Goal: Task Accomplishment & Management: Manage account settings

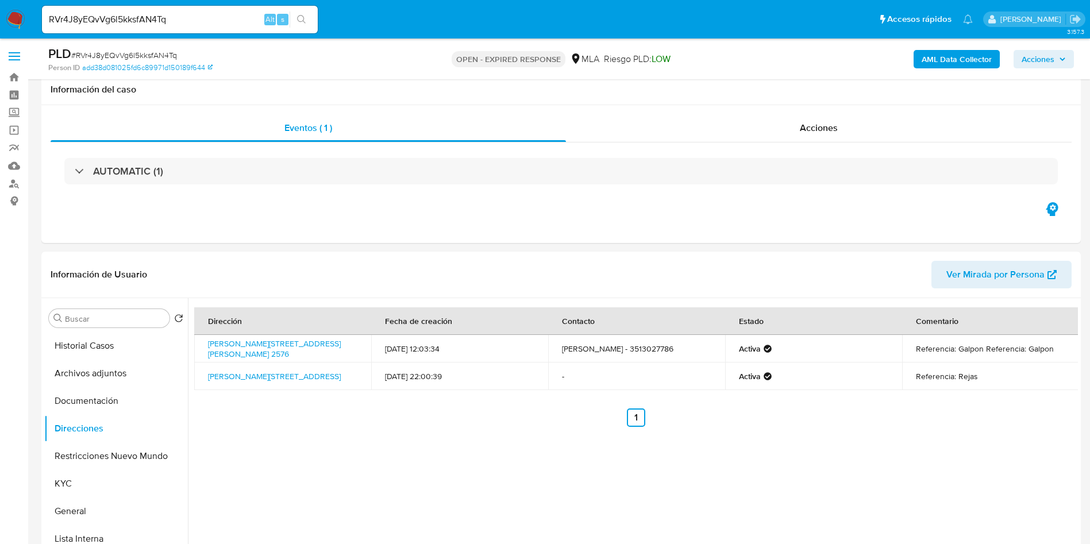
select select "10"
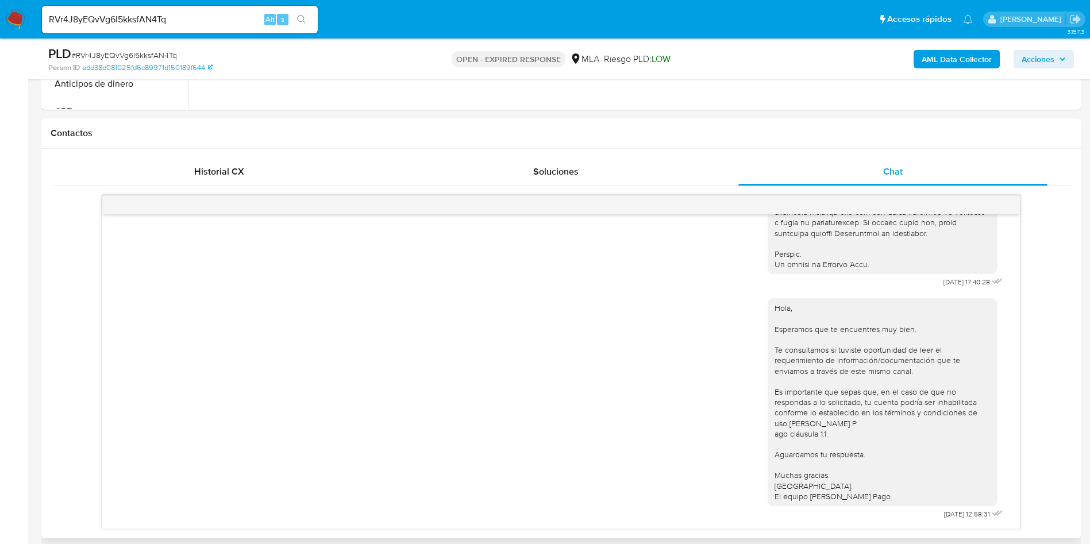
scroll to position [603, 0]
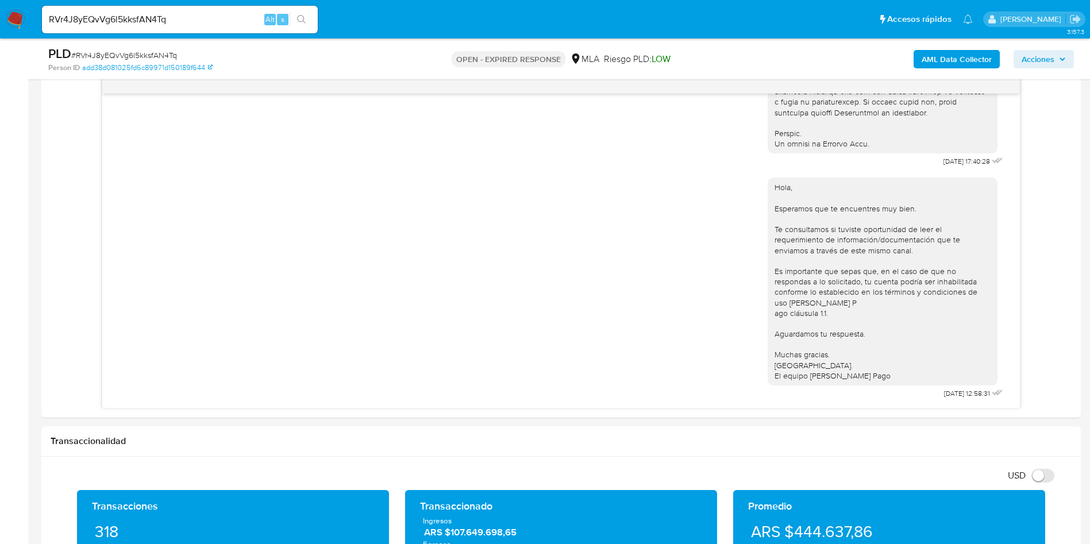
click at [101, 56] on span "# RVr4J8yEQvVg6l5kksfAN4Tq" at bounding box center [124, 54] width 106 height 11
click at [102, 56] on span "# RVr4J8yEQvVg6l5kksfAN4Tq" at bounding box center [124, 54] width 106 height 11
copy span "RVr4J8yEQvVg6l5kksfAN4Tq"
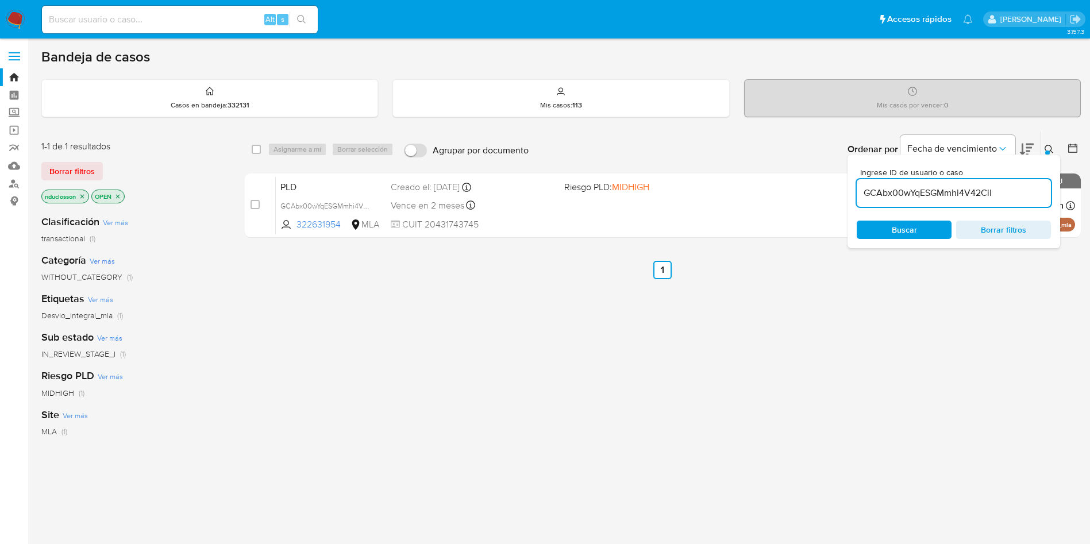
click at [886, 190] on input "GCAbx00wYqESGMmhi4V42Cil" at bounding box center [954, 193] width 194 height 15
paste input "RVr4J8yEQvVg6l5kksfAN4Tq"
type input "RVr4J8yEQvVg6l5kksfAN4Tq"
click at [887, 233] on div "Buscar Borrar filtros" at bounding box center [954, 230] width 194 height 18
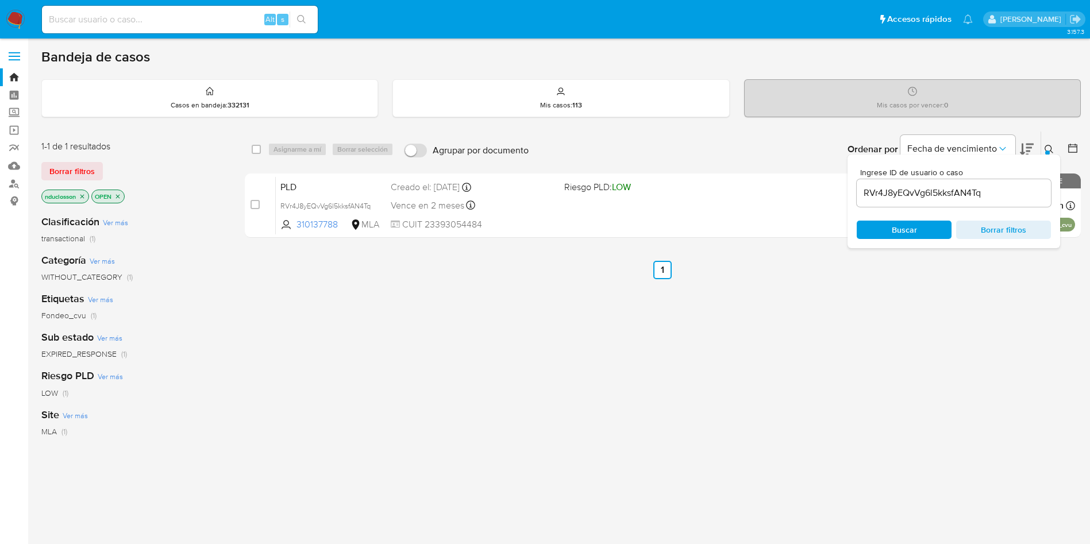
click at [261, 148] on div "select-all-cases-checkbox" at bounding box center [259, 149] width 14 height 14
click at [259, 149] on input "checkbox" at bounding box center [256, 149] width 9 height 9
checkbox input "true"
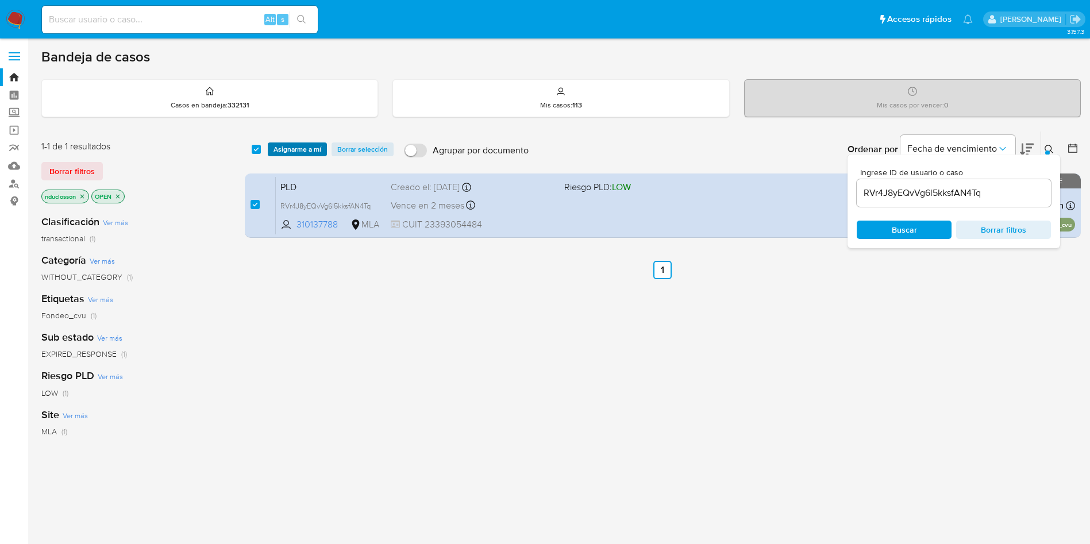
click at [287, 152] on span "Asignarme a mí" at bounding box center [297, 149] width 48 height 11
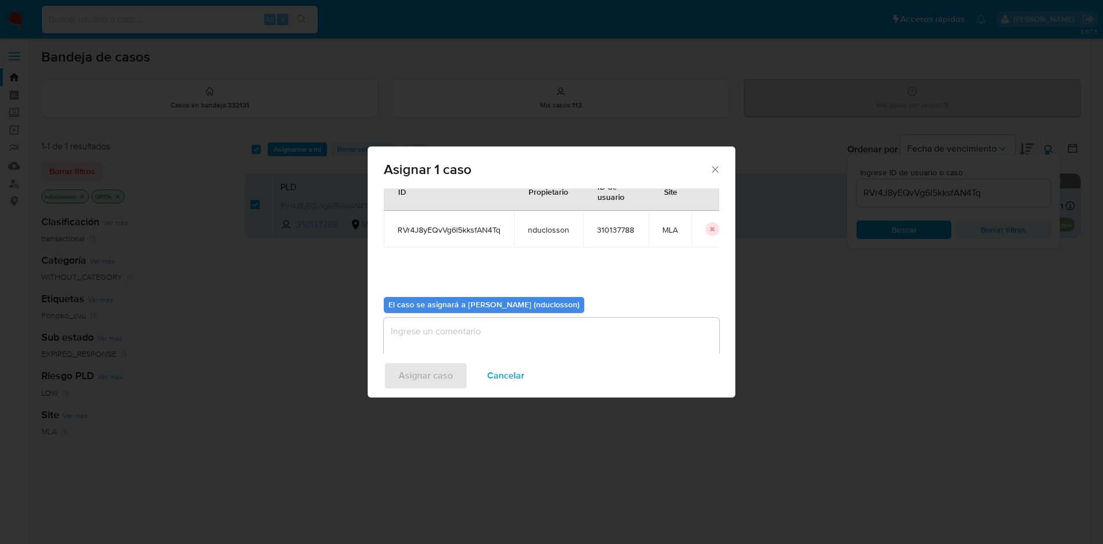
scroll to position [60, 0]
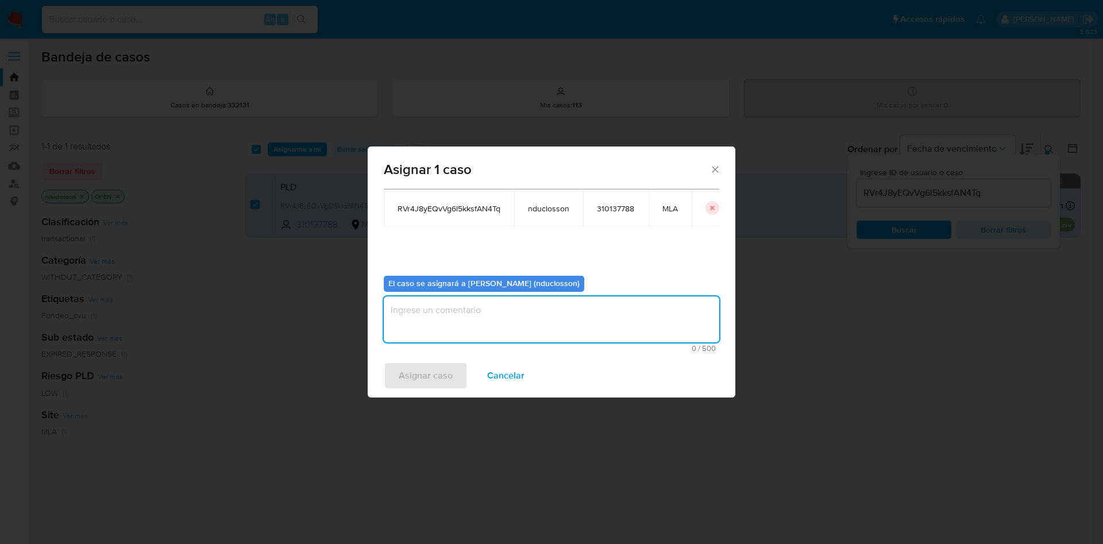
click at [457, 305] on textarea "assign-modal" at bounding box center [551, 319] width 335 height 46
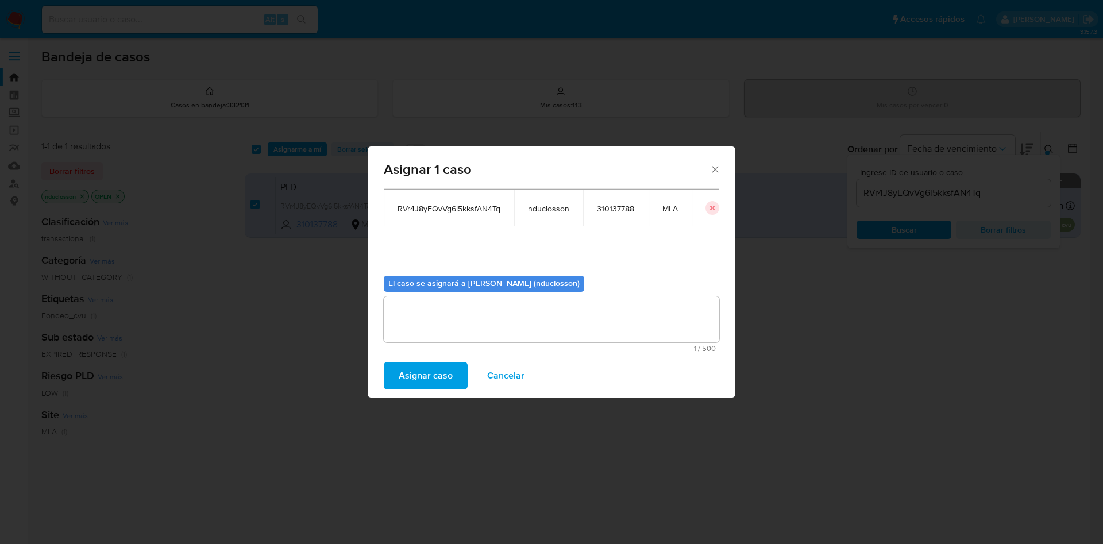
click at [445, 388] on span "Asignar caso" at bounding box center [426, 375] width 54 height 25
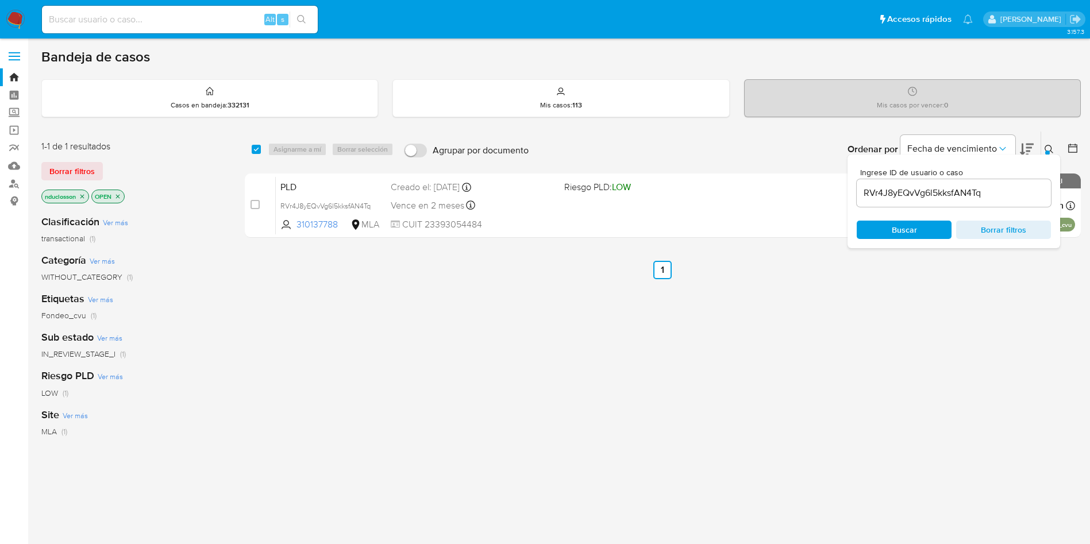
click at [932, 186] on input "RVr4J8yEQvVg6l5kksfAN4Tq" at bounding box center [954, 193] width 194 height 15
paste input "ocJhwB0g604WwHdjVGxTximK"
type input "ocJhwB0g604WwHdjVGxTximK"
click at [902, 230] on span "Buscar" at bounding box center [904, 230] width 25 height 18
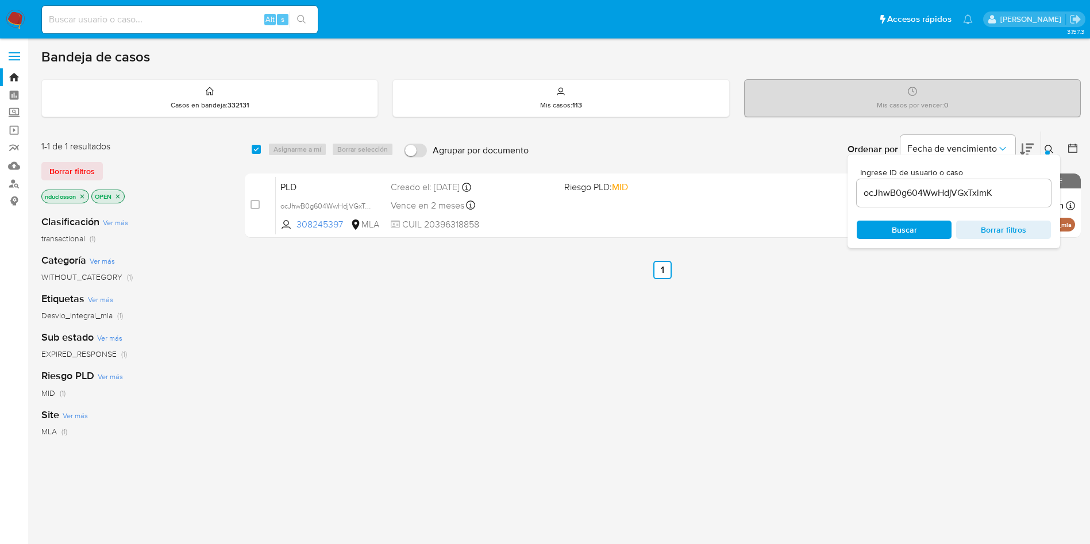
click at [257, 155] on div "select-all-cases-checkbox" at bounding box center [256, 149] width 9 height 11
click at [259, 149] on input "checkbox" at bounding box center [256, 149] width 9 height 9
checkbox input "true"
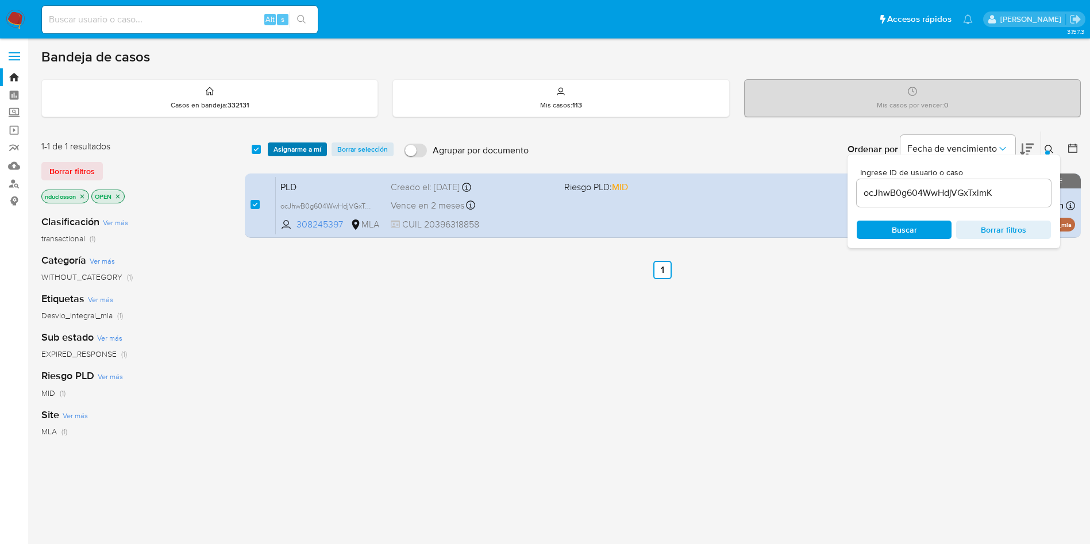
click at [277, 145] on span "Asignarme a mí" at bounding box center [297, 149] width 48 height 11
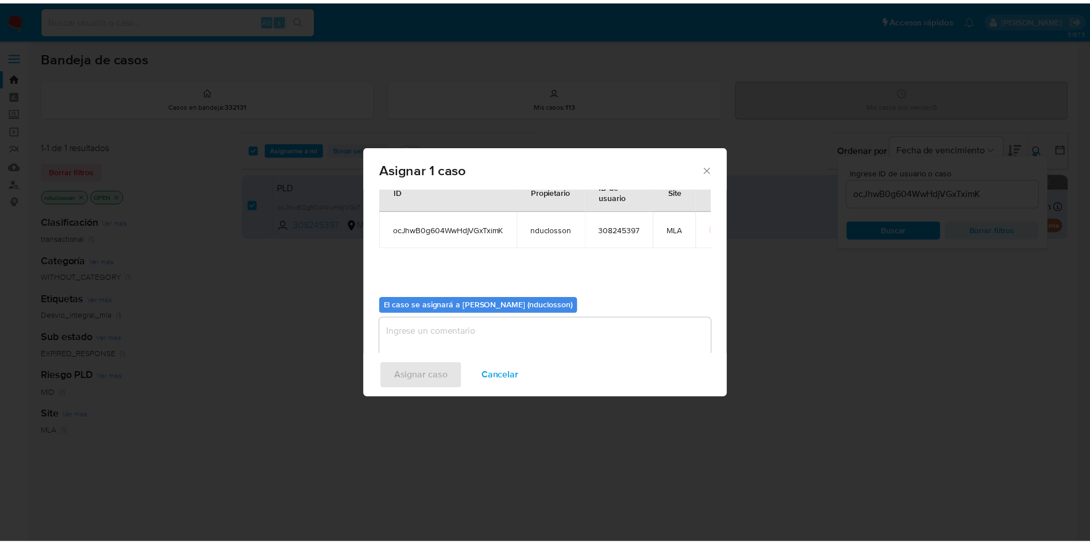
scroll to position [60, 0]
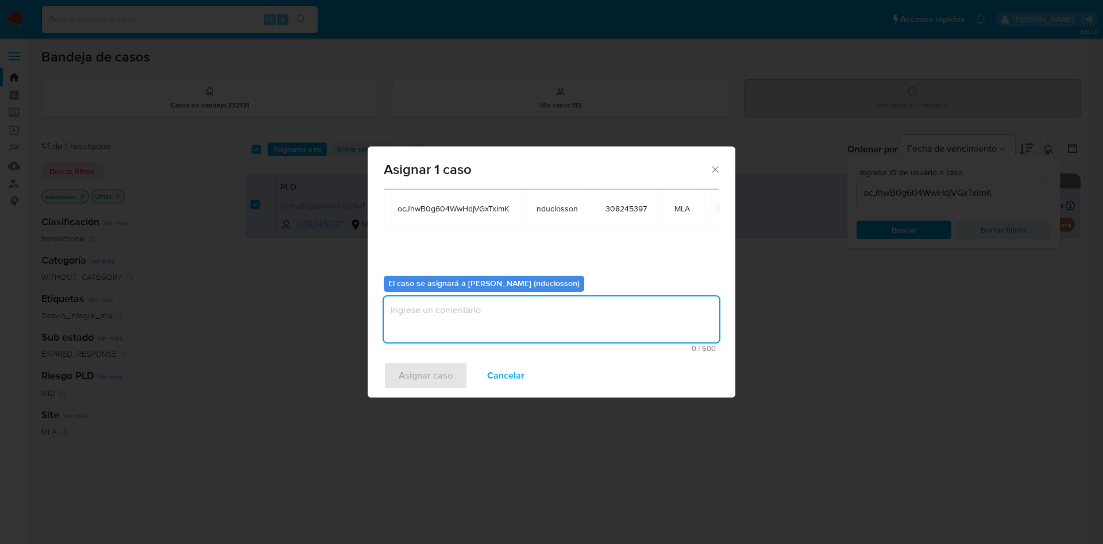
click at [462, 299] on textarea "assign-modal" at bounding box center [551, 319] width 335 height 46
click at [441, 375] on span "Asignar caso" at bounding box center [426, 375] width 54 height 25
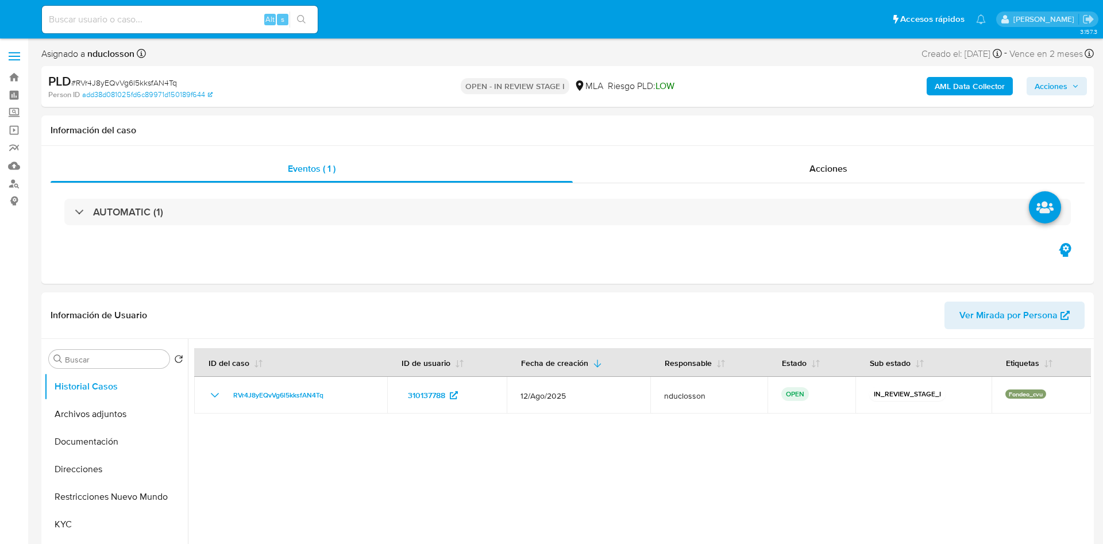
select select "10"
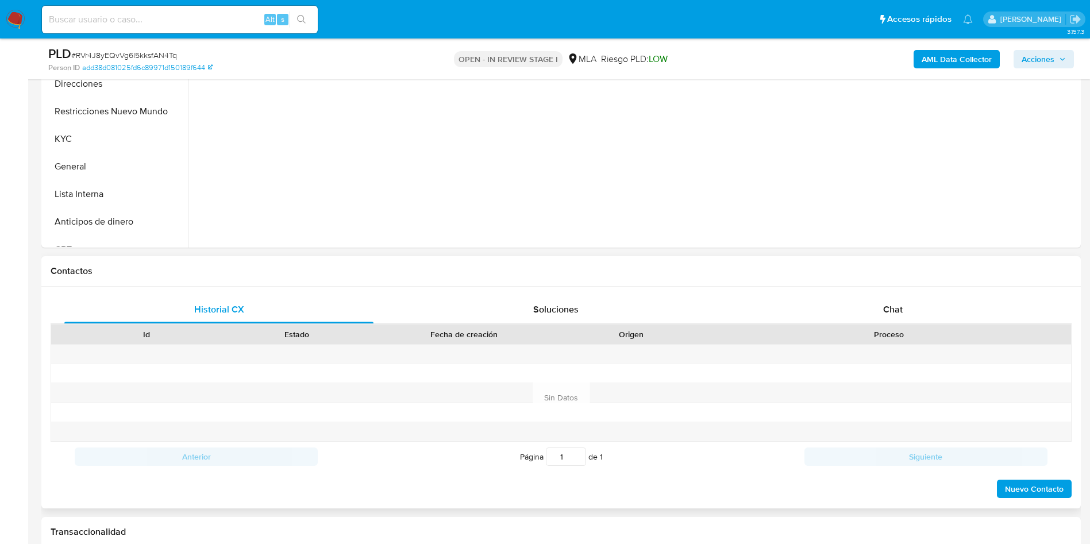
click at [873, 291] on div "Historial CX Soluciones Chat Id Estado Fecha de creación Origen Proceso Anterio…" at bounding box center [560, 398] width 1039 height 222
click at [870, 308] on div "Chat" at bounding box center [892, 310] width 309 height 28
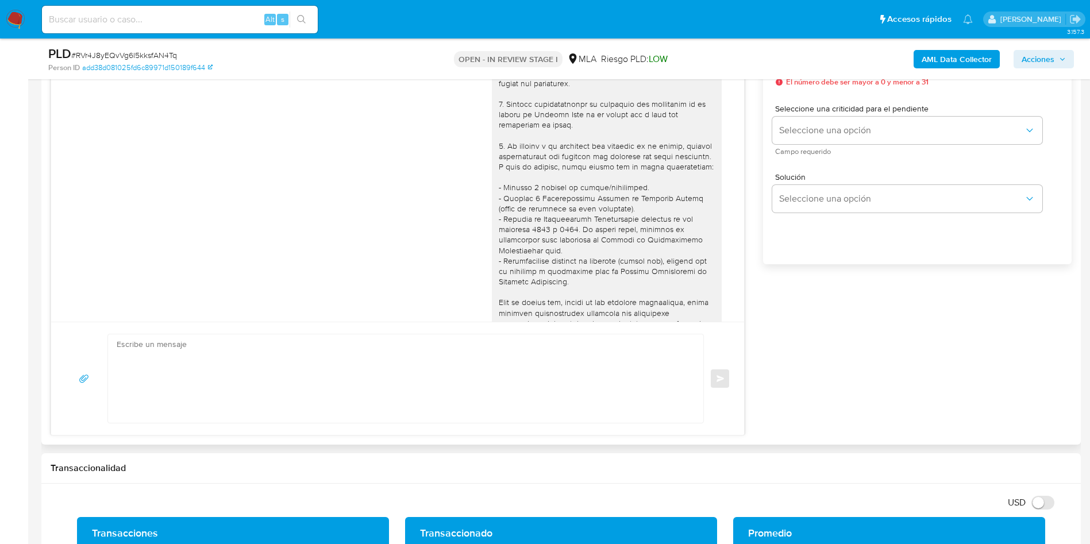
scroll to position [589, 0]
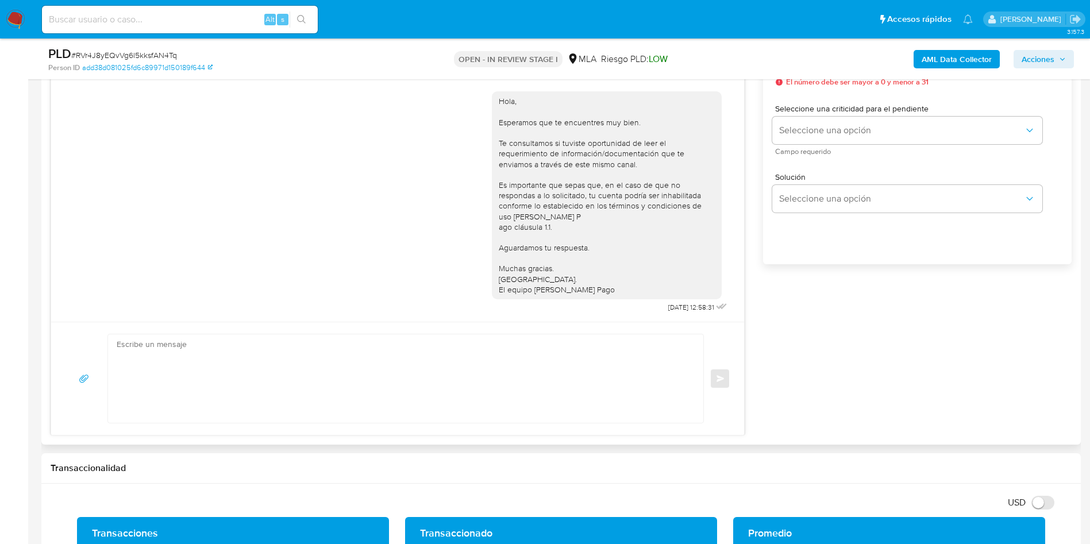
click at [263, 373] on textarea at bounding box center [403, 378] width 572 height 88
paste textarea "Hola, En función de las operaciones registradas en tu cuenta de Mercado Pago, n…"
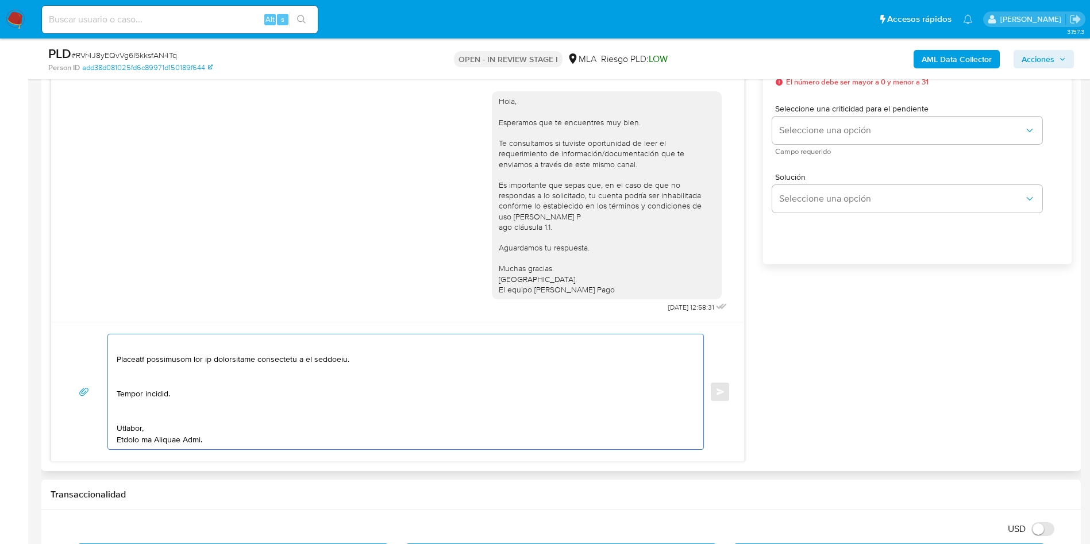
drag, startPoint x: 136, startPoint y: 419, endPoint x: 139, endPoint y: 413, distance: 6.4
click at [137, 419] on textarea at bounding box center [403, 391] width 572 height 115
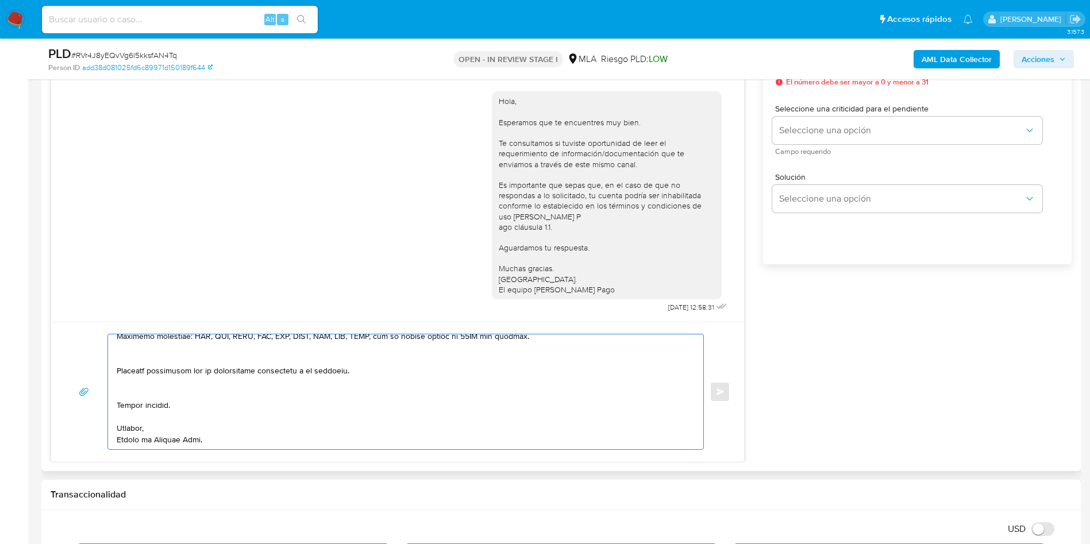
click at [132, 385] on textarea at bounding box center [403, 391] width 572 height 115
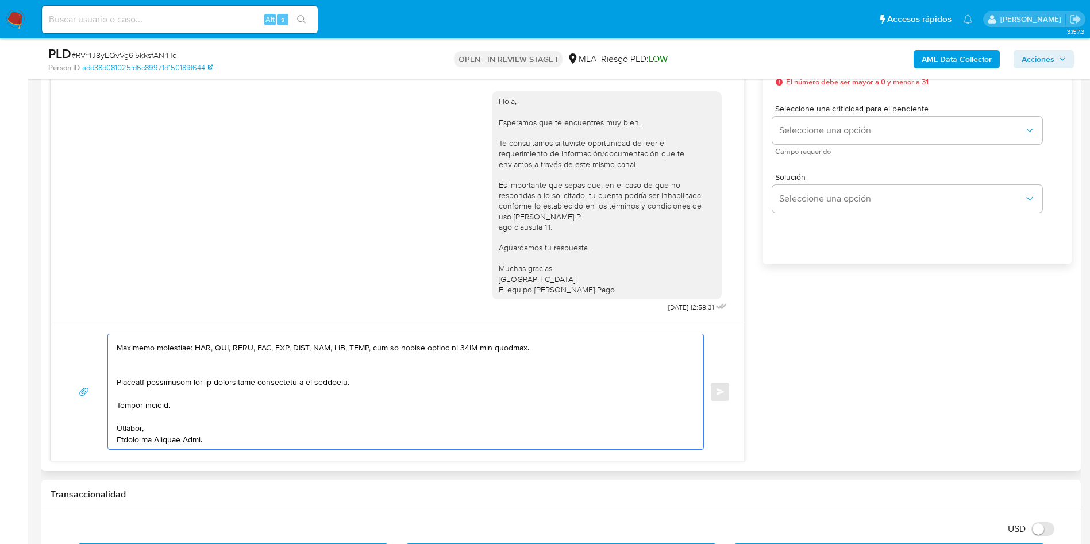
click at [134, 365] on textarea at bounding box center [403, 391] width 572 height 115
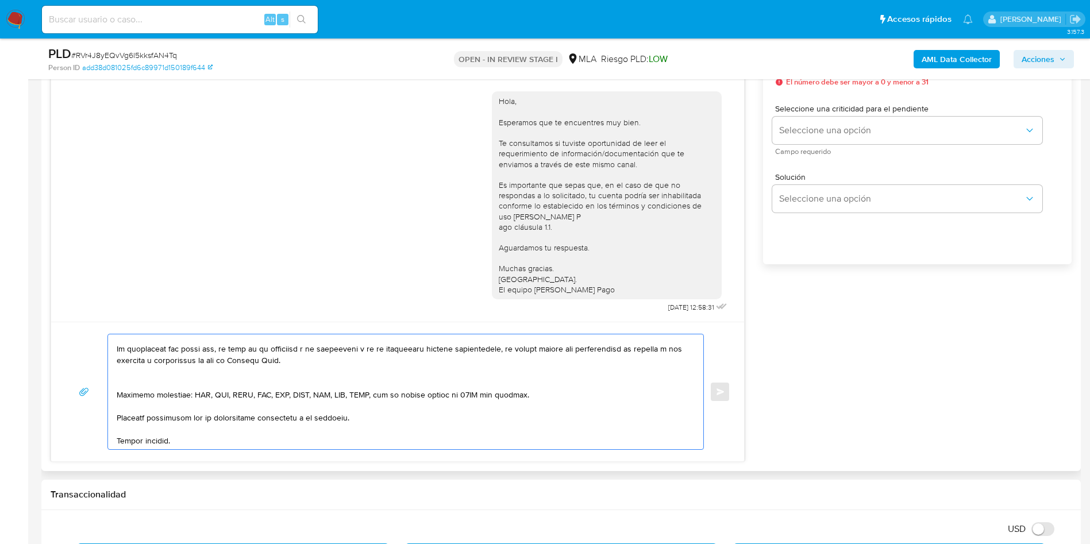
scroll to position [370, 0]
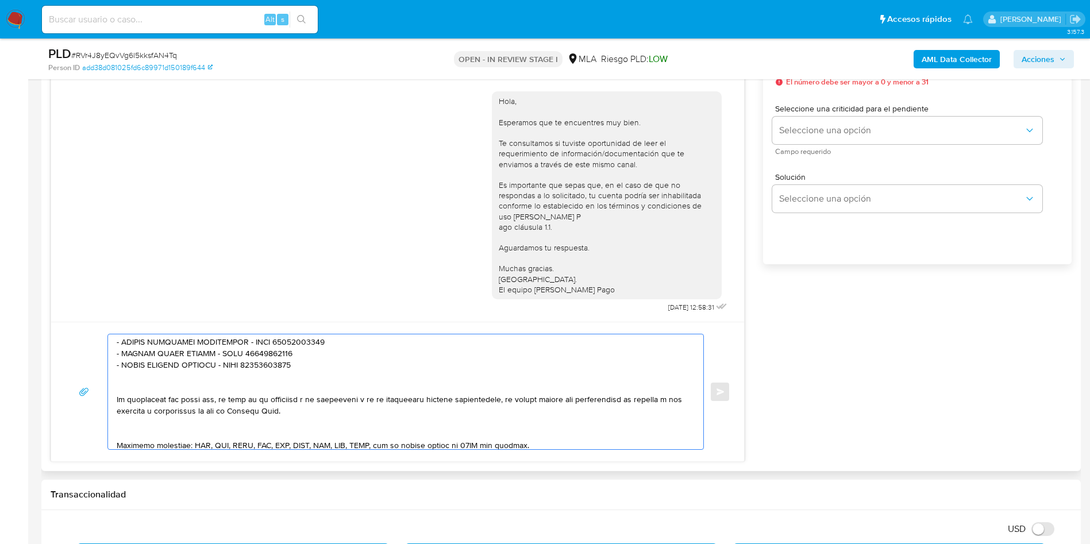
click at [149, 429] on textarea at bounding box center [403, 391] width 572 height 115
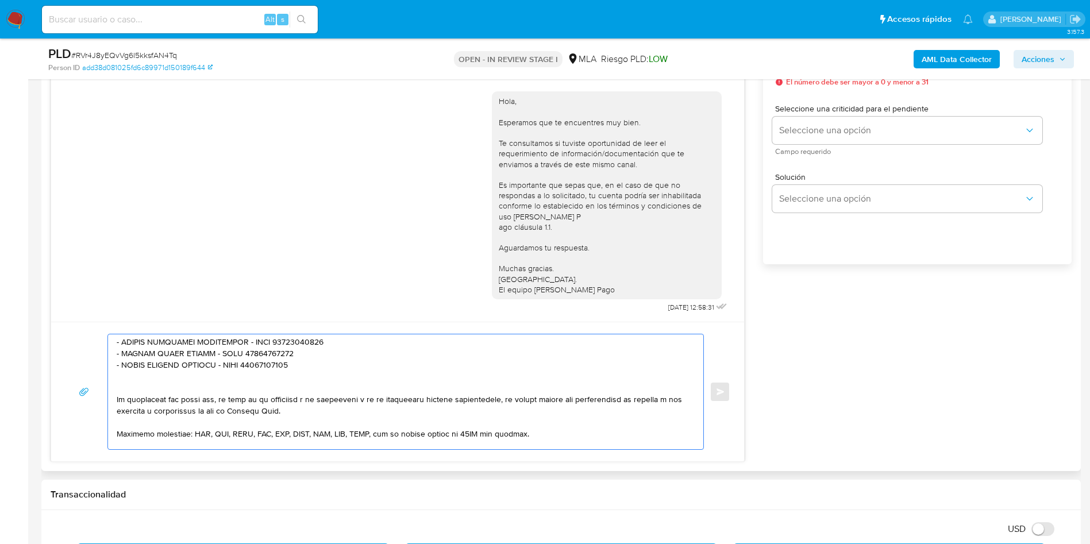
click at [140, 391] on textarea at bounding box center [403, 391] width 572 height 115
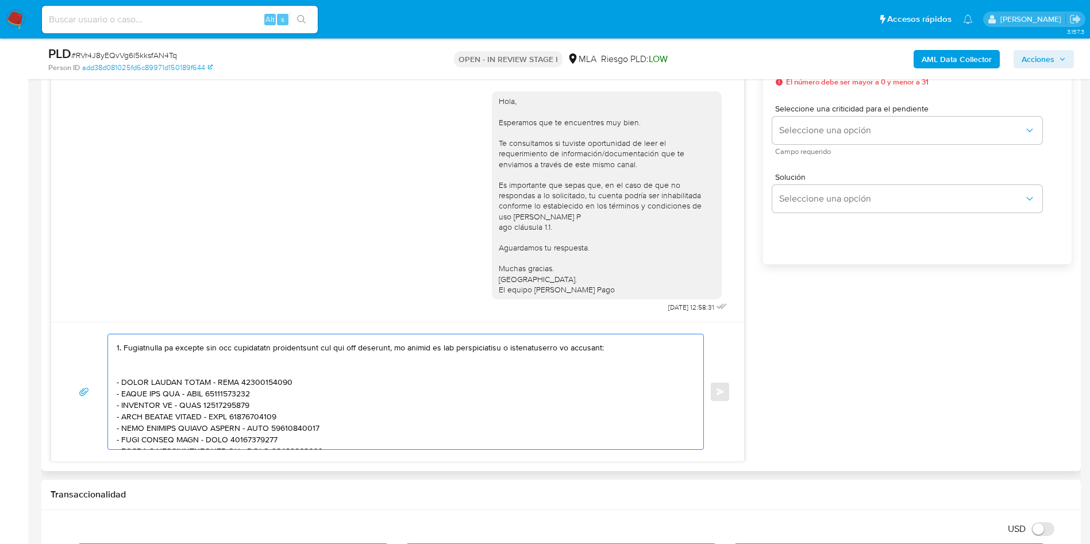
scroll to position [198, 0]
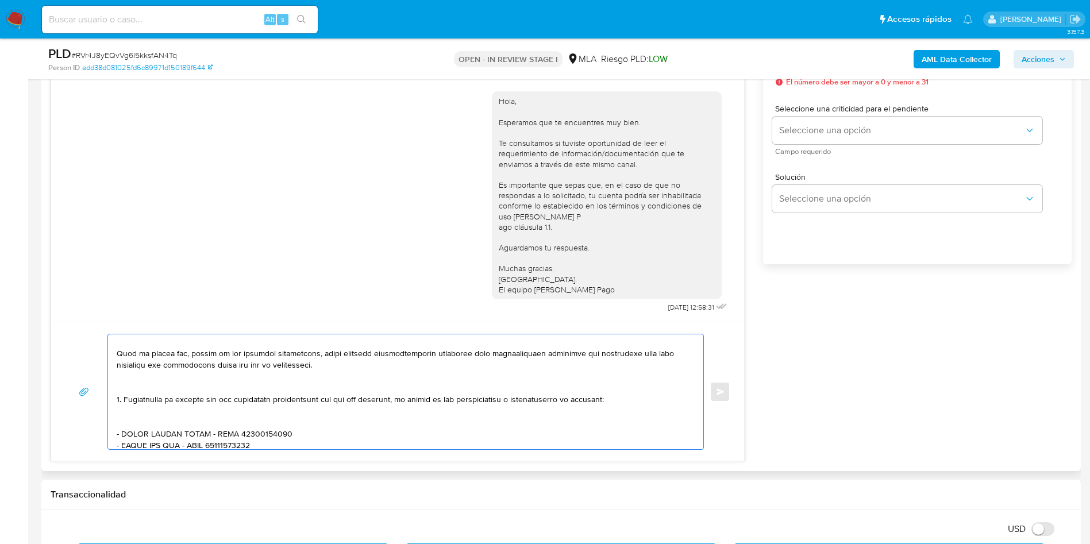
click at [138, 418] on textarea at bounding box center [403, 391] width 572 height 115
click at [125, 394] on textarea at bounding box center [403, 391] width 572 height 115
click at [123, 383] on textarea at bounding box center [403, 391] width 572 height 115
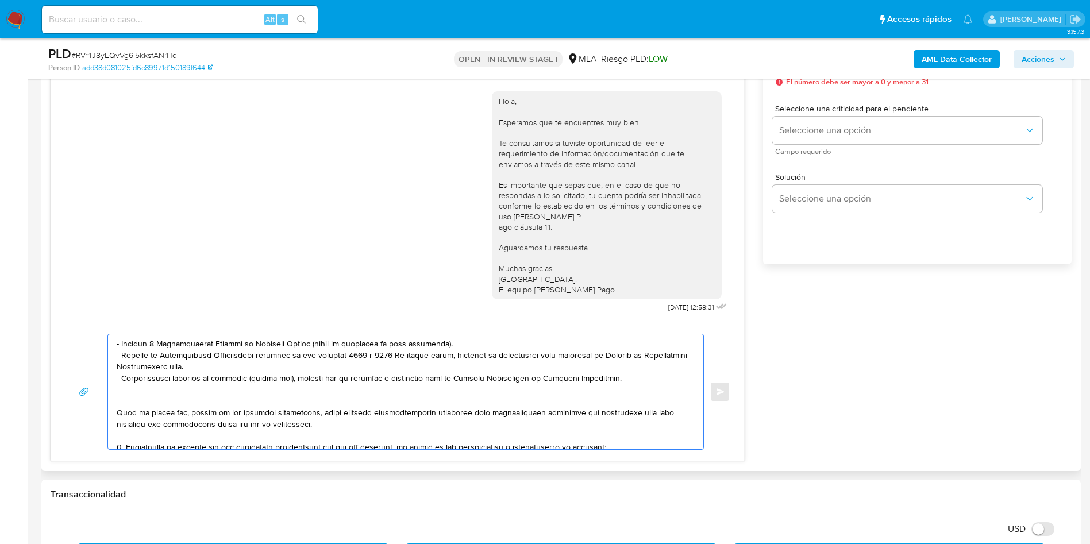
scroll to position [111, 0]
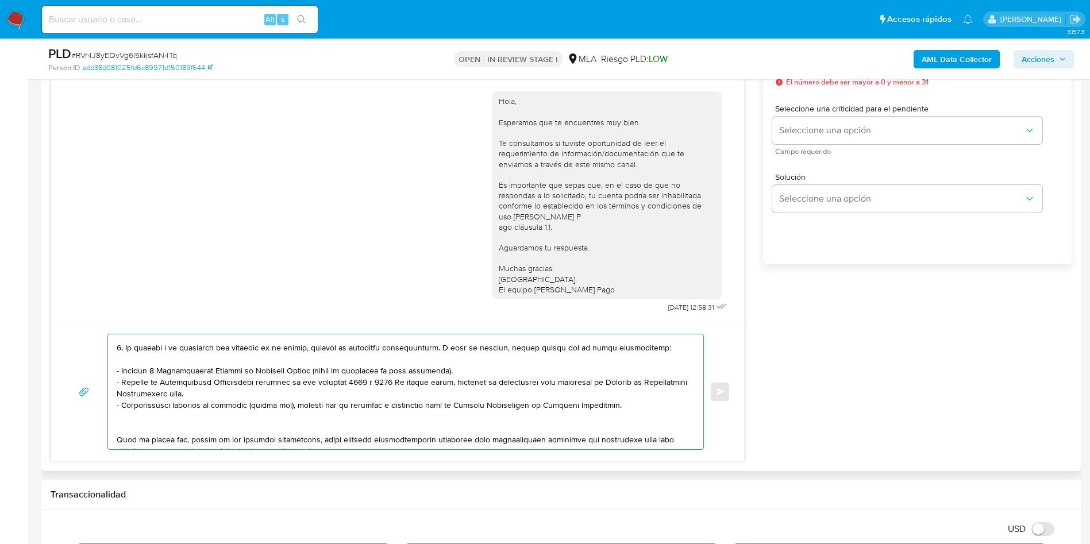
click at [141, 424] on textarea at bounding box center [403, 391] width 572 height 115
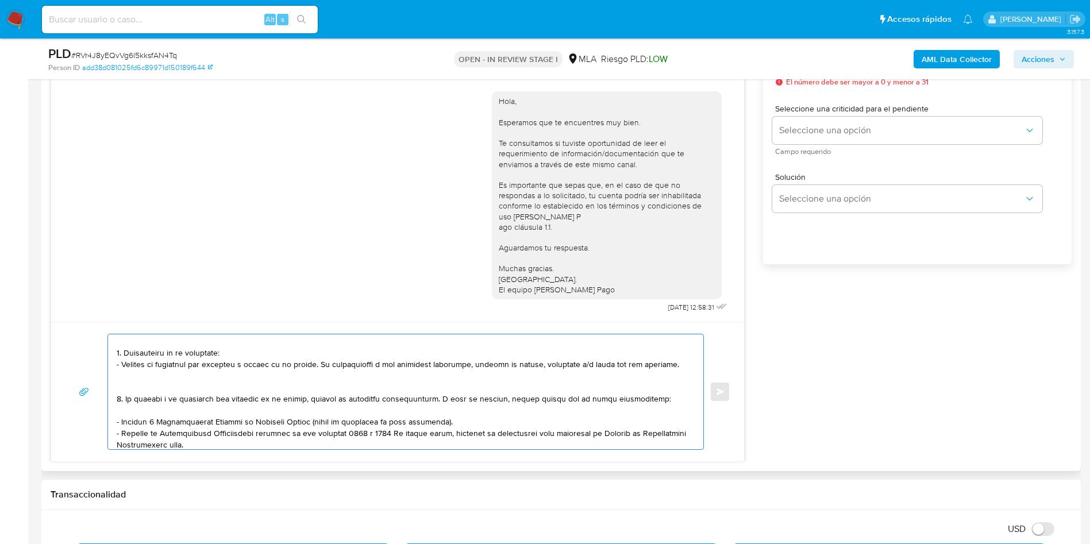
scroll to position [25, 0]
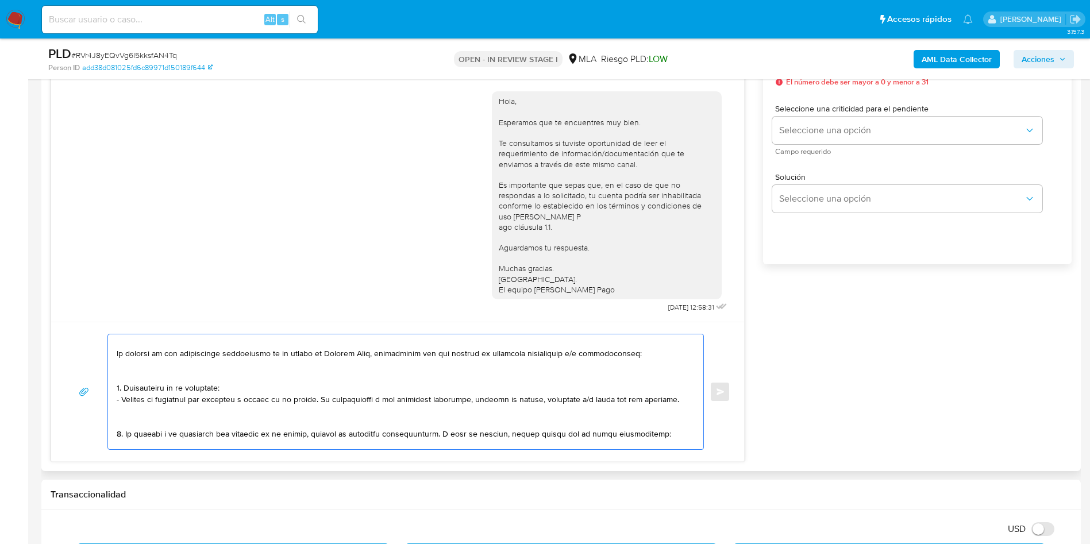
click at [134, 422] on textarea at bounding box center [403, 391] width 572 height 115
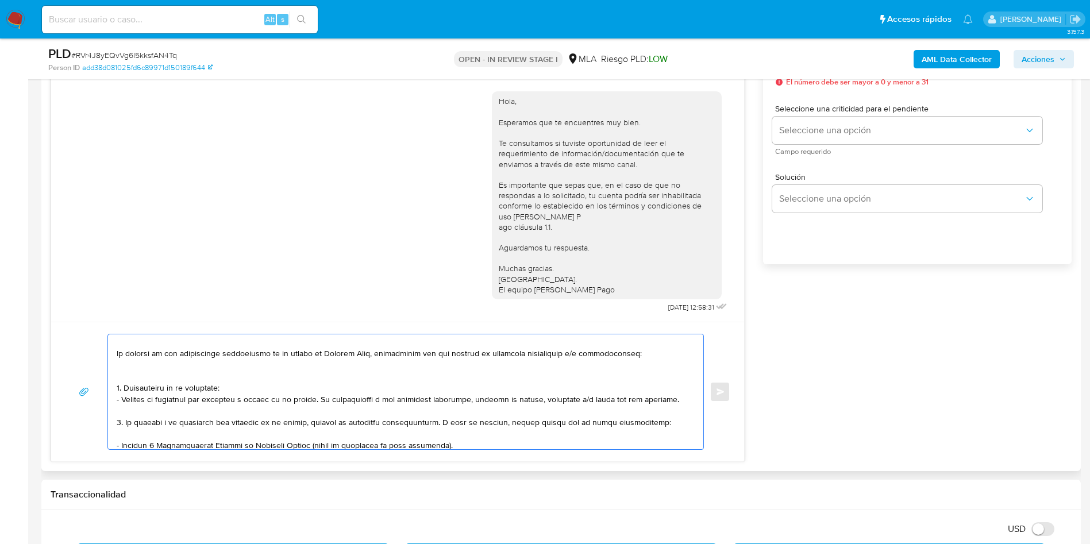
click at [136, 376] on textarea at bounding box center [403, 391] width 572 height 115
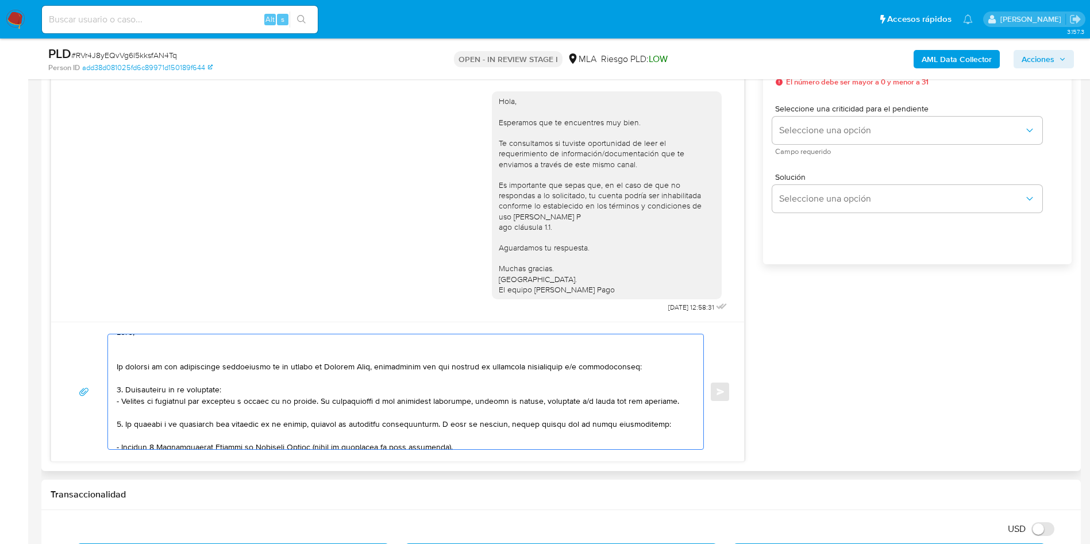
scroll to position [0, 0]
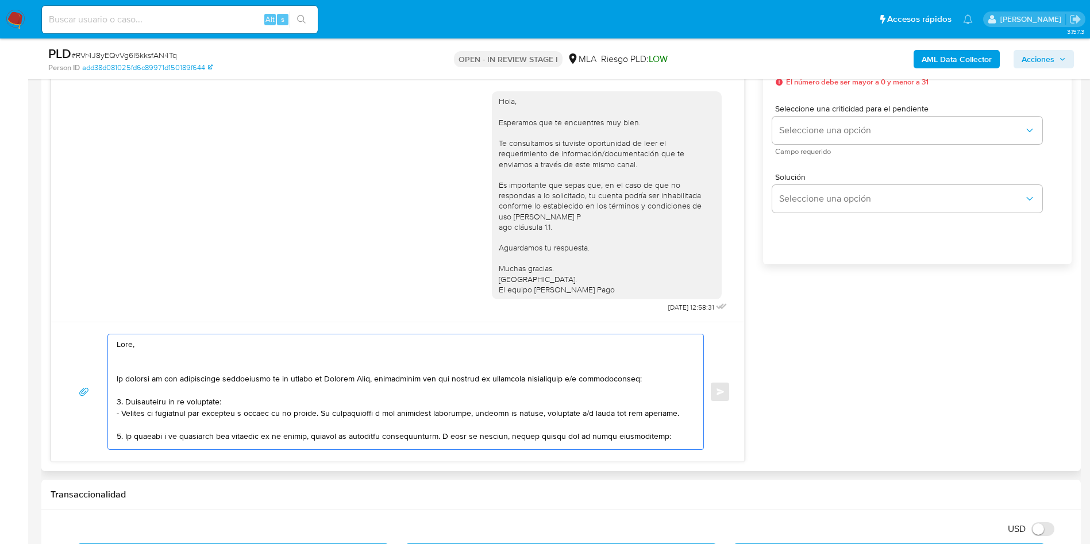
click at [132, 368] on textarea at bounding box center [403, 391] width 572 height 115
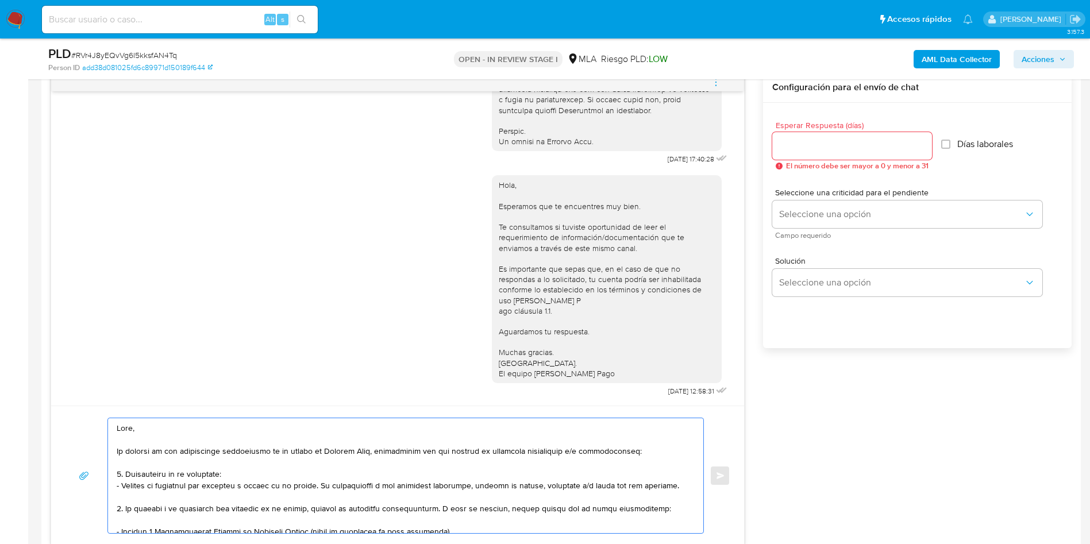
scroll to position [603, 0]
type textarea "Hola, En función de las operaciones registradas en tu cuenta de Mercado Pago, n…"
click at [803, 153] on input "Esperar Respuesta (días)" at bounding box center [852, 148] width 160 height 15
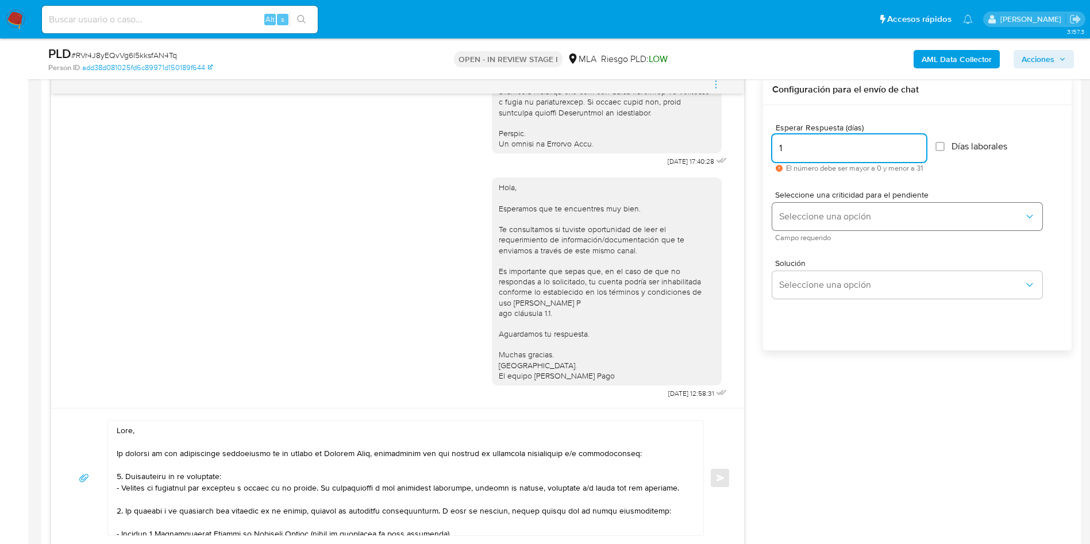
type input "1"
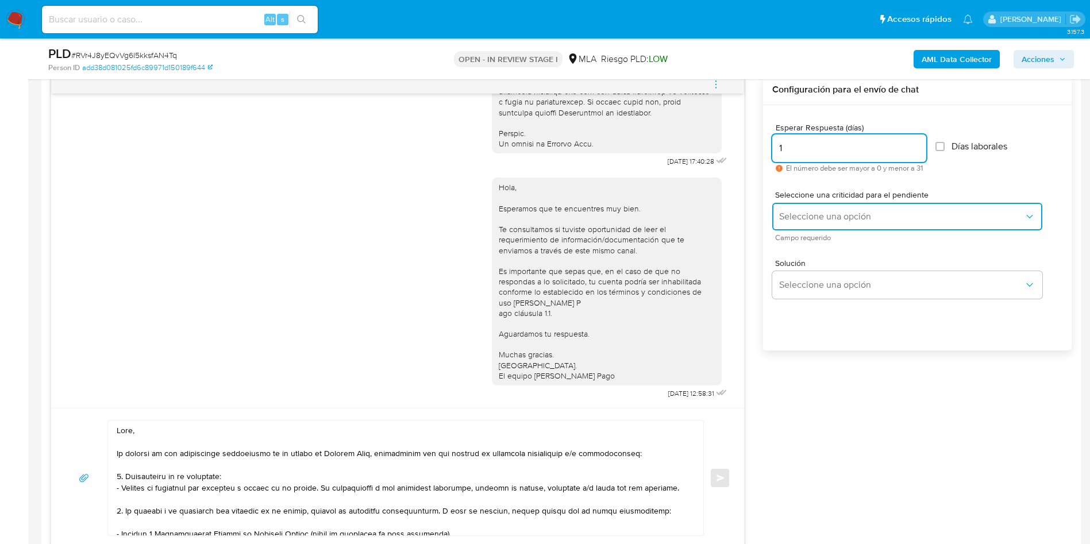
click at [801, 211] on span "Seleccione una opción" at bounding box center [901, 216] width 245 height 11
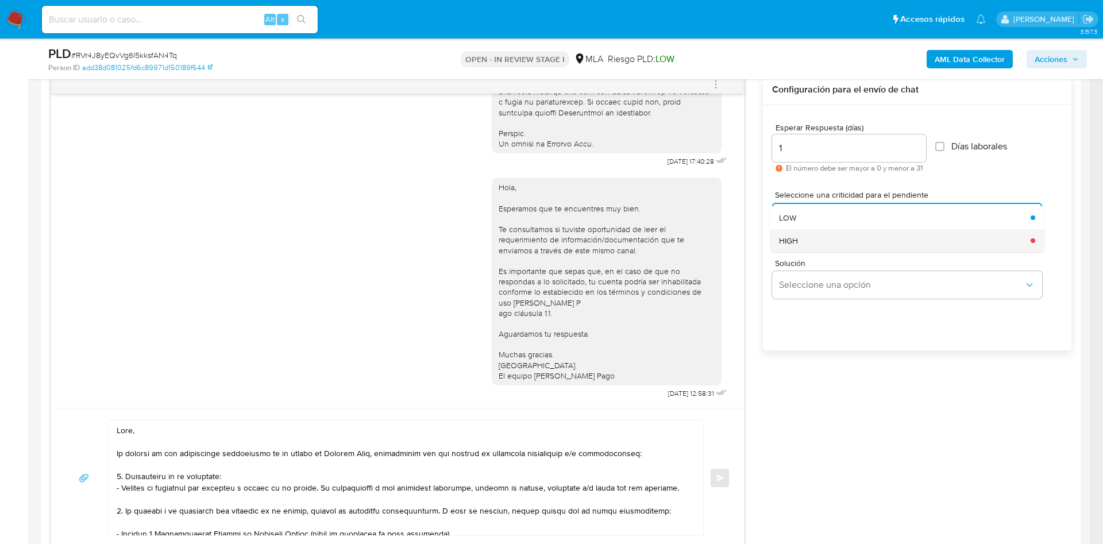
click at [801, 249] on div "HIGH" at bounding box center [901, 240] width 245 height 23
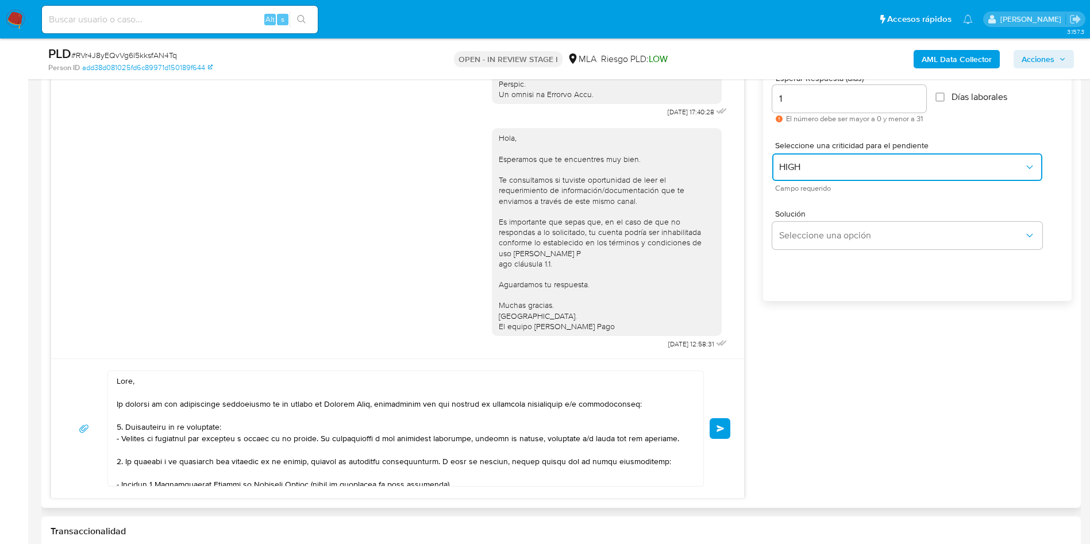
scroll to position [689, 0]
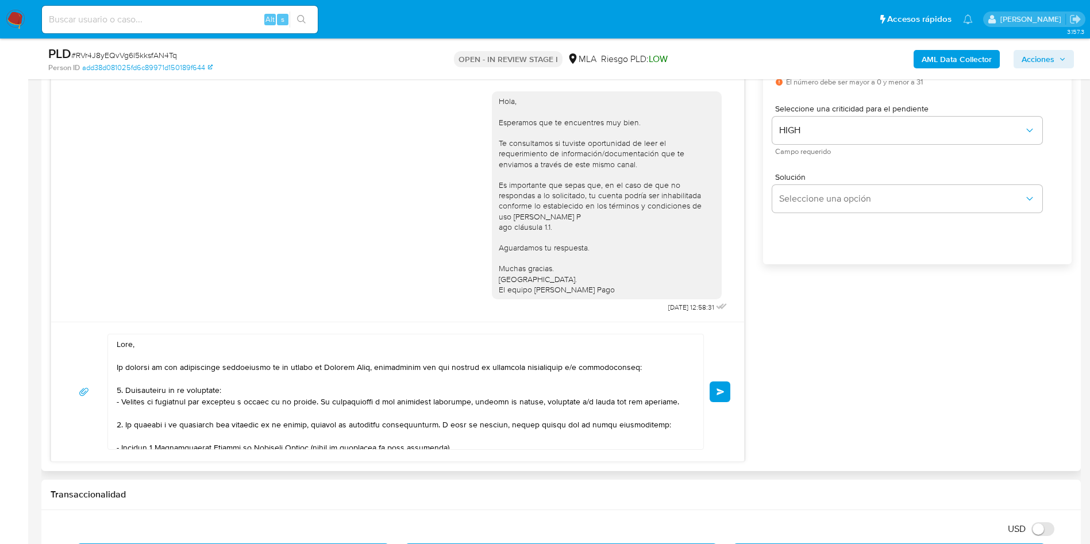
click at [713, 390] on button "Enviar" at bounding box center [719, 391] width 21 height 21
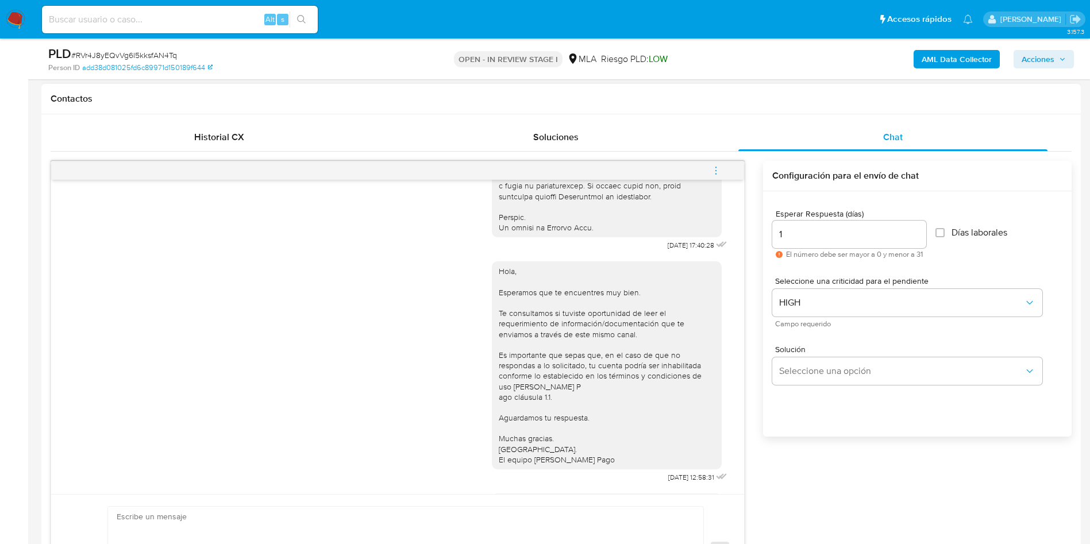
scroll to position [302, 0]
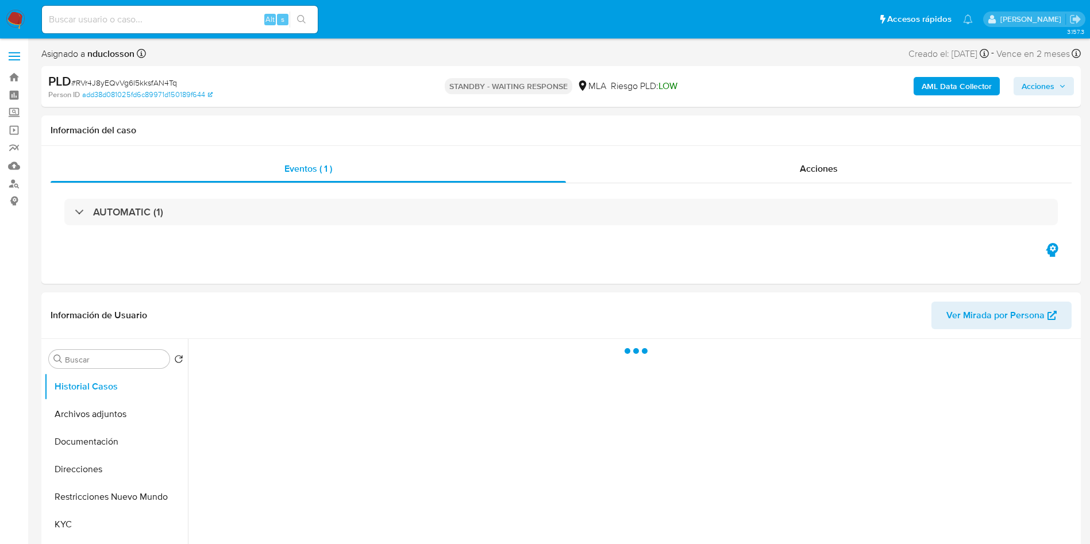
select select "10"
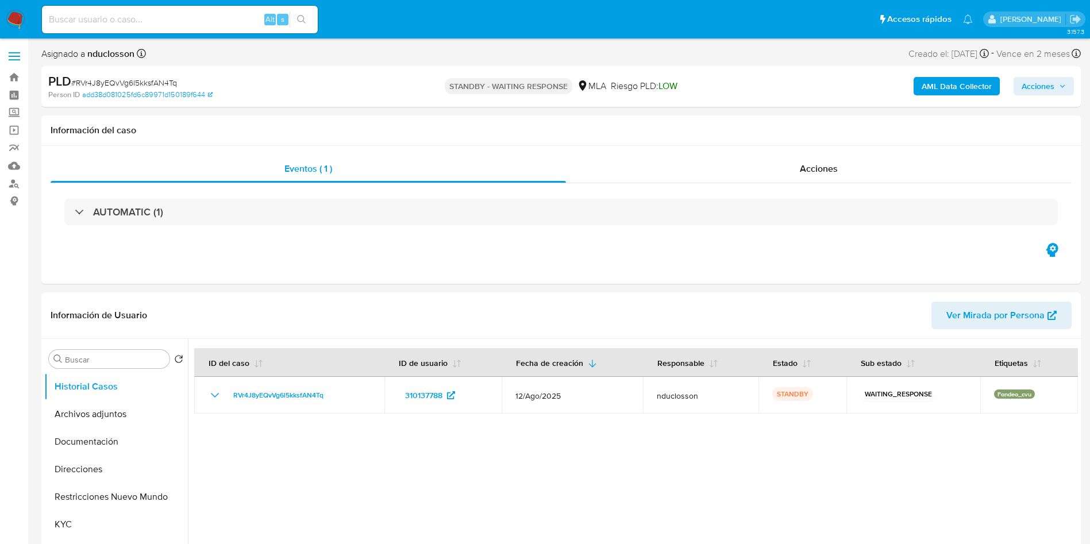
click at [115, 22] on input at bounding box center [180, 19] width 276 height 15
paste input "ocJhwB0g604WwHdjVGxTximK"
type input "ocJhwB0g604WwHdjVGxTximK"
click at [303, 21] on icon "search-icon" at bounding box center [301, 19] width 9 height 9
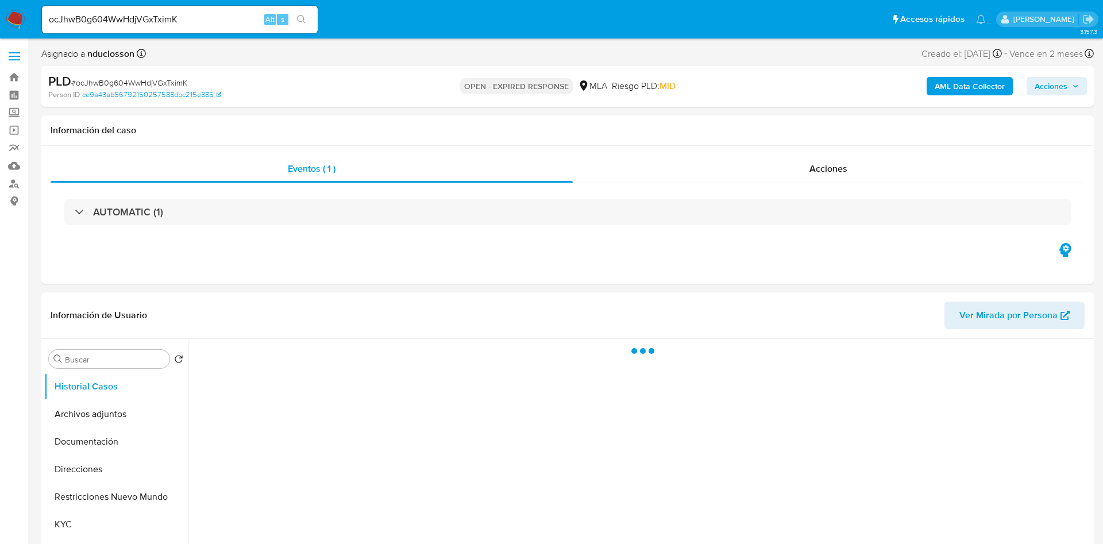
select select "10"
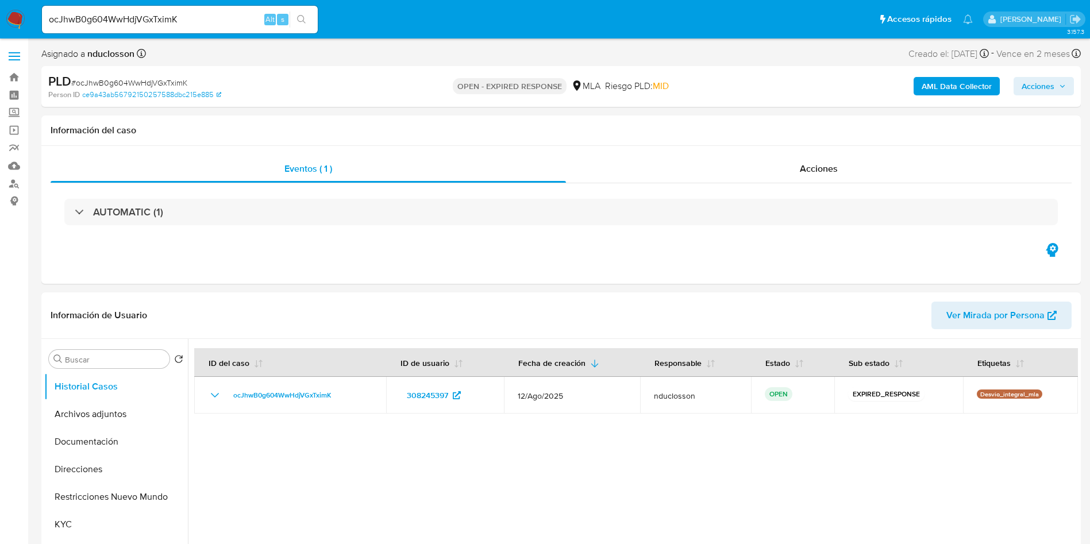
click at [140, 13] on input "ocJhwB0g604WwHdjVGxTximK" at bounding box center [180, 19] width 276 height 15
click at [301, 20] on icon "search-icon" at bounding box center [301, 19] width 9 height 9
click at [103, 442] on button "Documentación" at bounding box center [111, 442] width 134 height 28
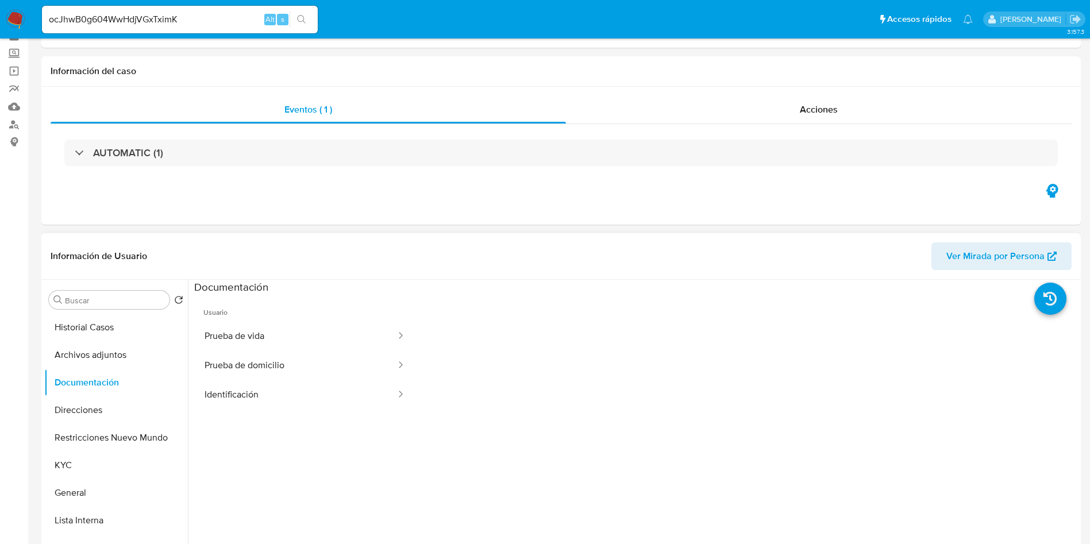
scroll to position [86, 0]
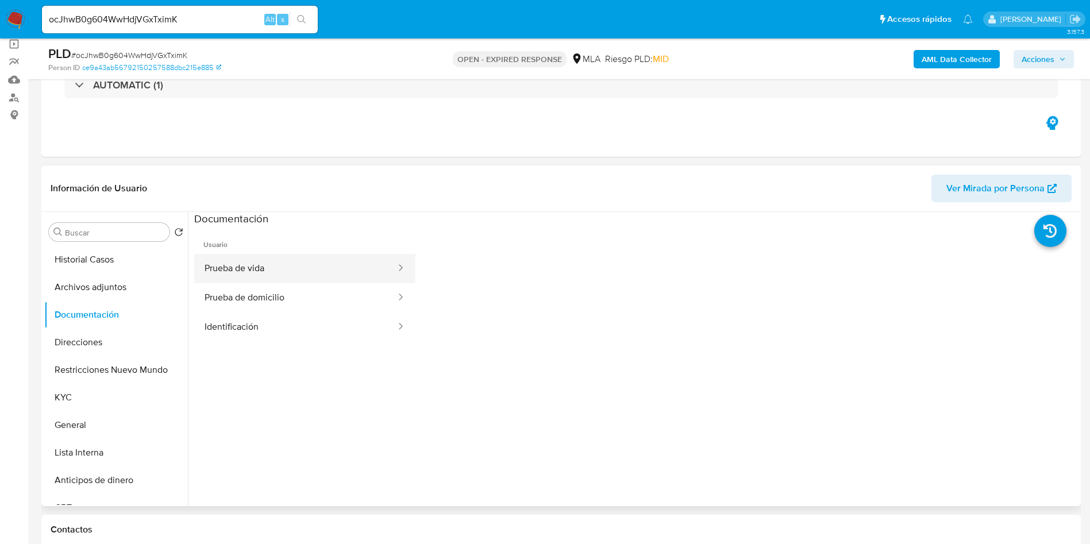
click at [335, 267] on button "Prueba de vida" at bounding box center [295, 268] width 203 height 29
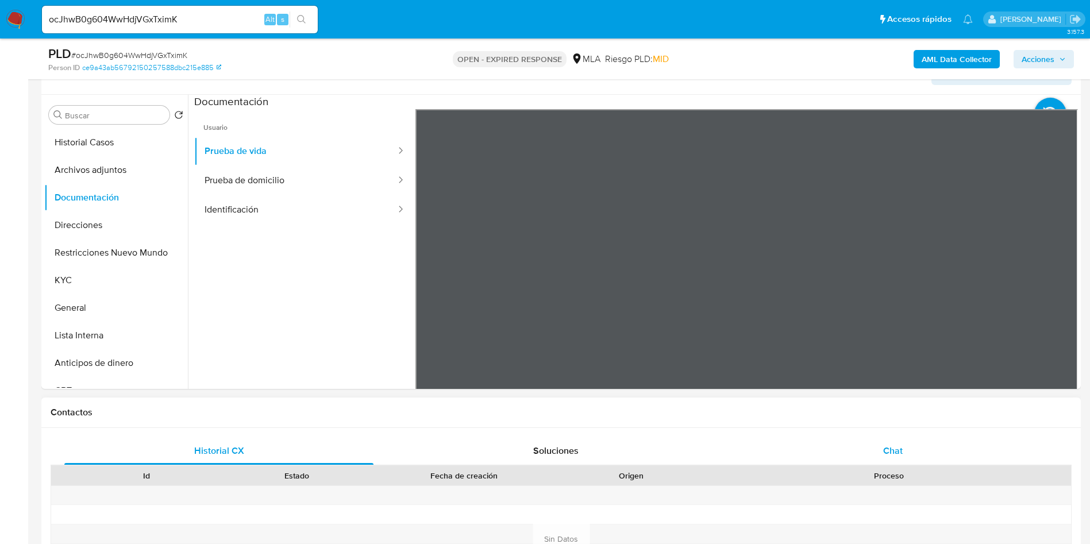
scroll to position [431, 0]
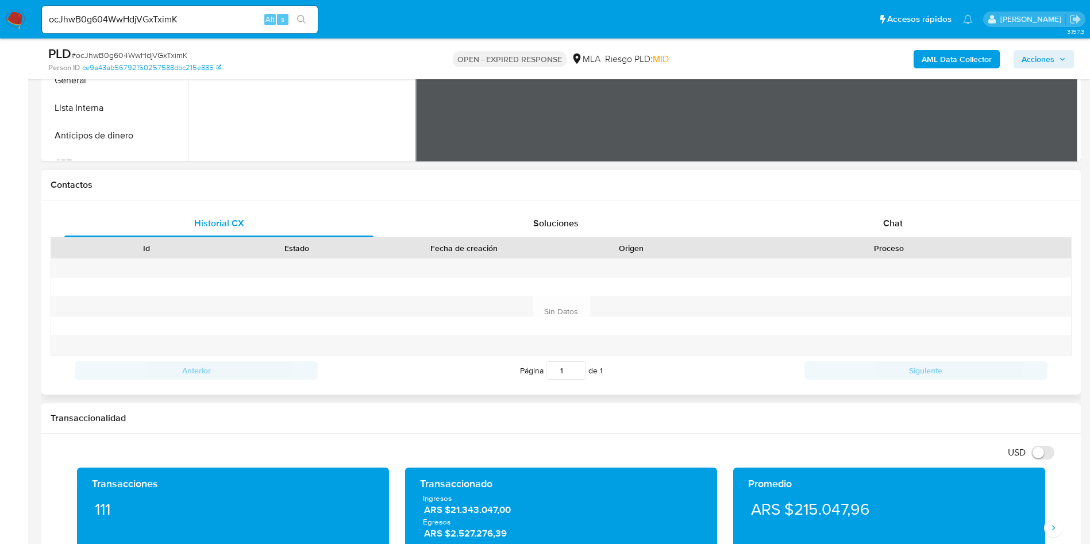
click at [889, 204] on div "Historial CX Soluciones Chat Id Estado Fecha de creación Origen Proceso Anterio…" at bounding box center [560, 297] width 1039 height 194
click at [884, 217] on span "Chat" at bounding box center [893, 223] width 20 height 13
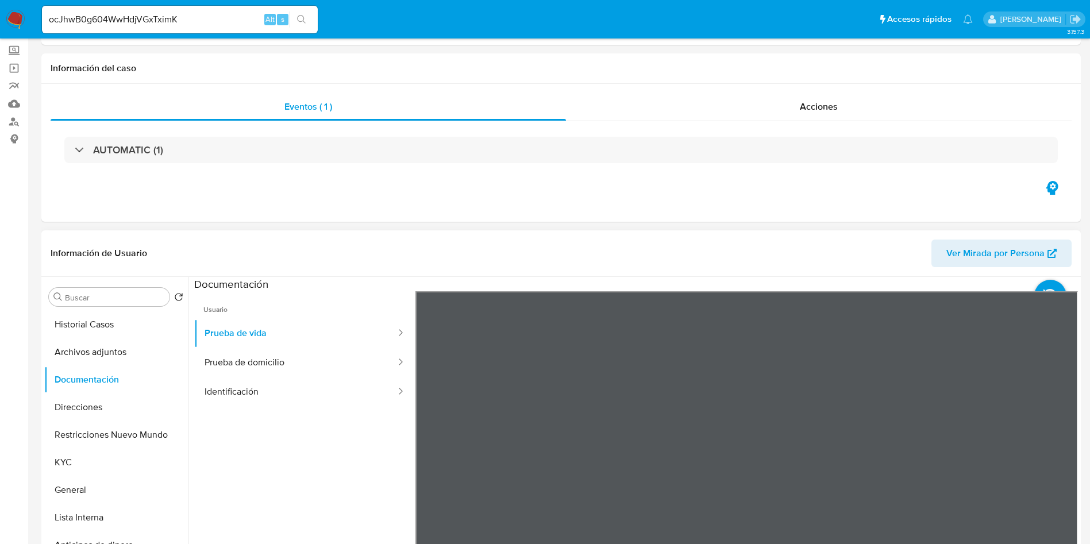
scroll to position [0, 0]
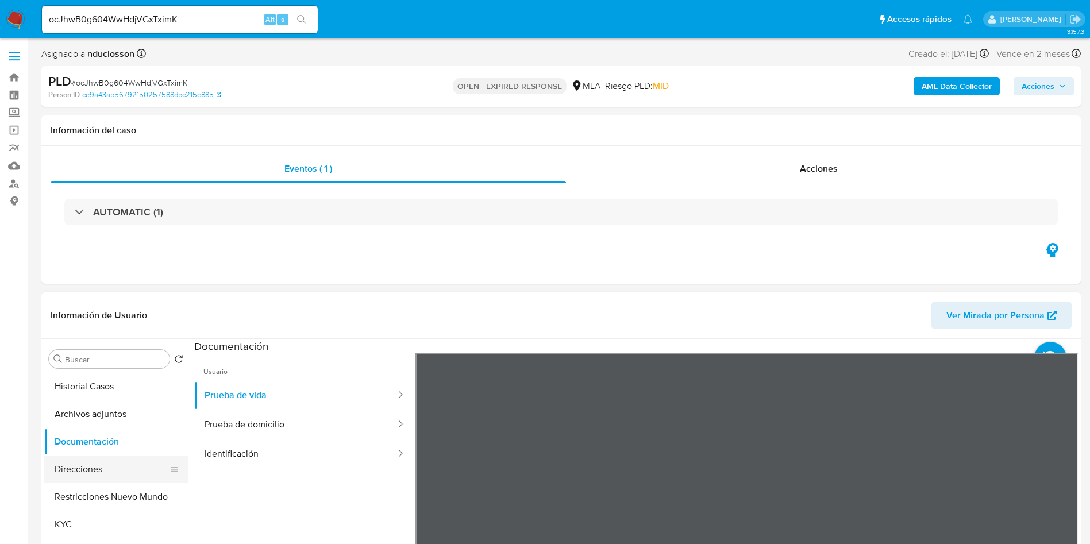
click at [67, 468] on button "Direcciones" at bounding box center [111, 470] width 134 height 28
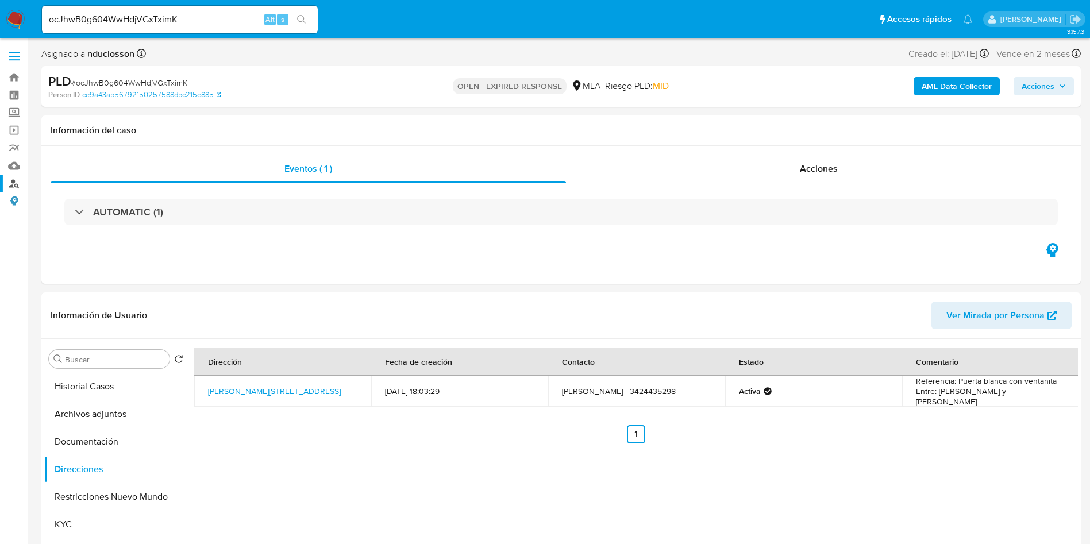
drag, startPoint x: 13, startPoint y: 196, endPoint x: 15, endPoint y: 187, distance: 10.0
click at [106, 80] on span "# ocJhwB0g604WwHdjVGxTximK" at bounding box center [129, 82] width 116 height 11
copy span "ocJhwB0g604WwHdjVGxTximK"
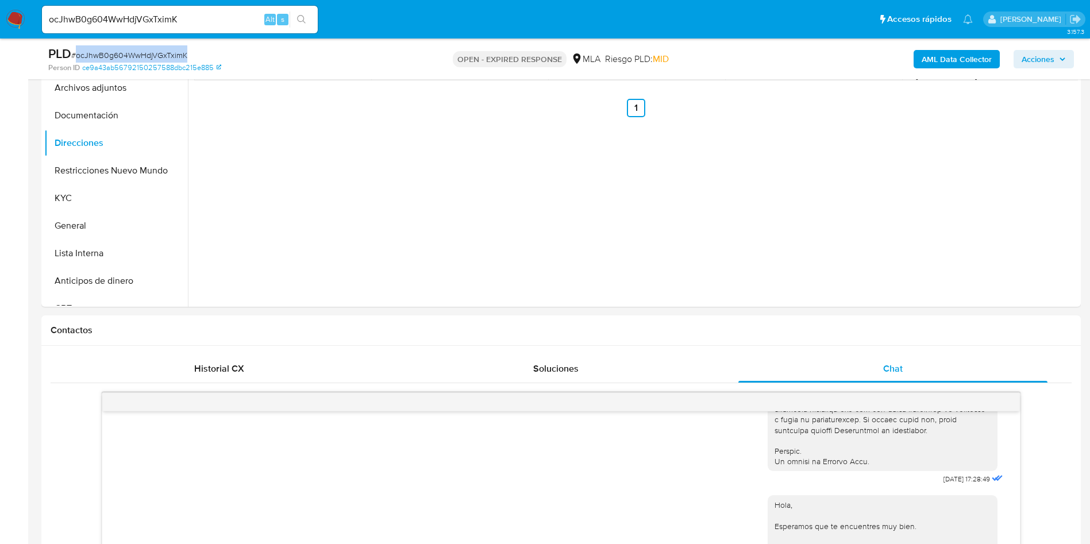
scroll to position [259, 0]
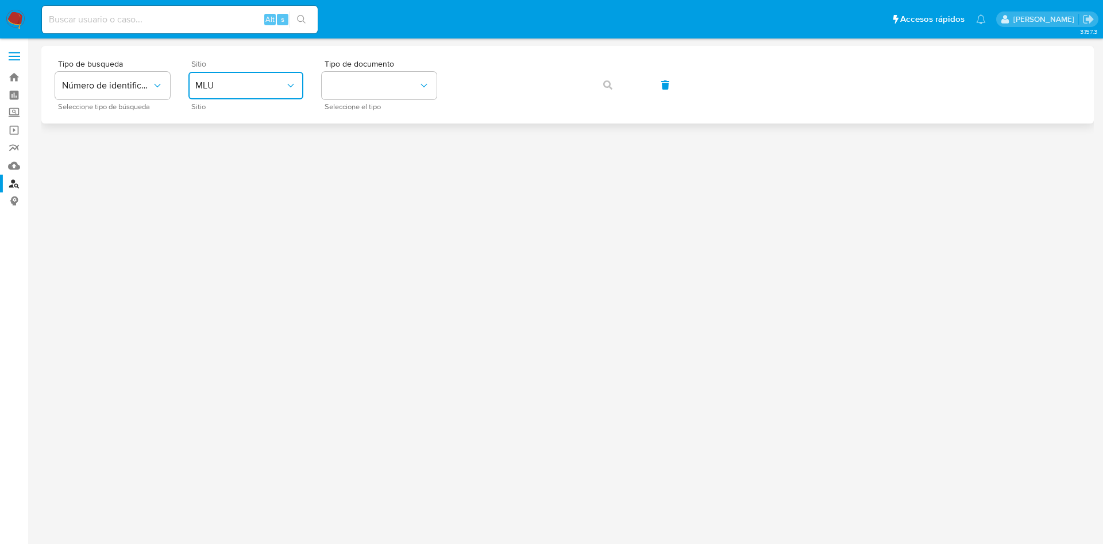
click at [234, 80] on span "MLU" at bounding box center [240, 85] width 90 height 11
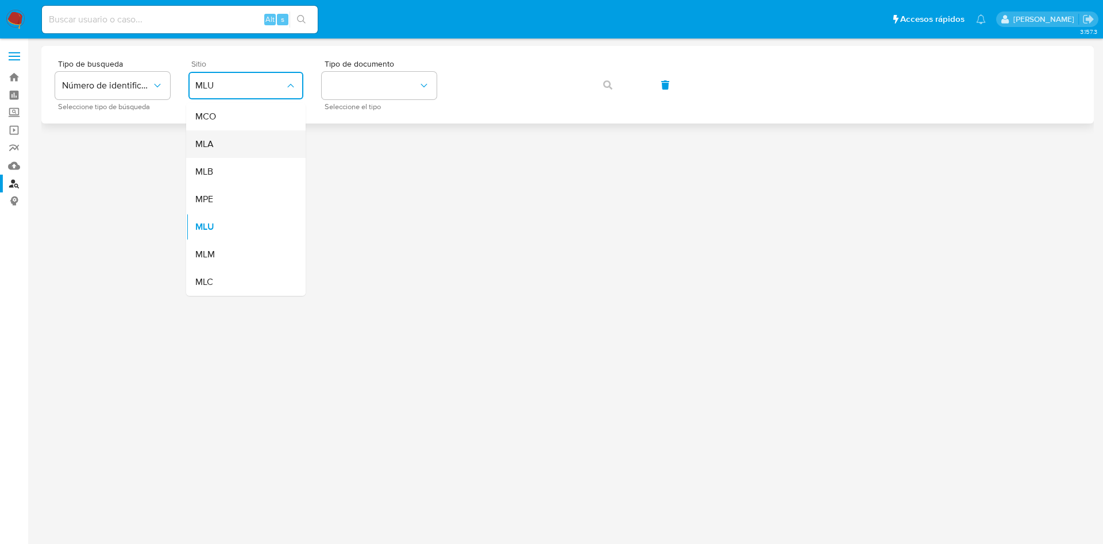
click at [237, 150] on div "MLA" at bounding box center [242, 144] width 94 height 28
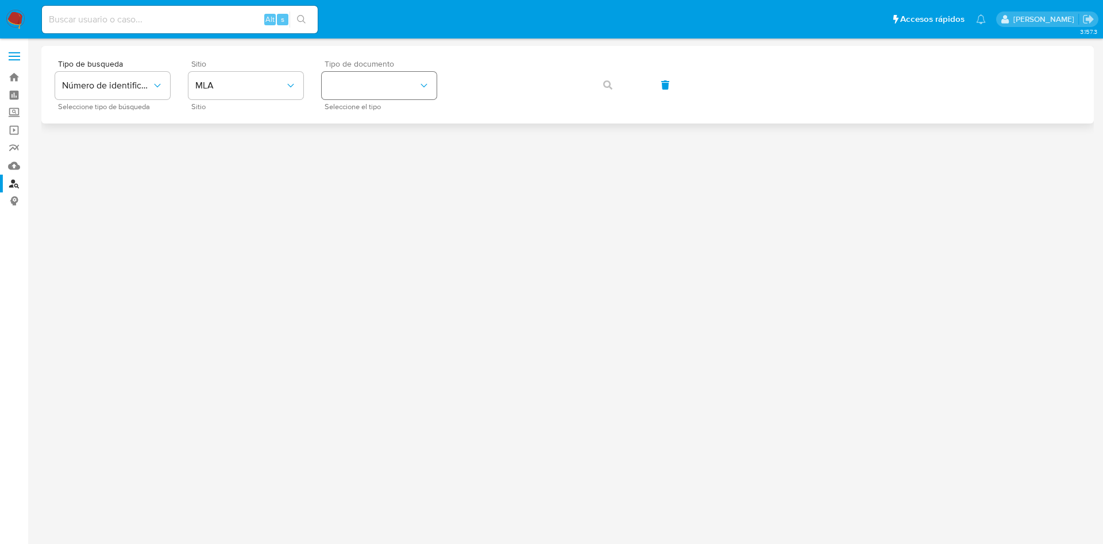
drag, startPoint x: 360, startPoint y: 59, endPoint x: 353, endPoint y: 85, distance: 27.2
click at [359, 60] on span "Tipo de documento" at bounding box center [382, 64] width 115 height 8
click at [353, 89] on button "identificationType" at bounding box center [379, 86] width 115 height 28
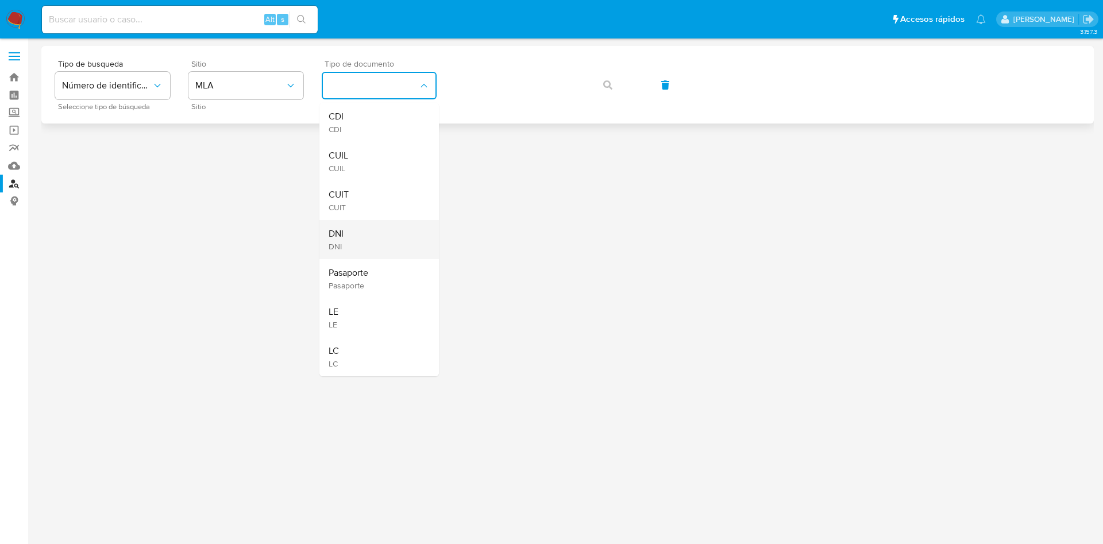
click at [343, 229] on span "DNI" at bounding box center [336, 233] width 15 height 11
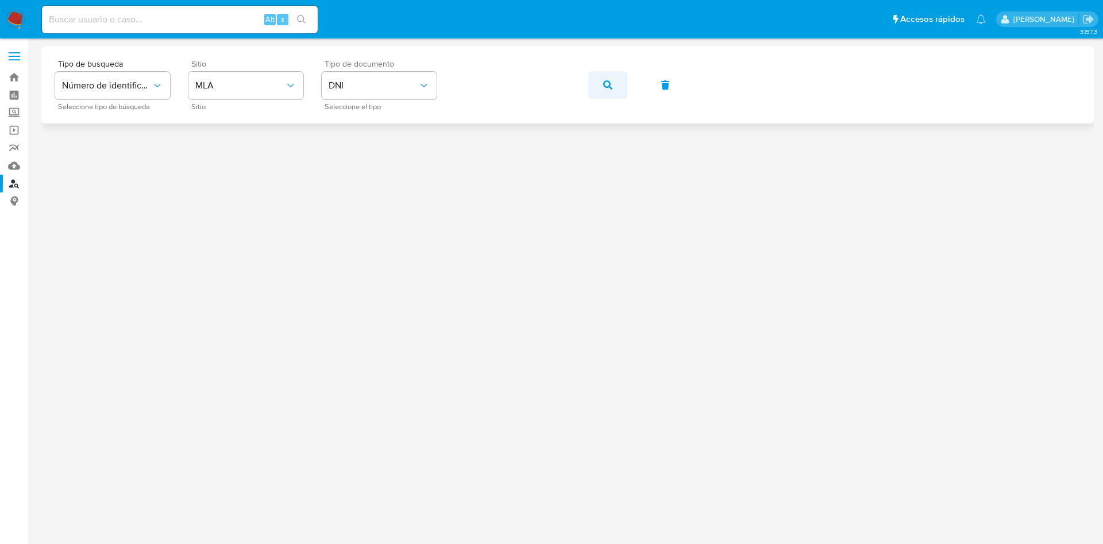
click at [592, 80] on button "button" at bounding box center [607, 85] width 39 height 28
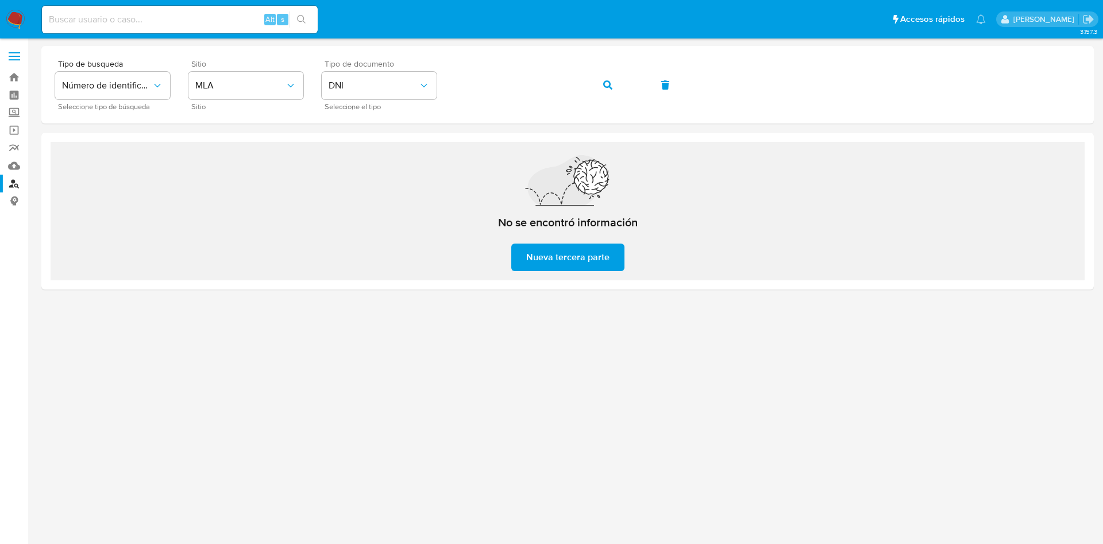
click at [362, 64] on span "Tipo de documento" at bounding box center [382, 64] width 115 height 8
click at [353, 86] on span "DNI" at bounding box center [374, 85] width 90 height 11
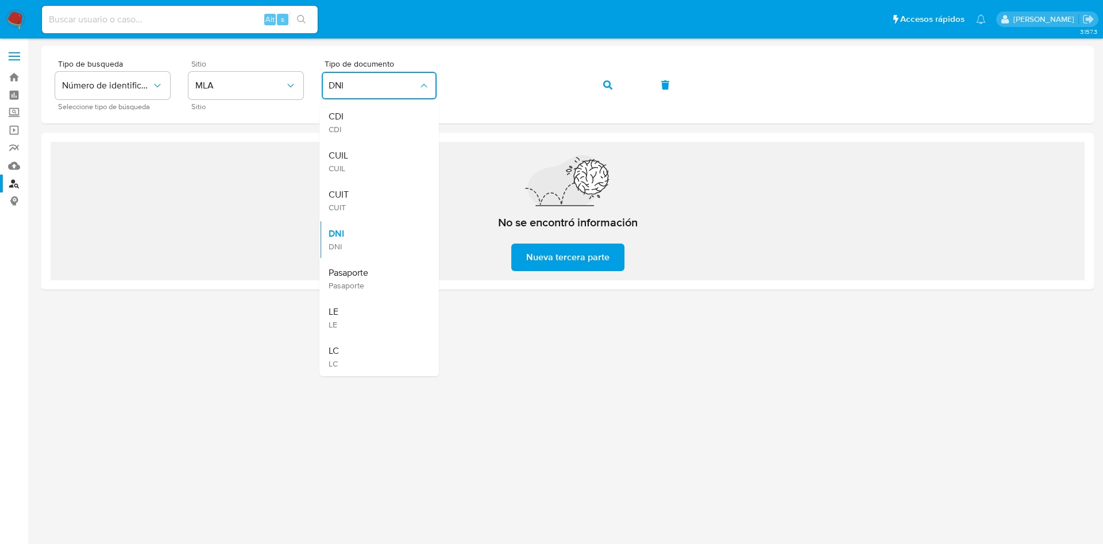
drag, startPoint x: 334, startPoint y: 152, endPoint x: 479, endPoint y: 103, distance: 153.0
click at [334, 151] on span "CUIL" at bounding box center [339, 155] width 20 height 11
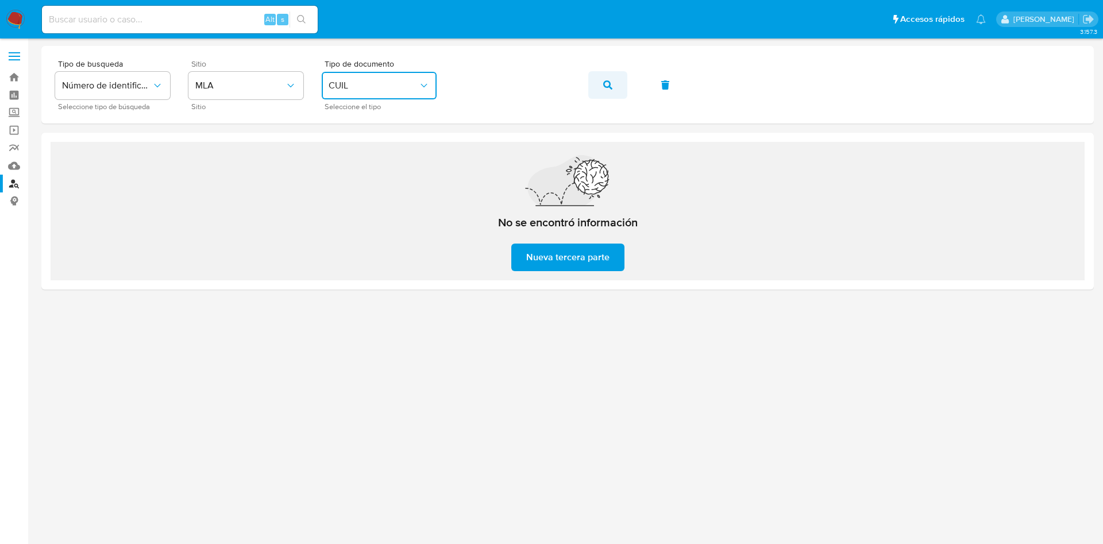
click at [610, 90] on span "button" at bounding box center [607, 84] width 9 height 25
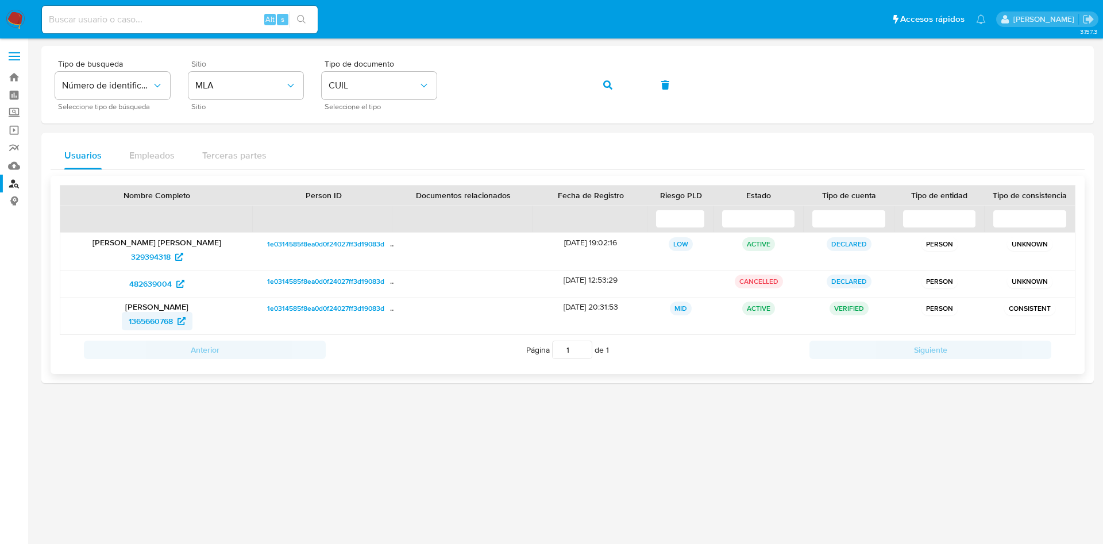
click at [163, 327] on span "1365660768" at bounding box center [151, 321] width 44 height 18
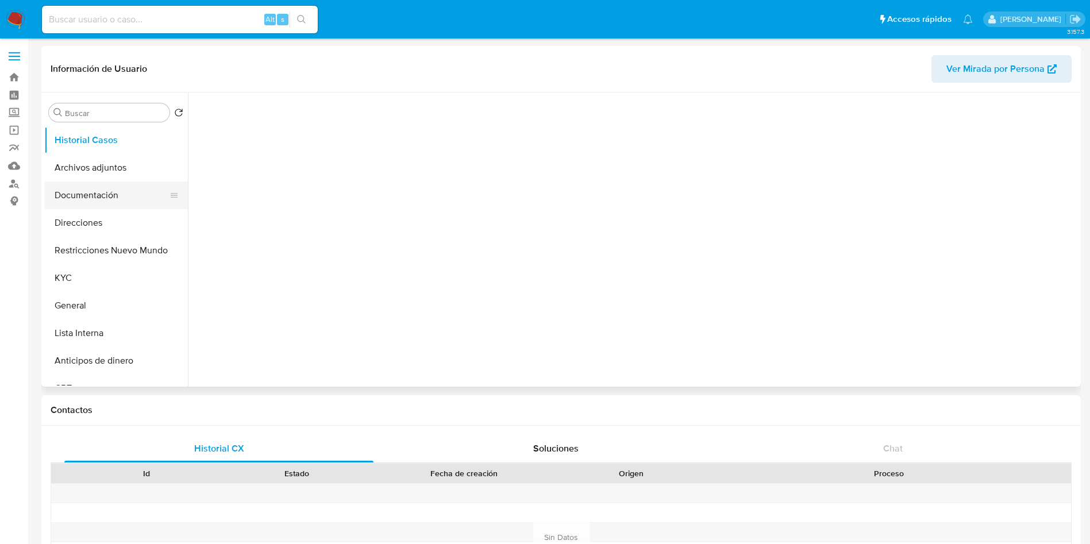
click at [113, 200] on button "Documentación" at bounding box center [111, 196] width 134 height 28
select select "10"
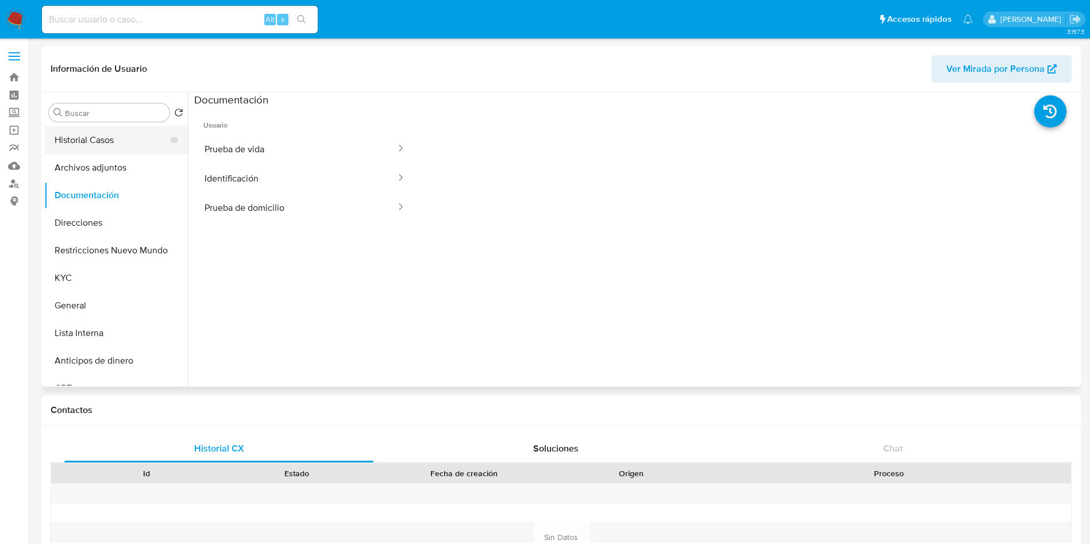
click at [136, 148] on button "Historial Casos" at bounding box center [111, 140] width 134 height 28
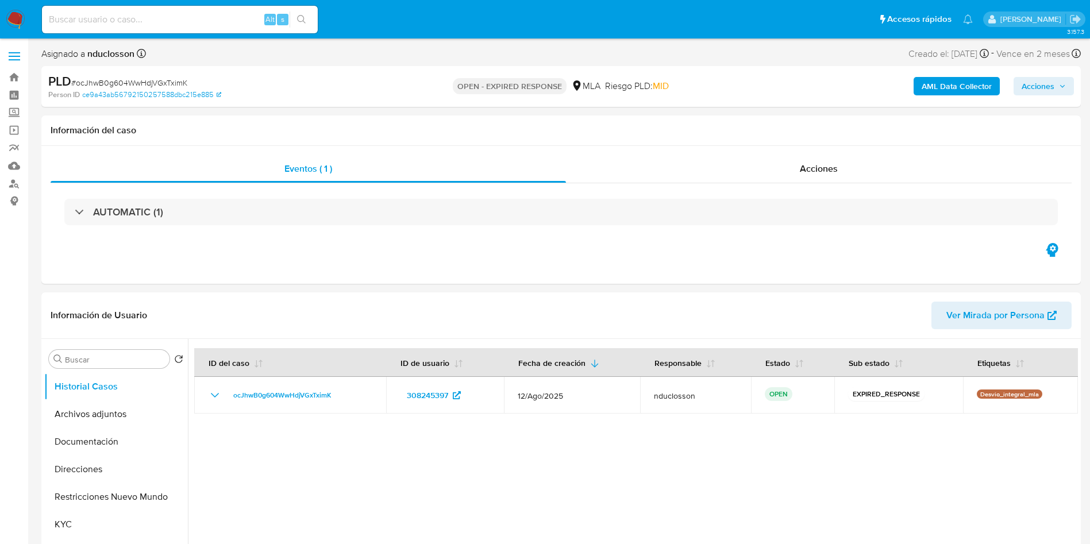
select select "10"
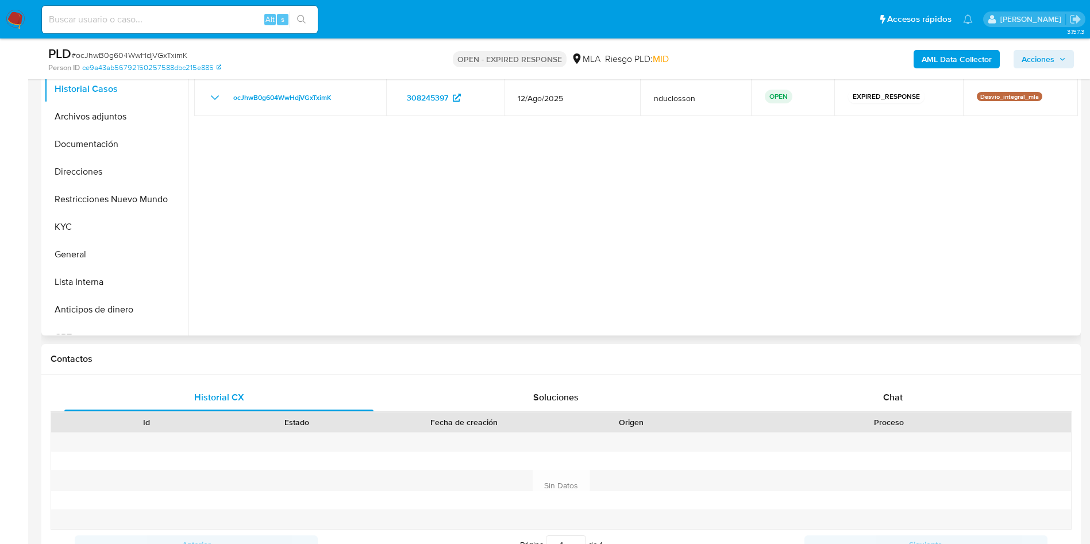
scroll to position [259, 0]
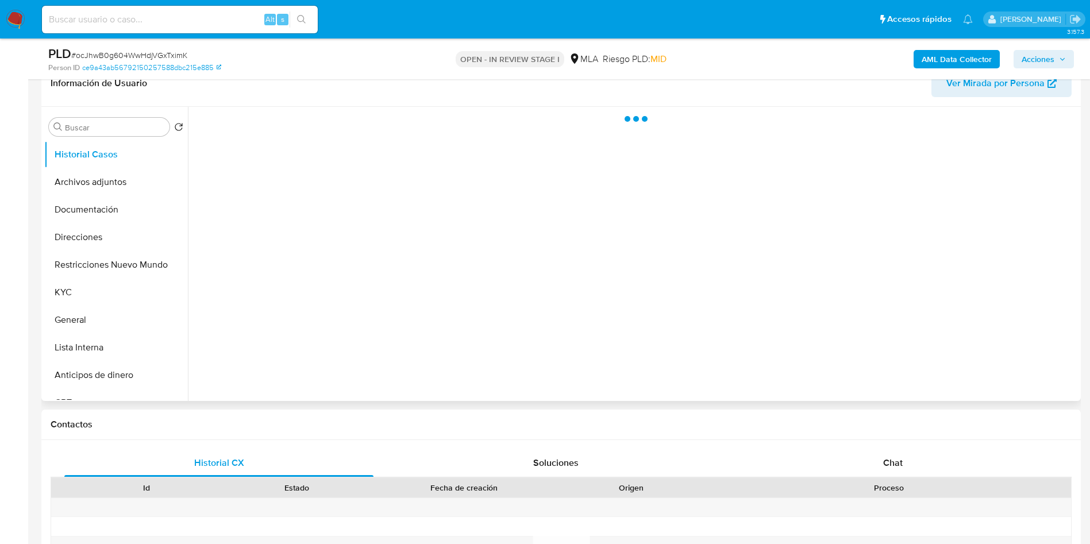
scroll to position [345, 0]
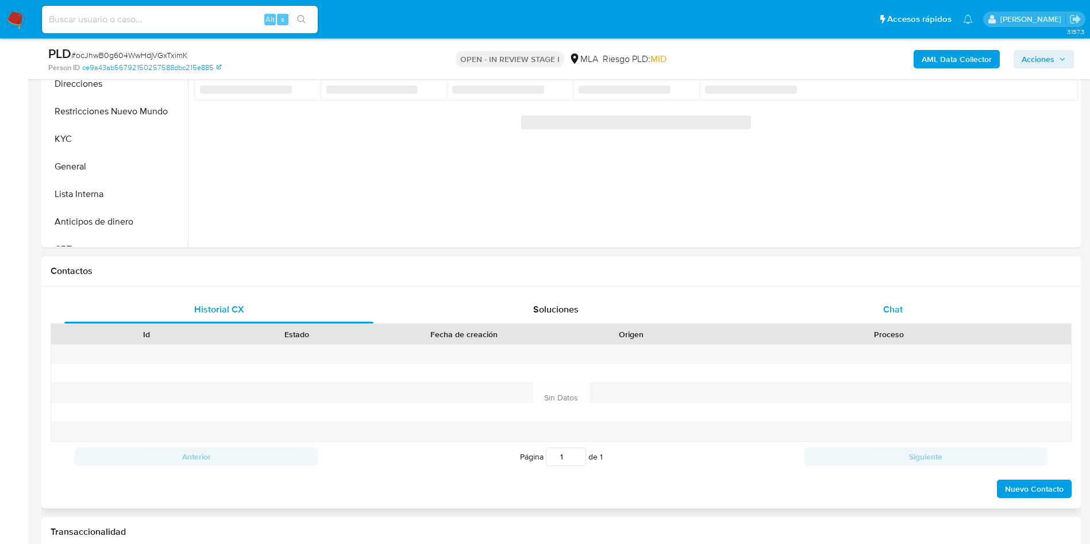
click at [880, 296] on div "Chat" at bounding box center [892, 310] width 309 height 28
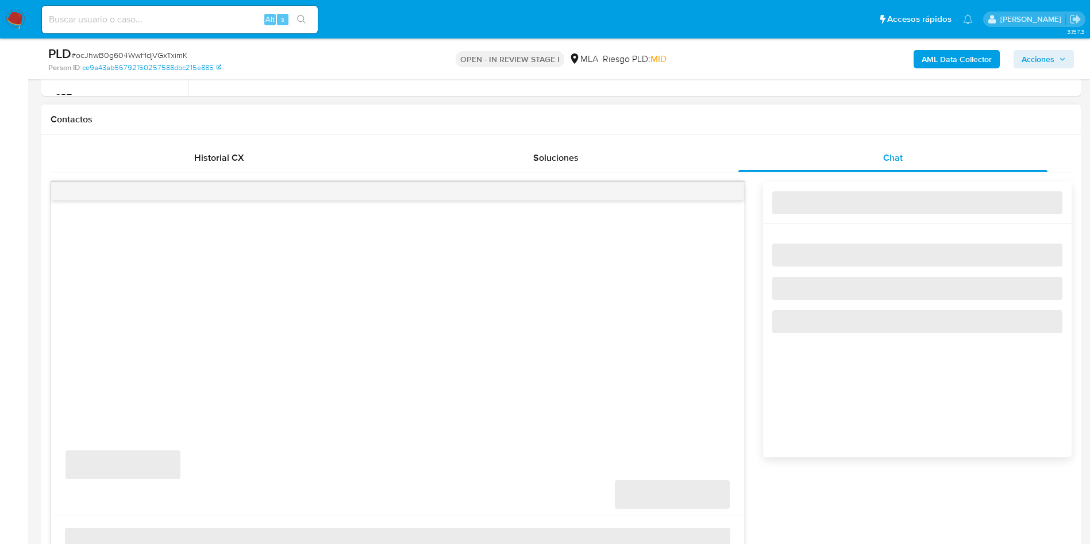
select select "10"
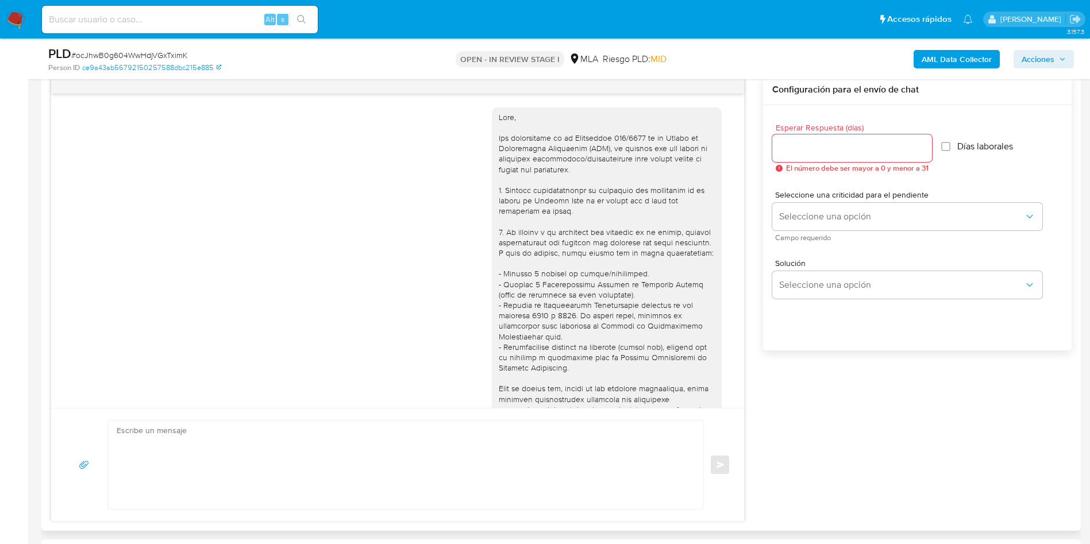
scroll to position [589, 0]
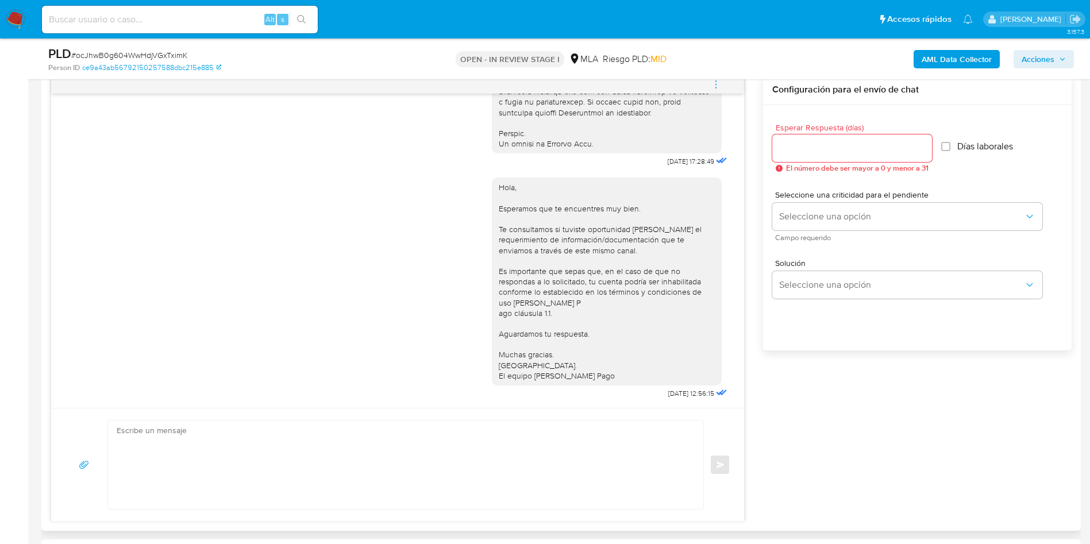
click at [311, 519] on div "Enviar" at bounding box center [397, 464] width 693 height 113
click at [305, 422] on textarea at bounding box center [403, 465] width 572 height 88
paste textarea "Hola Edgardo, En función de las operaciones registradas en tu cuenta de Mercado…"
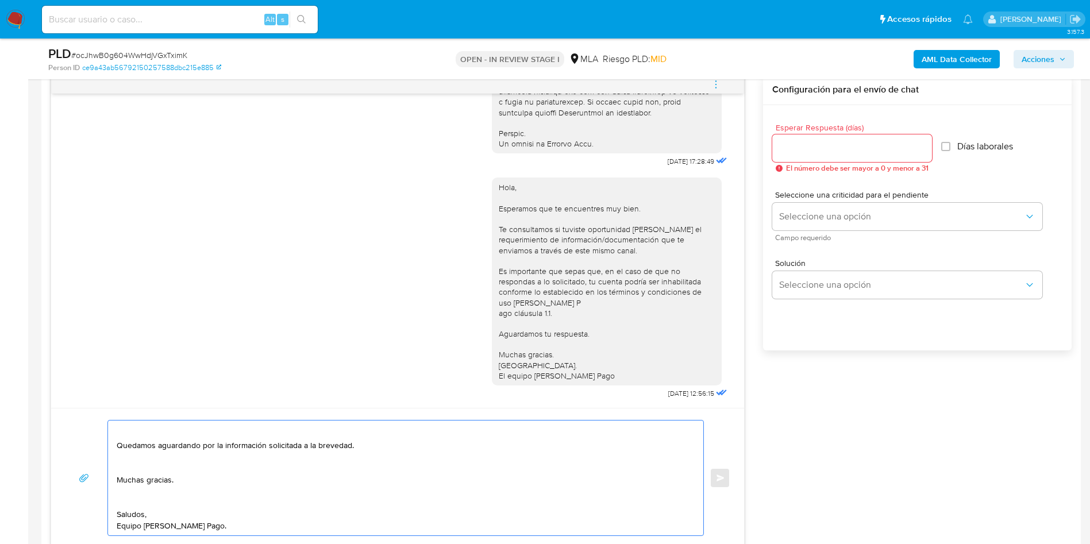
drag, startPoint x: 140, startPoint y: 495, endPoint x: 133, endPoint y: 495, distance: 6.9
click at [136, 495] on textarea "Hola Edgardo, En función de las operaciones registradas en tu cuenta de Mercado…" at bounding box center [403, 478] width 572 height 115
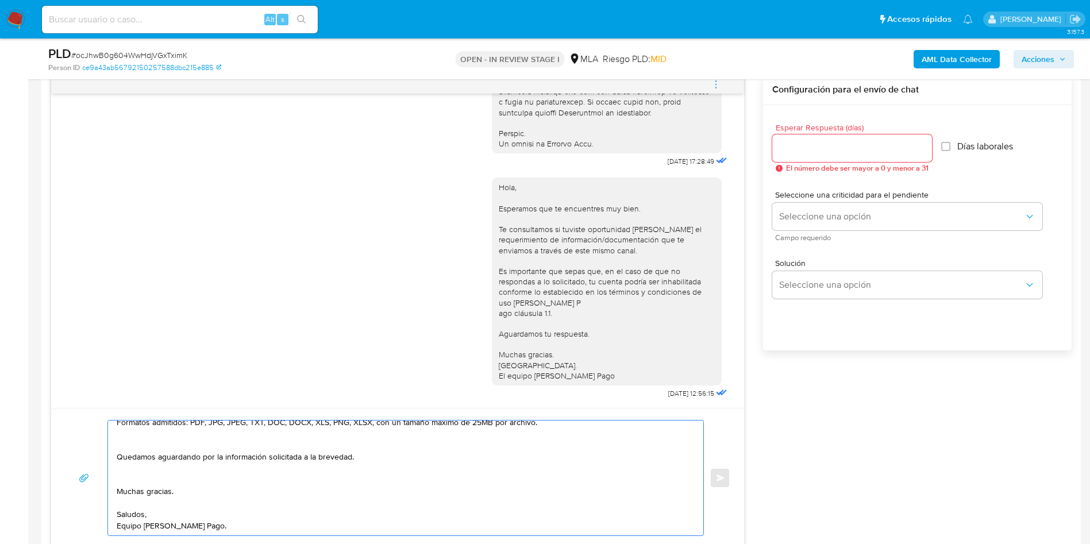
click at [129, 470] on textarea "Hola Edgardo, En función de las operaciones registradas en tu cuenta de Mercado…" at bounding box center [403, 478] width 572 height 115
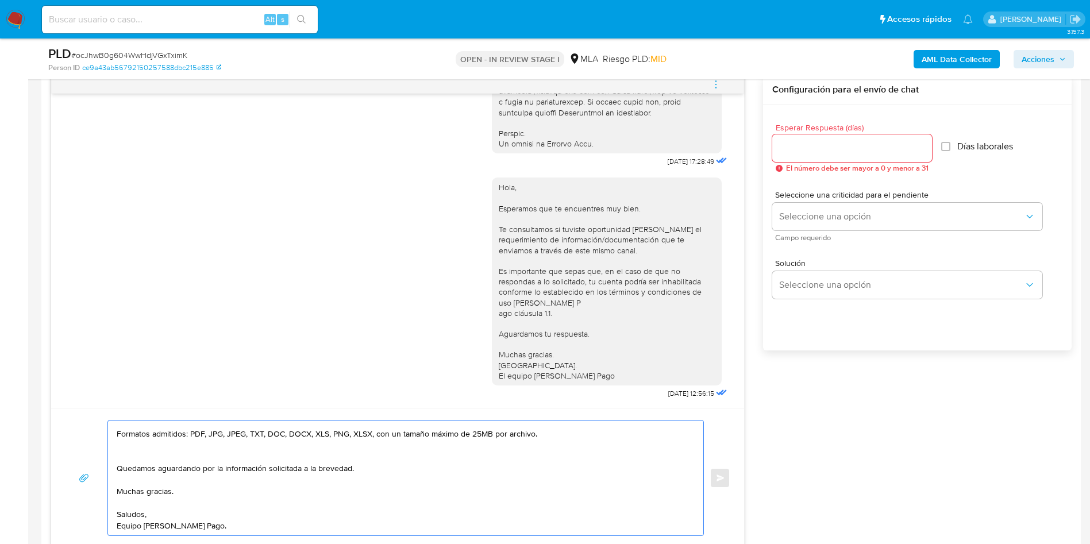
click at [131, 448] on textarea "Hola Edgardo, En función de las operaciones registradas en tu cuenta de Mercado…" at bounding box center [403, 478] width 572 height 115
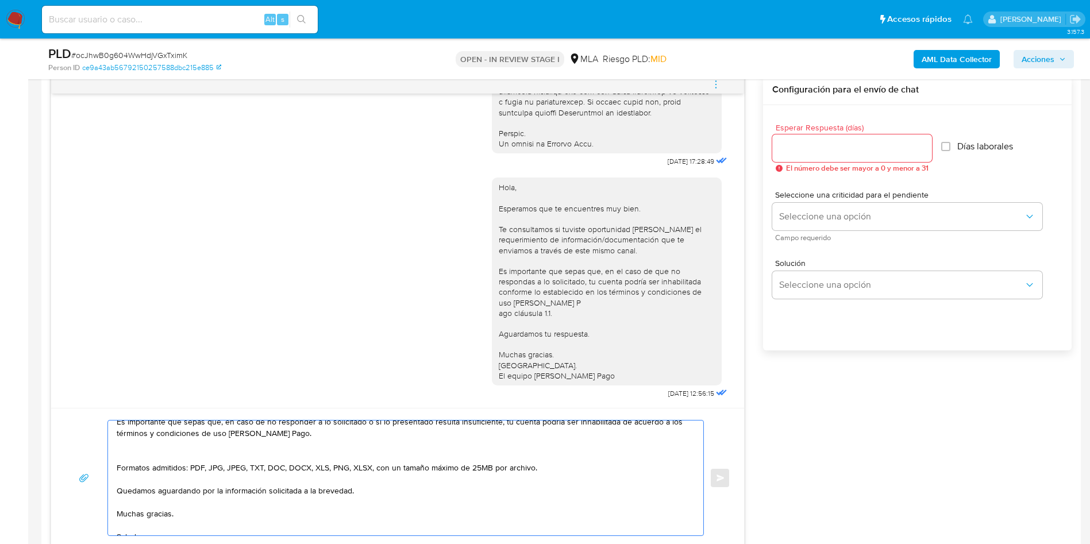
scroll to position [94, 0]
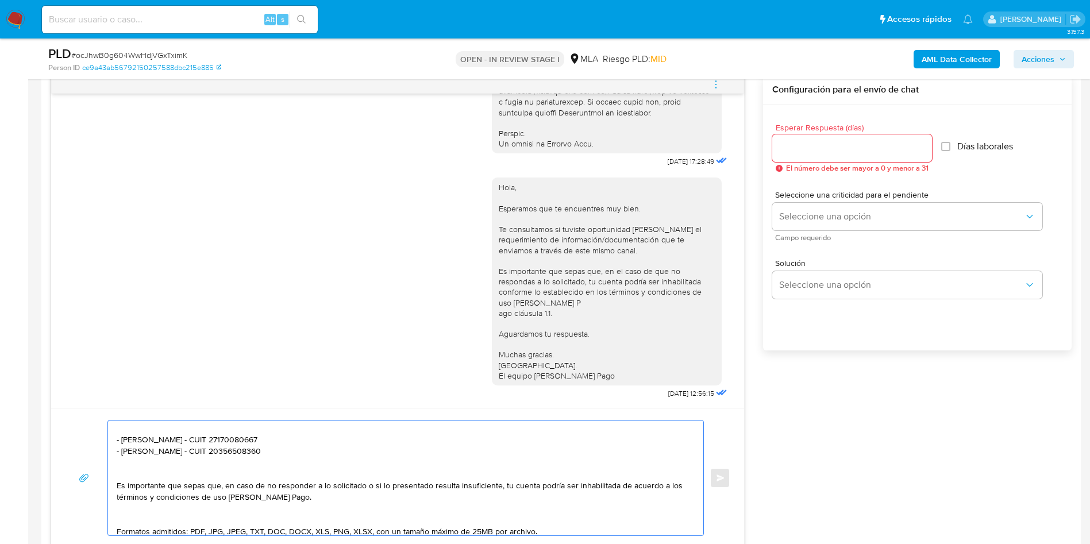
click at [142, 515] on textarea "Hola Edgardo, En función de las operaciones registradas en tu cuenta de Mercado…" at bounding box center [403, 478] width 572 height 115
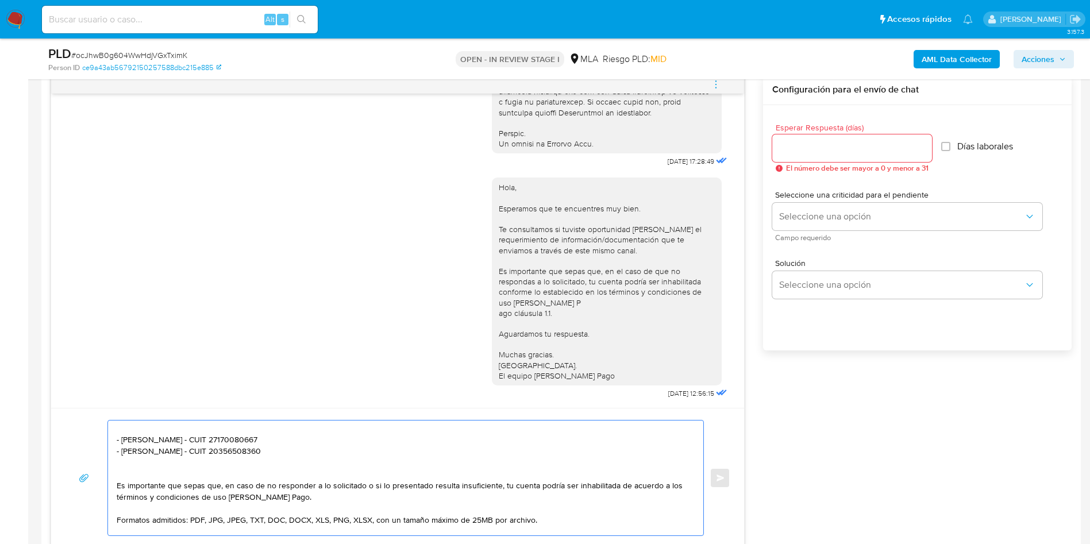
click at [140, 475] on textarea "Hola Edgardo, En función de las operaciones registradas en tu cuenta de Mercado…" at bounding box center [403, 478] width 572 height 115
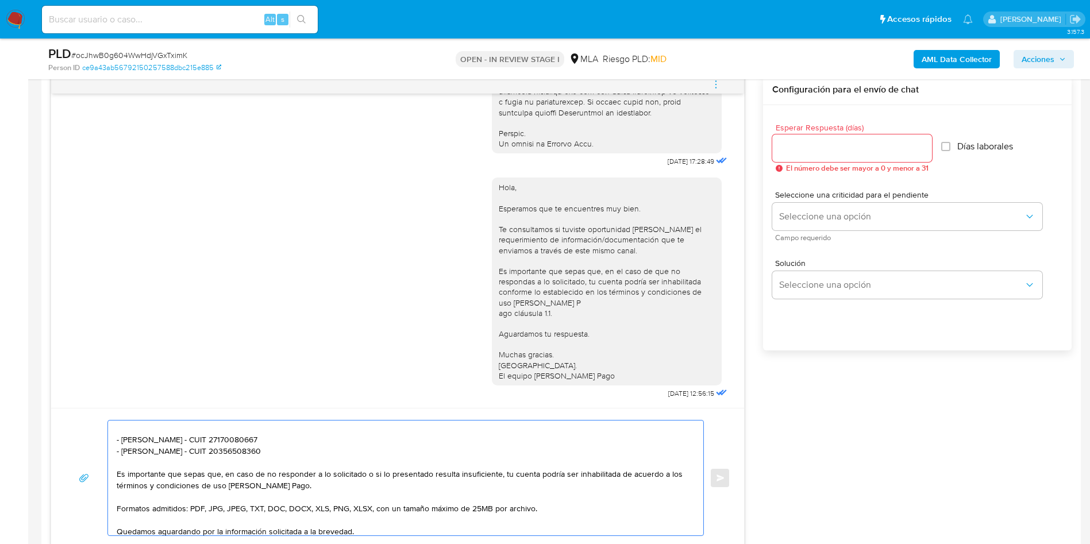
scroll to position [8, 0]
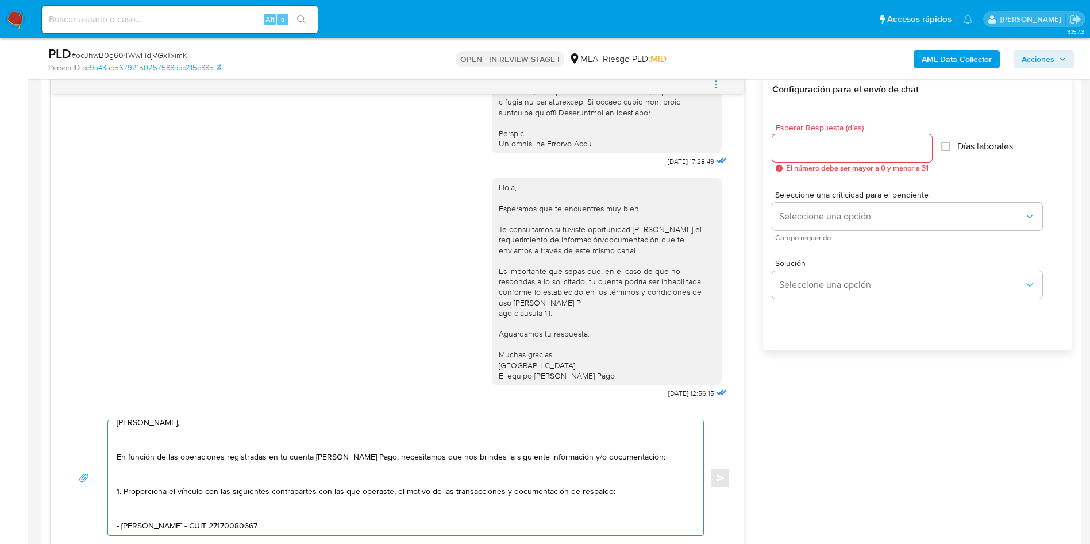
click at [144, 508] on textarea "Hola Edgardo, En función de las operaciones registradas en tu cuenta de Mercado…" at bounding box center [403, 478] width 572 height 115
click at [142, 474] on textarea "Hola Edgardo, En función de las operaciones registradas en tu cuenta de Mercado…" at bounding box center [403, 478] width 572 height 115
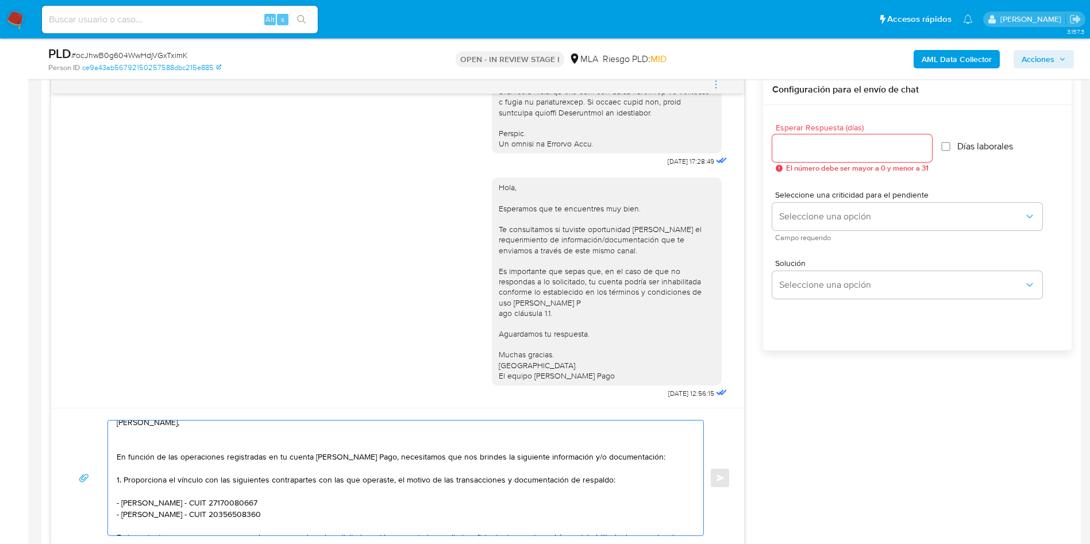
click at [142, 441] on textarea "Hola Edgardo, En función de las operaciones registradas en tu cuenta de Mercado…" at bounding box center [403, 478] width 572 height 115
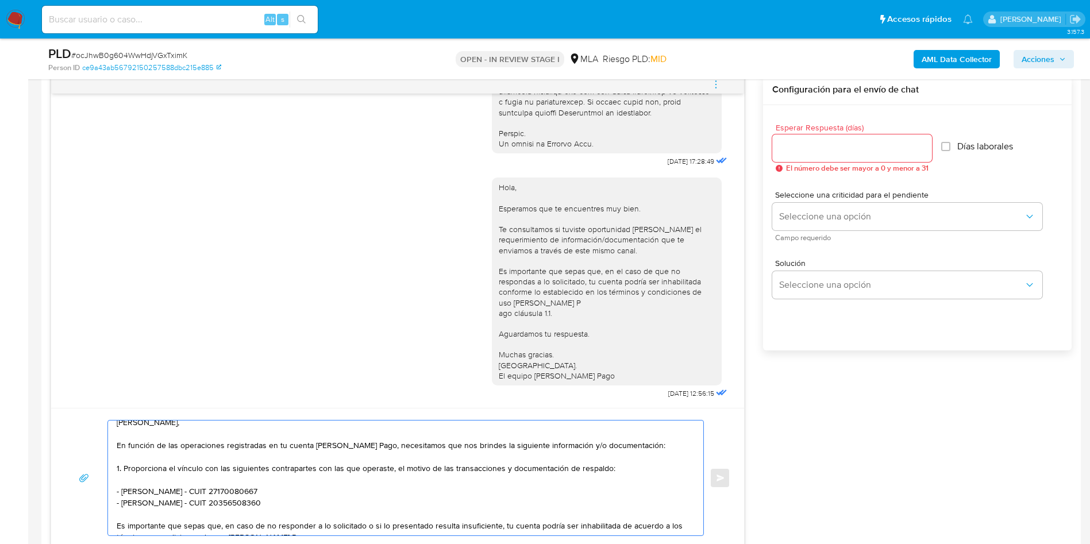
type textarea "Hola Edgardo, En función de las operaciones registradas en tu cuenta de Mercado…"
click at [837, 143] on input "Esperar Respuesta (días)" at bounding box center [852, 148] width 160 height 15
type input "1"
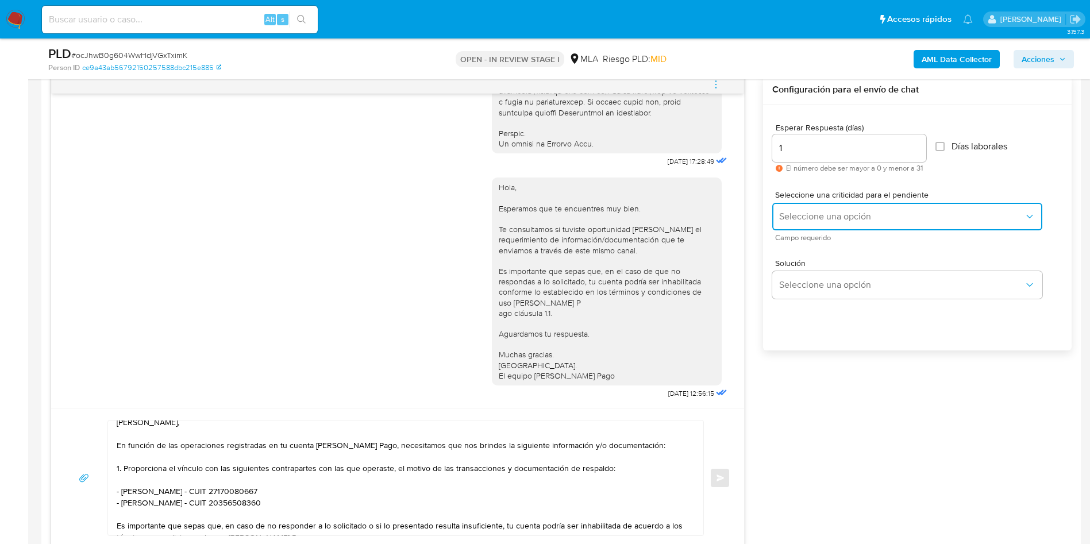
click at [816, 215] on span "Seleccione una opción" at bounding box center [901, 216] width 245 height 11
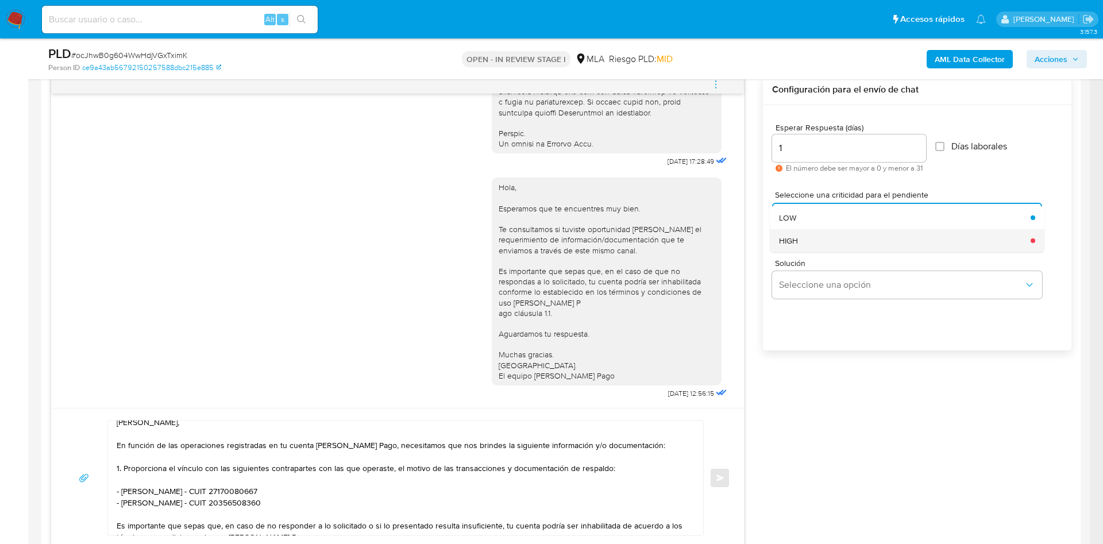
click at [812, 247] on div "HIGH" at bounding box center [901, 240] width 245 height 23
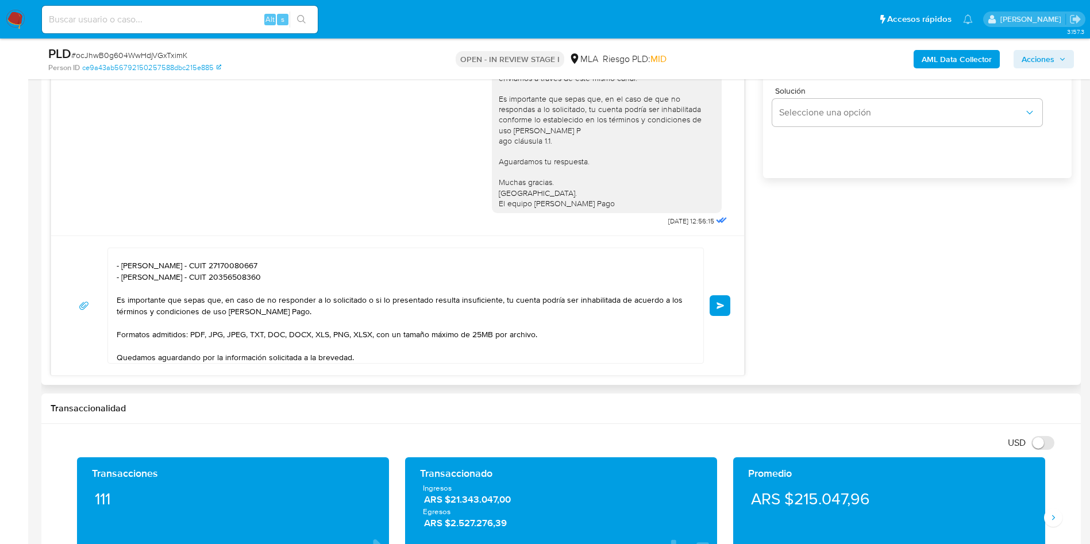
scroll to position [0, 0]
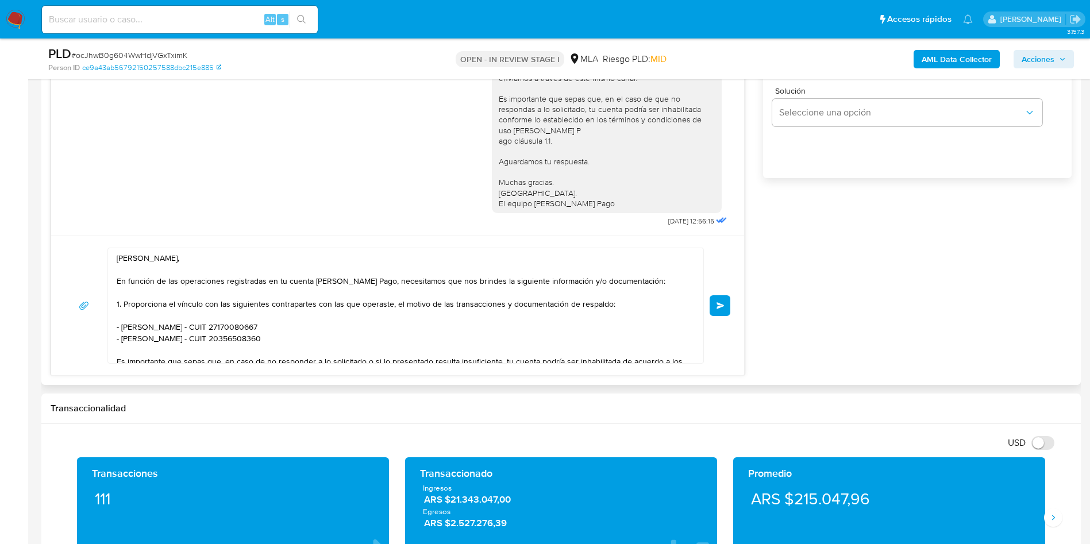
click at [728, 309] on button "Enviar" at bounding box center [719, 305] width 21 height 21
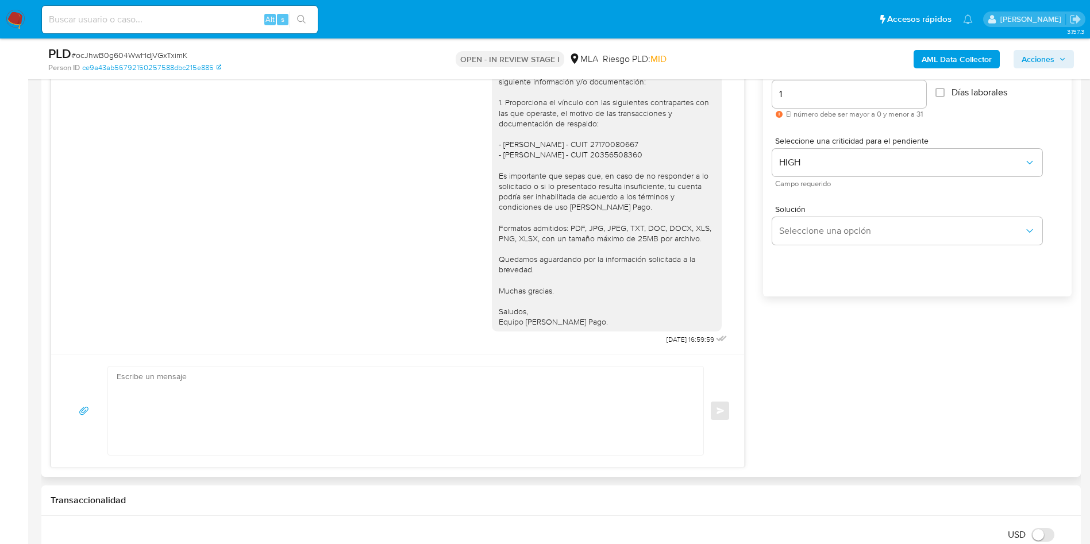
scroll to position [603, 0]
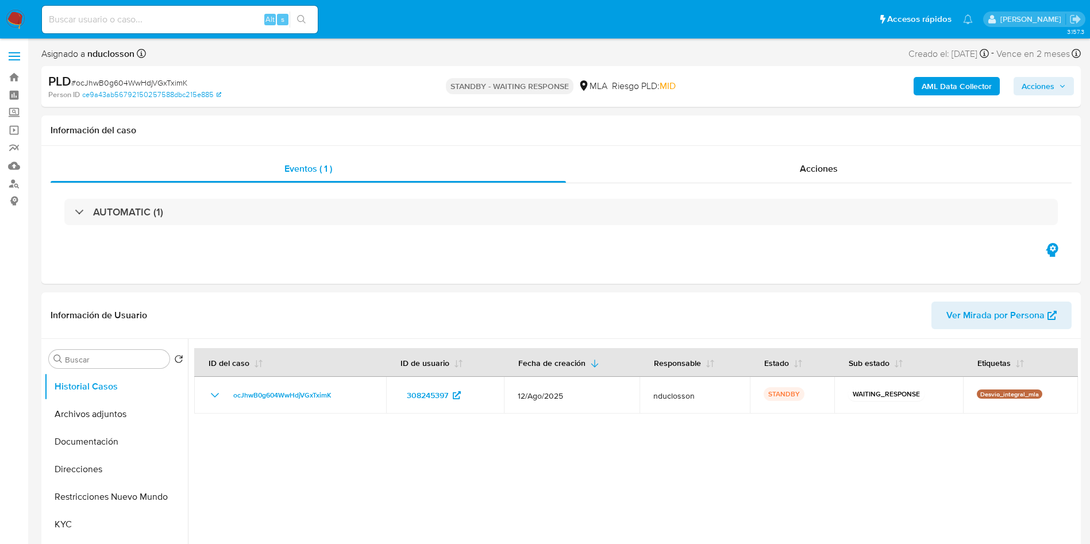
select select "10"
click at [192, 12] on input at bounding box center [180, 19] width 276 height 15
paste input "9tYLp0lKqAYX6hQNzMXhE1xp"
type input "9tYLp0lKqAYX6hQNzMXhE1xp"
click at [307, 21] on button "search-icon" at bounding box center [302, 19] width 24 height 16
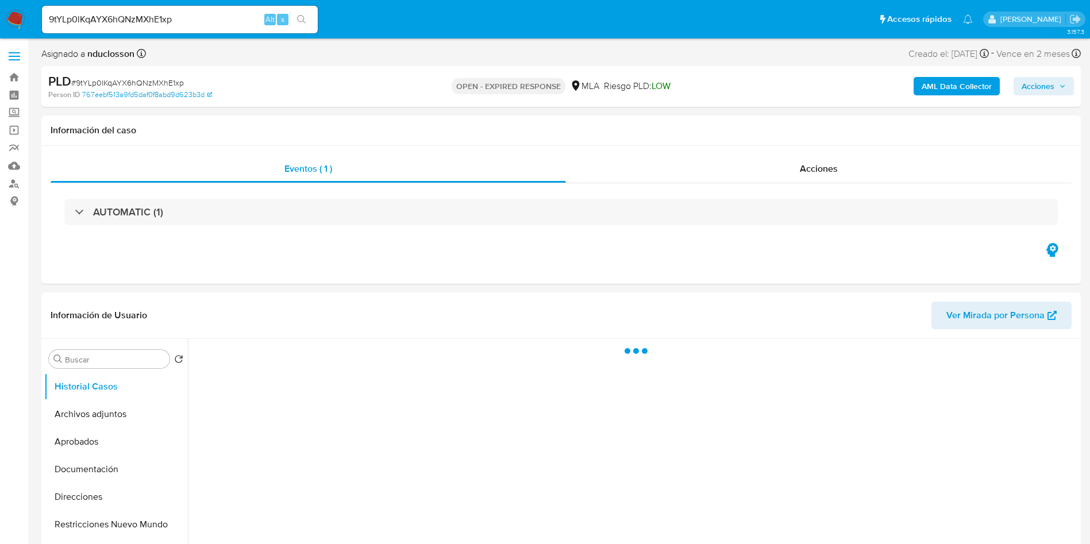
select select "10"
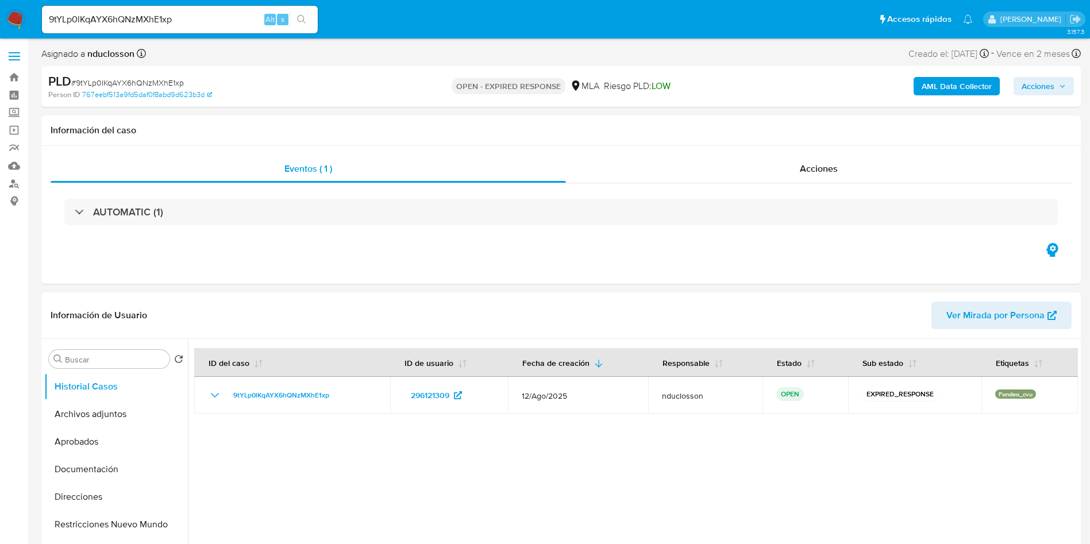
click at [951, 87] on b "AML Data Collector" at bounding box center [956, 86] width 70 height 18
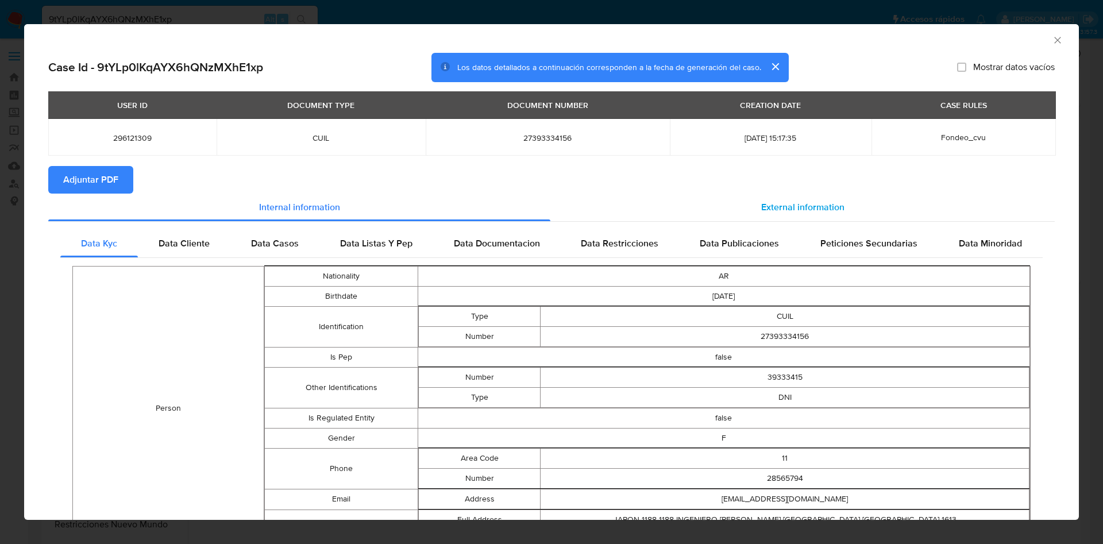
click at [739, 210] on div "External information" at bounding box center [802, 208] width 504 height 28
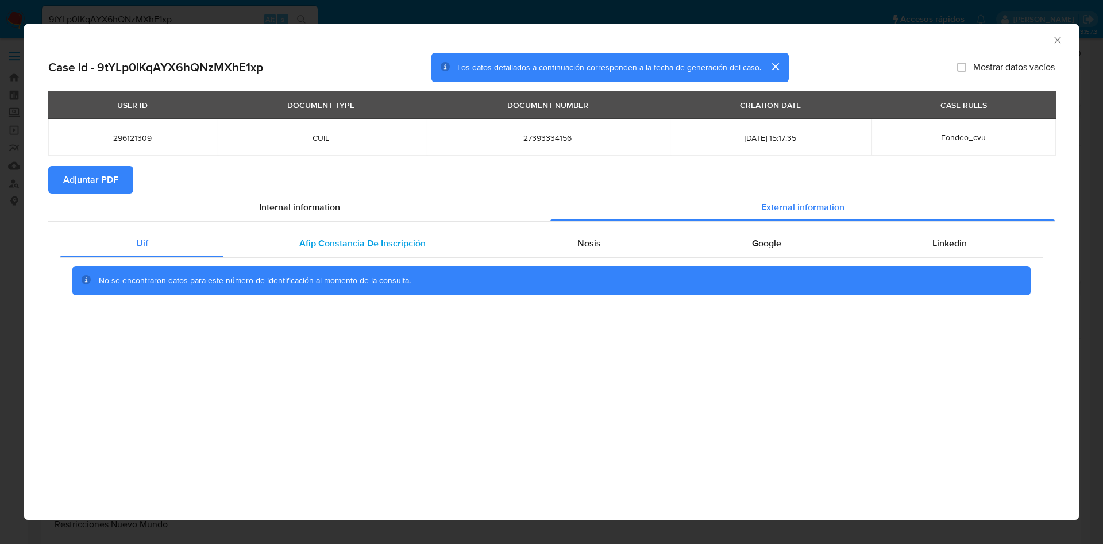
click at [387, 252] on div "Afip Constancia De Inscripción" at bounding box center [361, 244] width 277 height 28
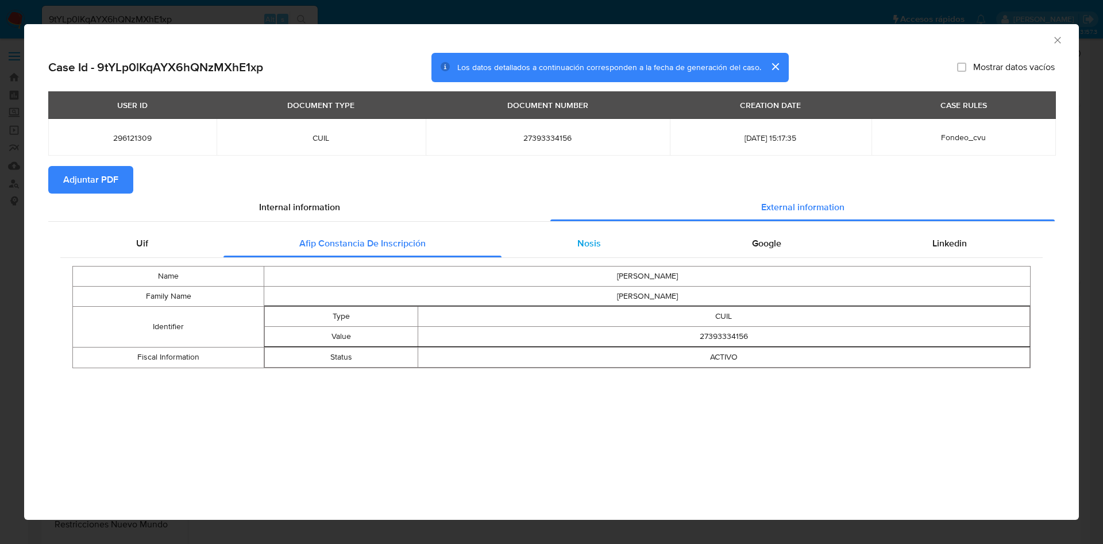
click at [592, 238] on span "Nosis" at bounding box center [589, 243] width 24 height 13
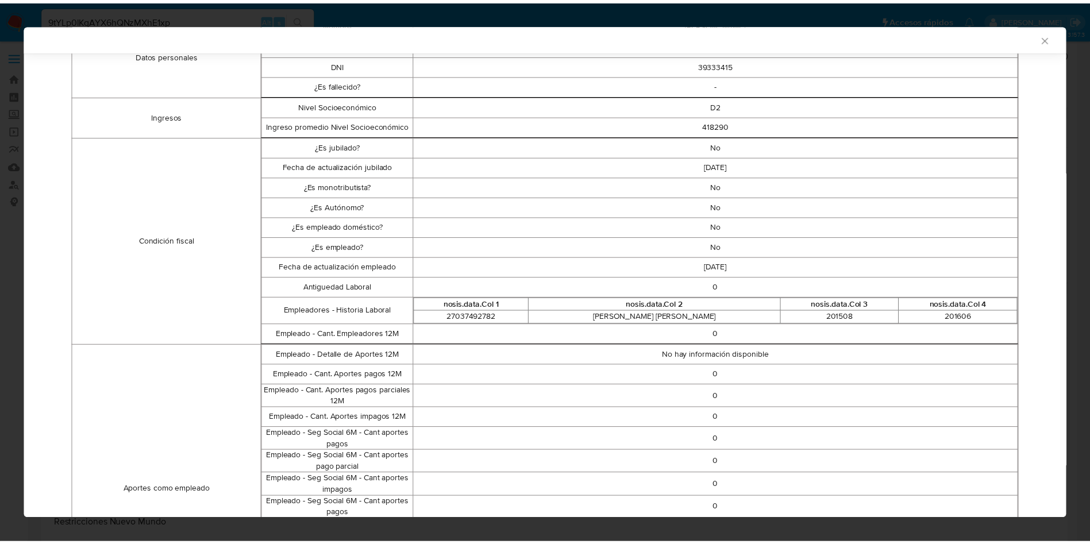
scroll to position [256, 0]
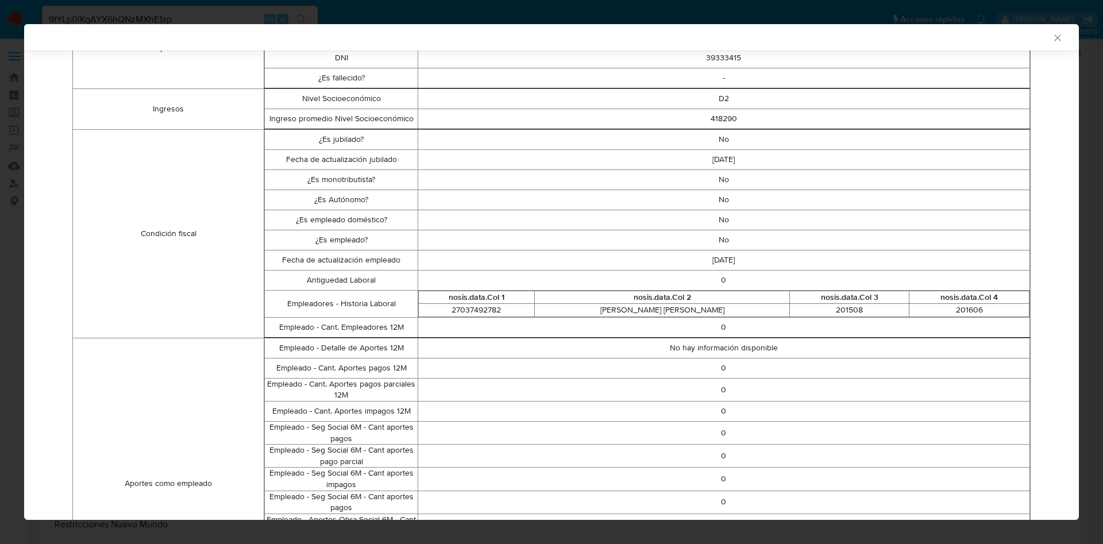
click at [1082, 144] on div "AML Data Collector Case Id - 9tYLp0lKqAYX6hQNzMXhE1xp Los datos detallados a co…" at bounding box center [551, 272] width 1103 height 544
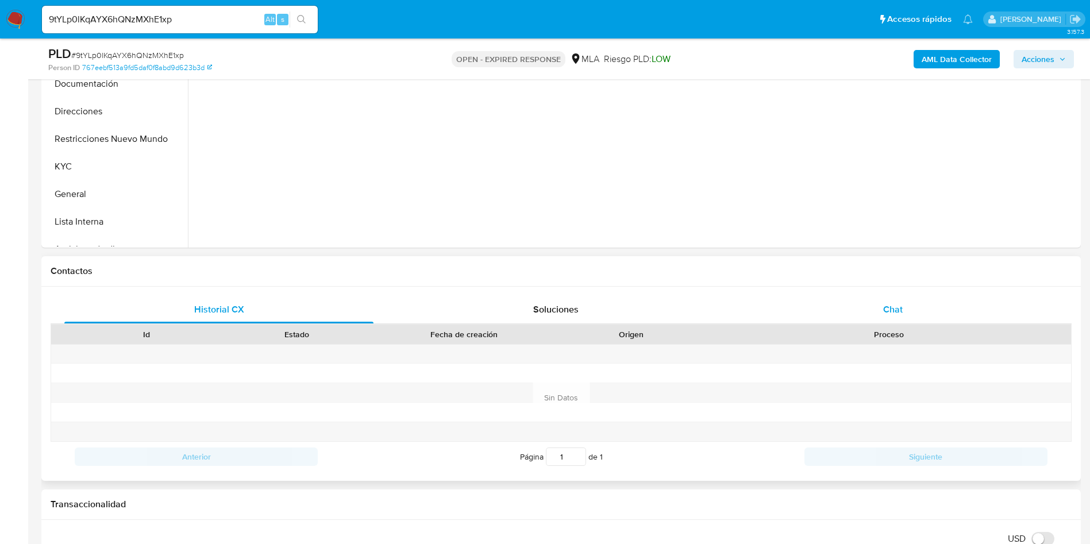
click at [860, 306] on div "Chat" at bounding box center [892, 310] width 309 height 28
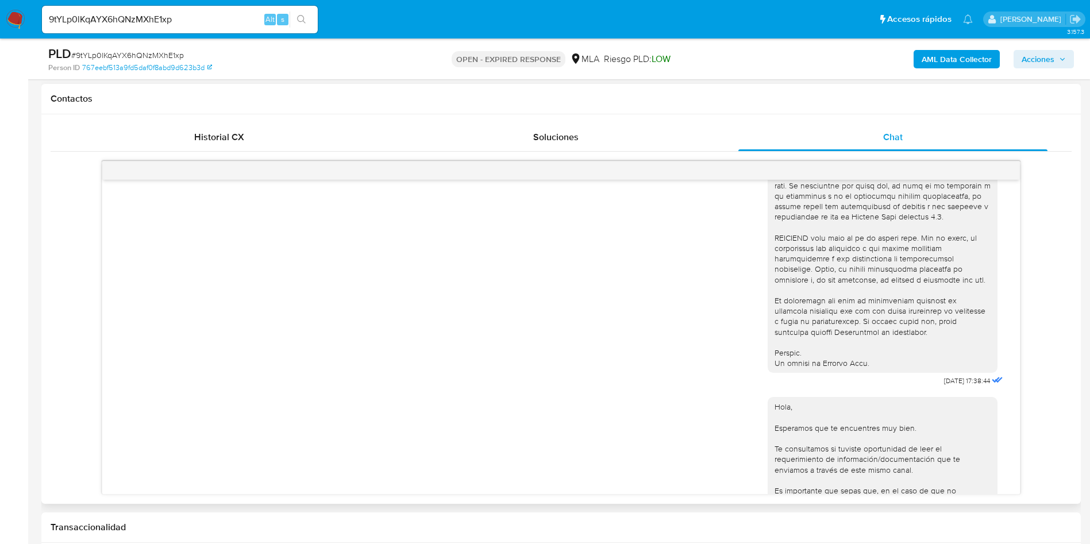
scroll to position [589, 0]
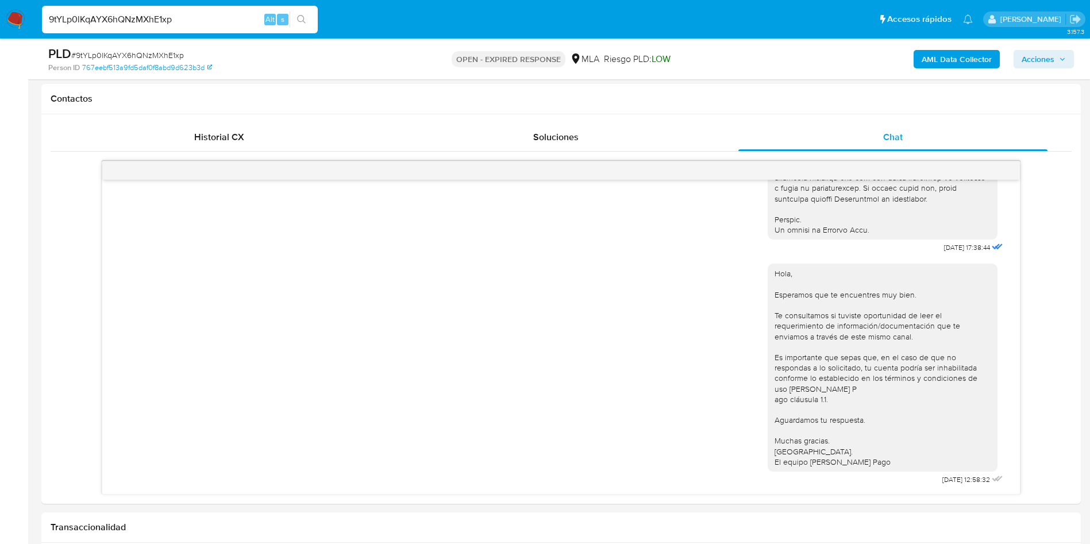
click at [137, 18] on input "9tYLp0lKqAYX6hQNzMXhE1xp" at bounding box center [180, 19] width 276 height 15
paste input "I7xqYk2tyJFYs0VLmYOYOY0j"
type input "I7xqYk2tyJFYs0VLmYOYOY0j"
click at [307, 21] on button "search-icon" at bounding box center [302, 19] width 24 height 16
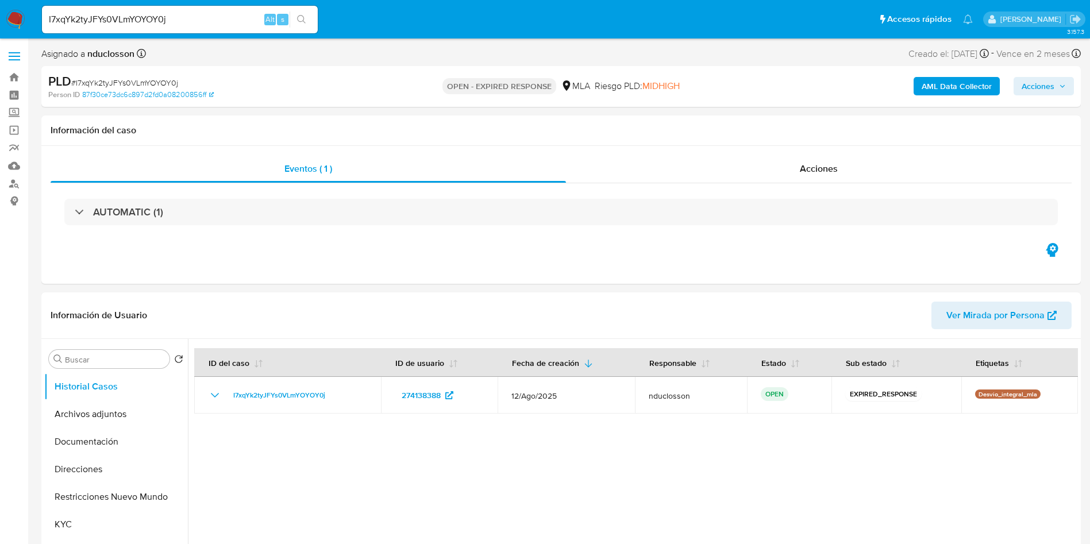
select select "10"
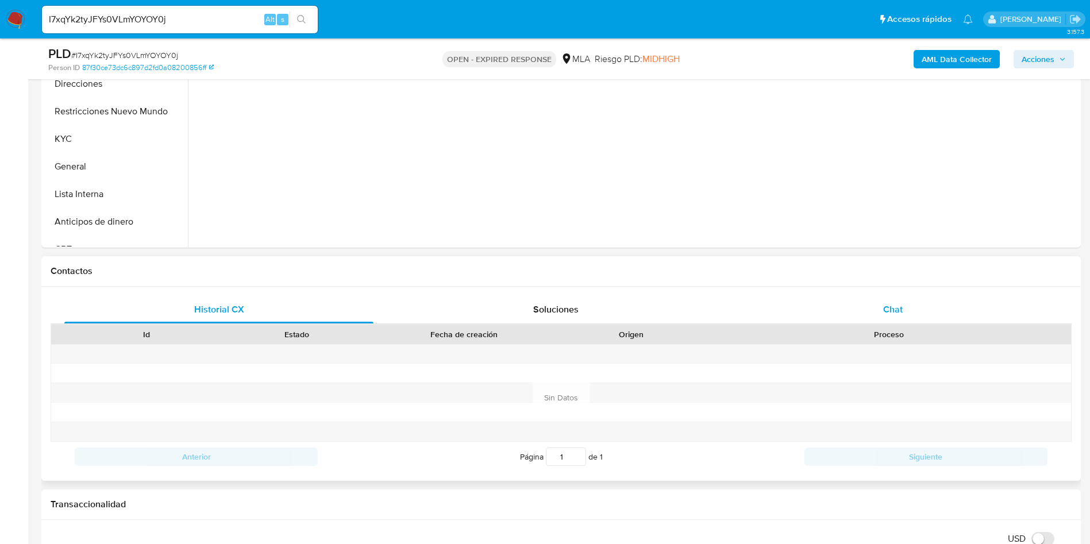
click at [865, 319] on div "Chat" at bounding box center [892, 310] width 309 height 28
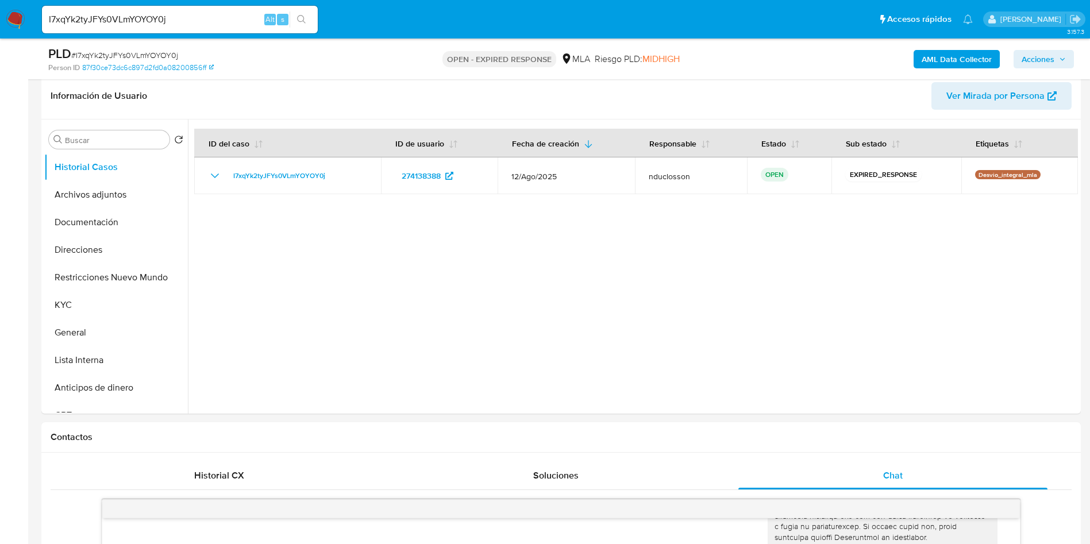
scroll to position [172, 0]
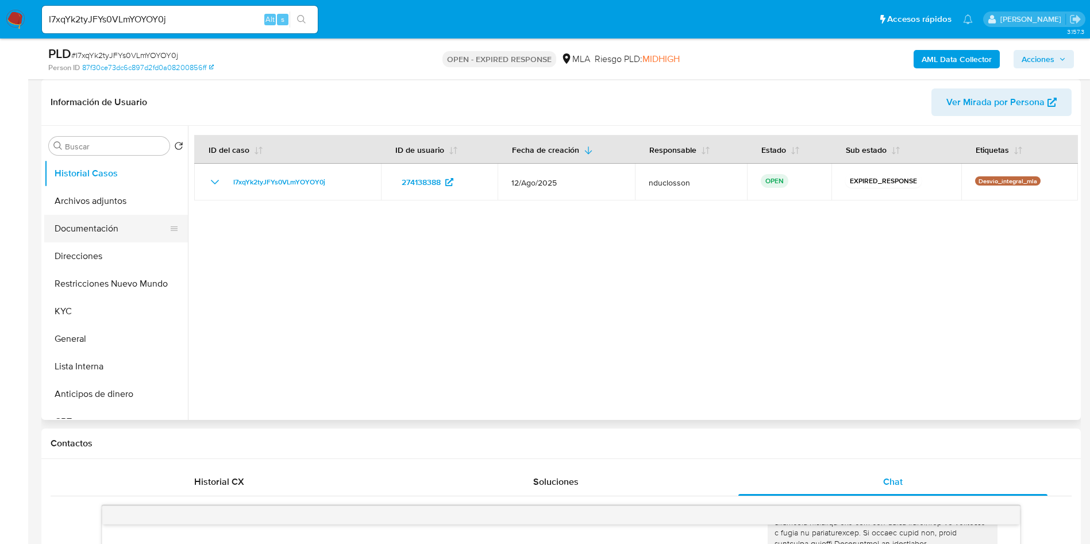
click at [84, 233] on button "Documentación" at bounding box center [111, 229] width 134 height 28
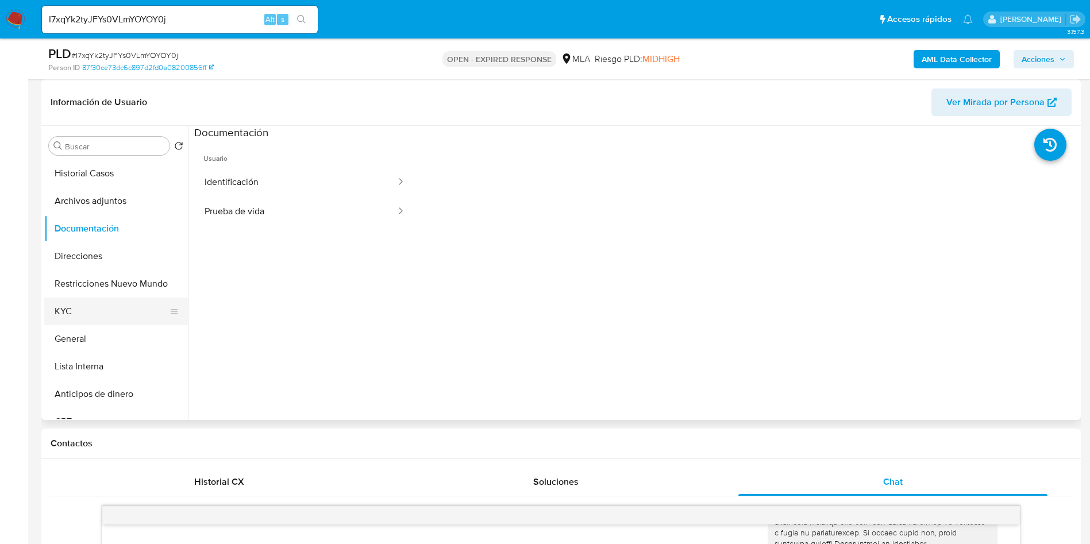
click at [80, 302] on button "KYC" at bounding box center [111, 312] width 134 height 28
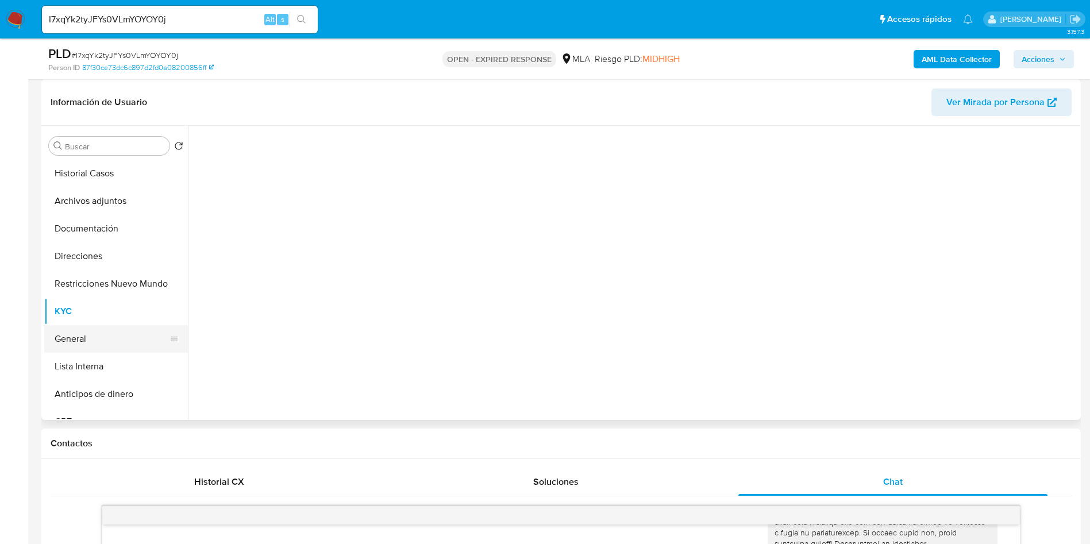
click at [79, 335] on button "General" at bounding box center [111, 339] width 134 height 28
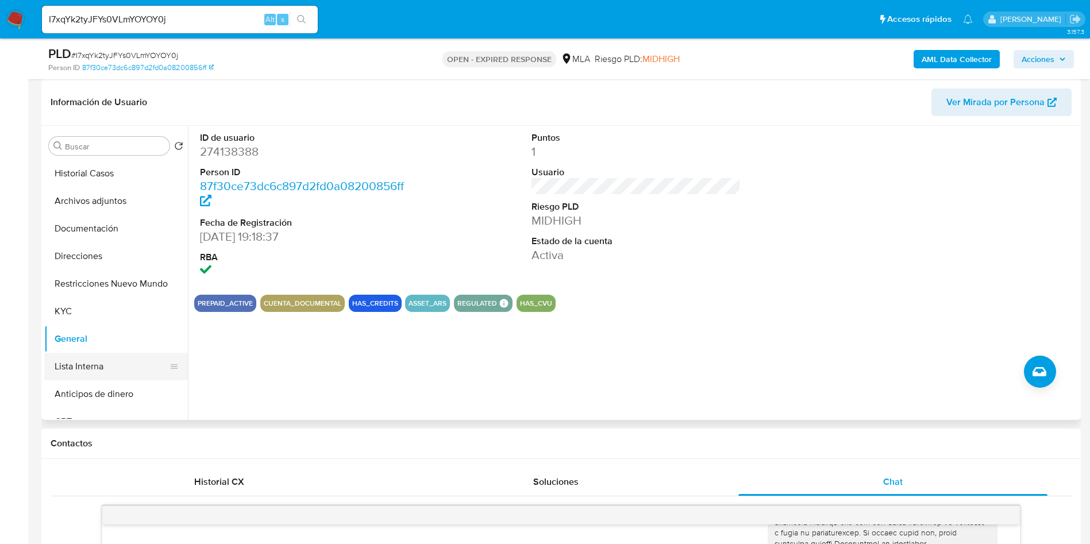
click at [107, 377] on button "Lista Interna" at bounding box center [111, 367] width 134 height 28
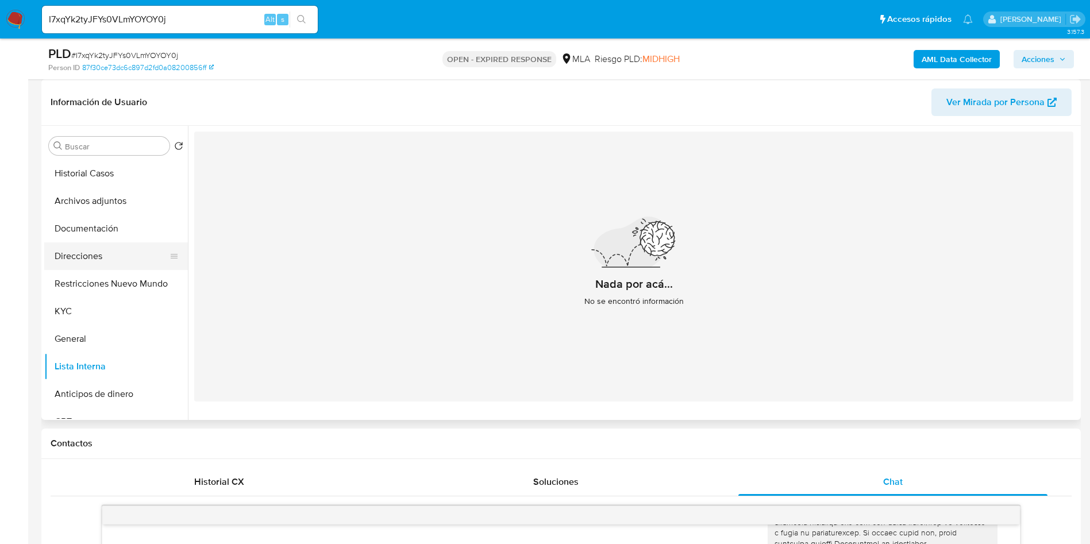
click at [83, 260] on button "Direcciones" at bounding box center [111, 256] width 134 height 28
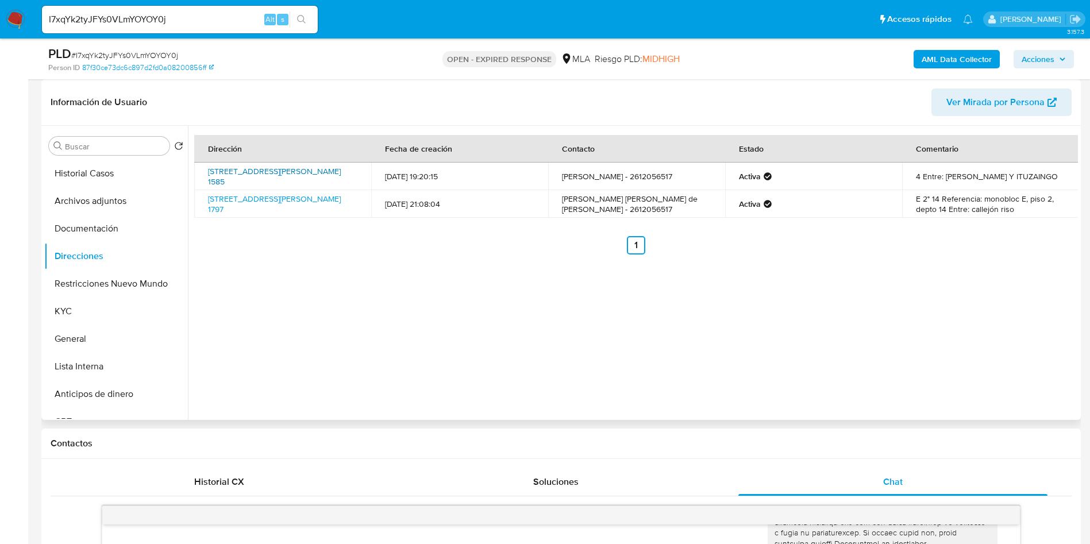
drag, startPoint x: 207, startPoint y: 165, endPoint x: 262, endPoint y: 180, distance: 57.3
click at [262, 180] on td "[STREET_ADDRESS][PERSON_NAME] 1585" at bounding box center [282, 177] width 177 height 28
copy link "Mosconi 1585, Barrio Trapiche Godoy Cruz, Mendoza,"
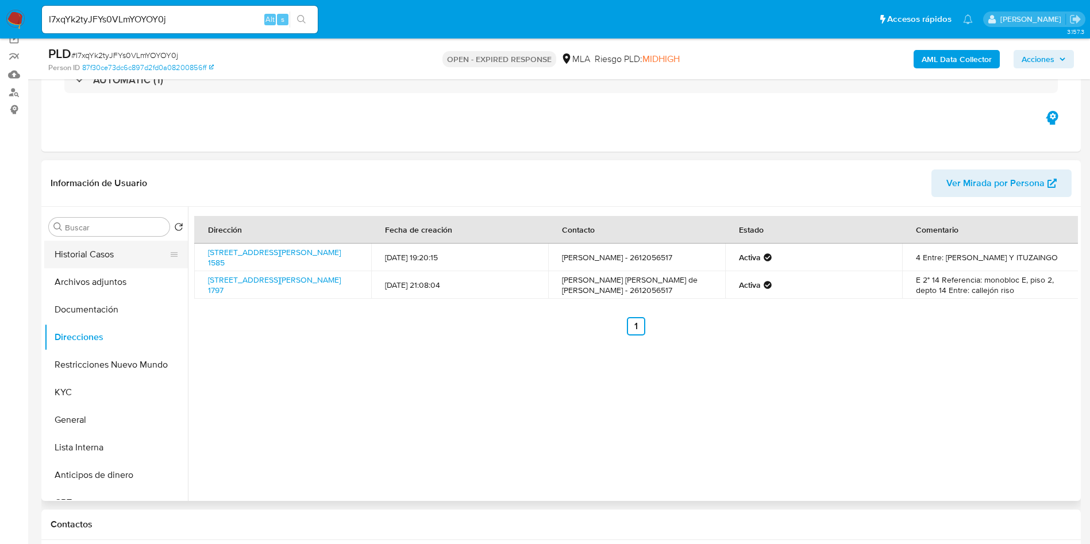
scroll to position [0, 0]
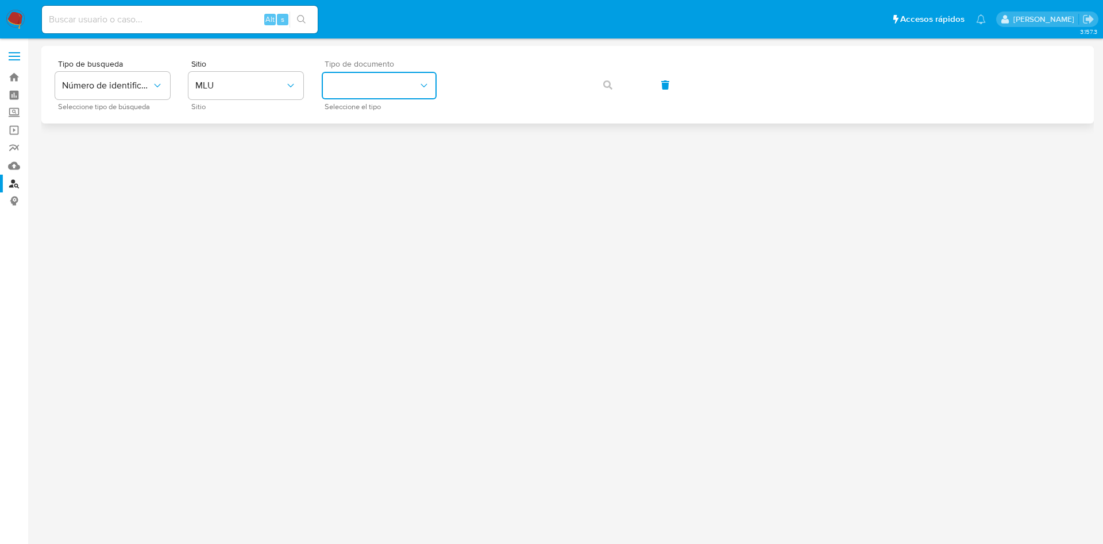
drag, startPoint x: 340, startPoint y: 91, endPoint x: 331, endPoint y: 90, distance: 8.7
click at [338, 91] on button "identificationType" at bounding box center [379, 86] width 115 height 28
click at [272, 82] on span "MLU" at bounding box center [240, 85] width 90 height 11
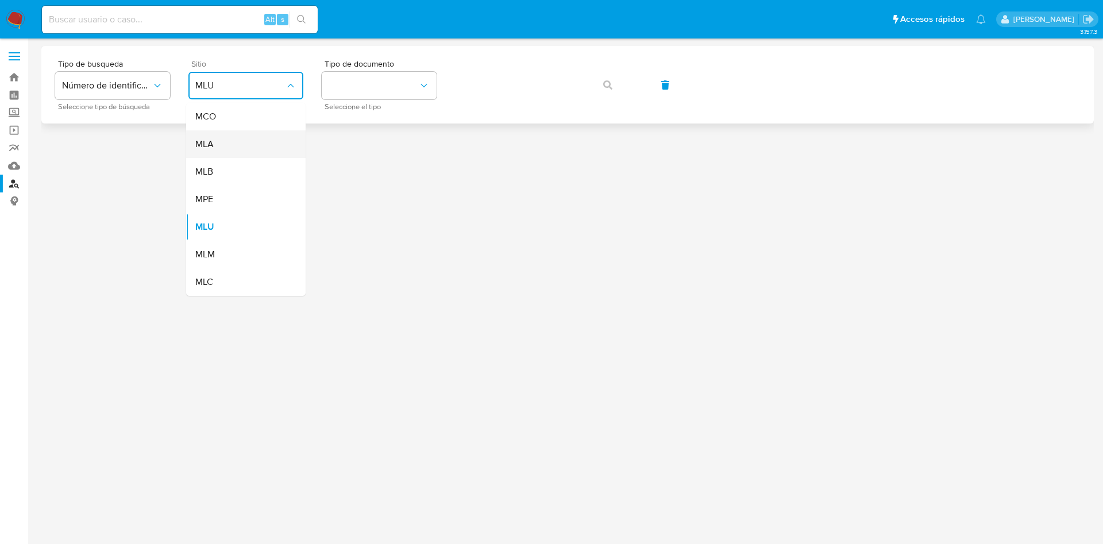
click at [256, 141] on div "MLA" at bounding box center [242, 144] width 94 height 28
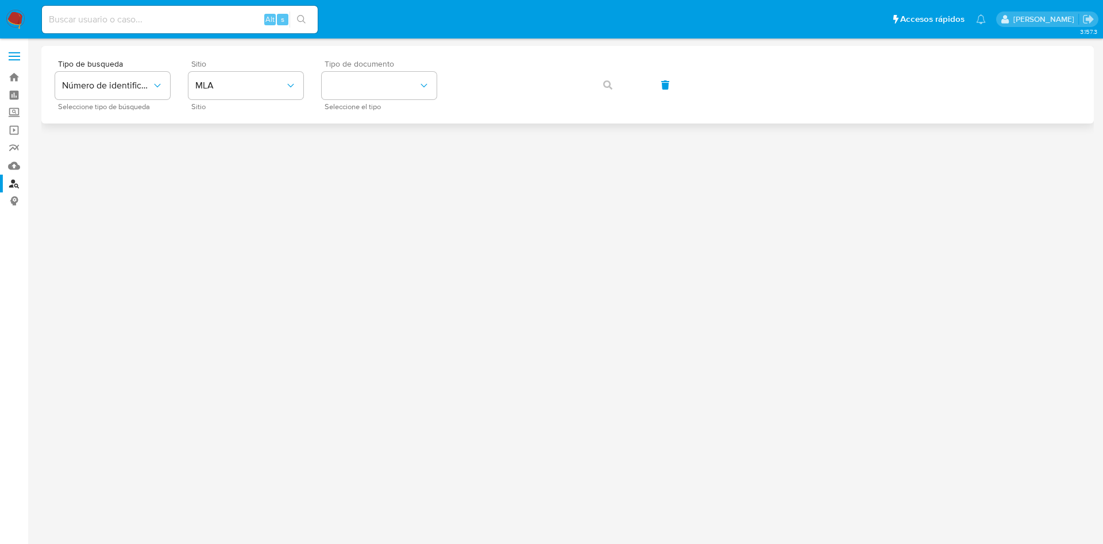
click at [362, 66] on span "Tipo de documento" at bounding box center [382, 64] width 115 height 8
click at [373, 83] on button "identificationType" at bounding box center [379, 86] width 115 height 28
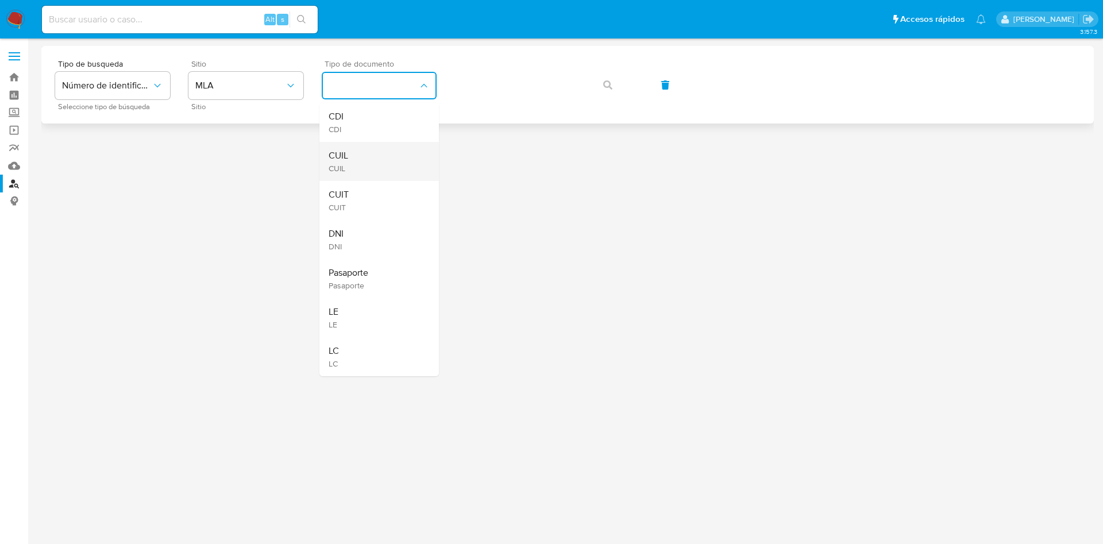
drag, startPoint x: 365, startPoint y: 141, endPoint x: 361, endPoint y: 159, distance: 18.7
click at [361, 159] on ul "CDI CDI CUIL CUIL CUIT CUIT DNI DNI Pasaporte Pasaporte LE LE LC LC" at bounding box center [378, 239] width 119 height 273
click at [361, 159] on div "CUIL CUIL" at bounding box center [376, 161] width 94 height 39
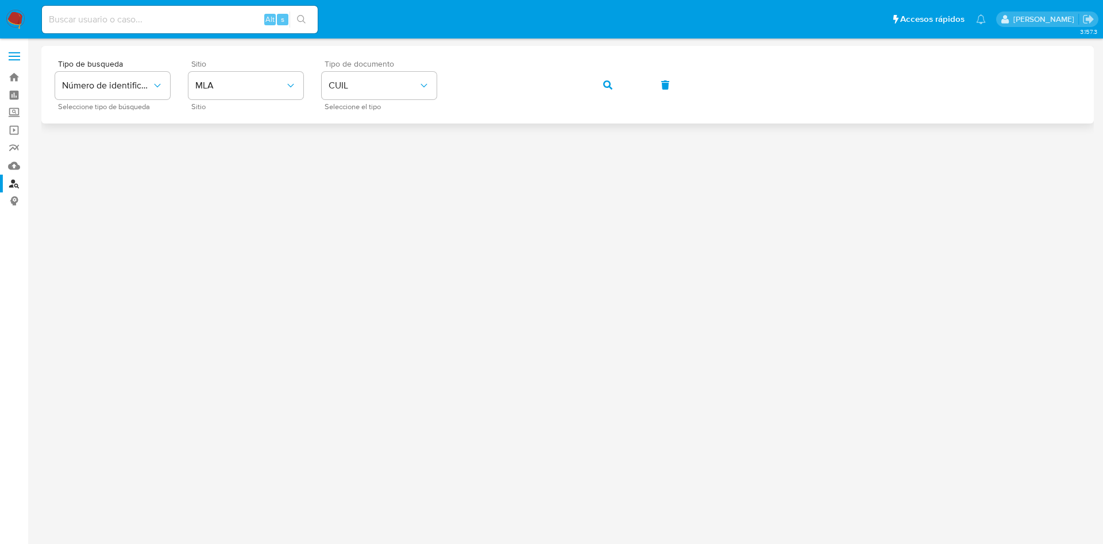
click at [587, 86] on div "Tipo de busqueda Número de identificación Seleccione tipo de búsqueda Sitio MLA…" at bounding box center [567, 85] width 1025 height 50
click at [600, 85] on button "button" at bounding box center [607, 85] width 39 height 28
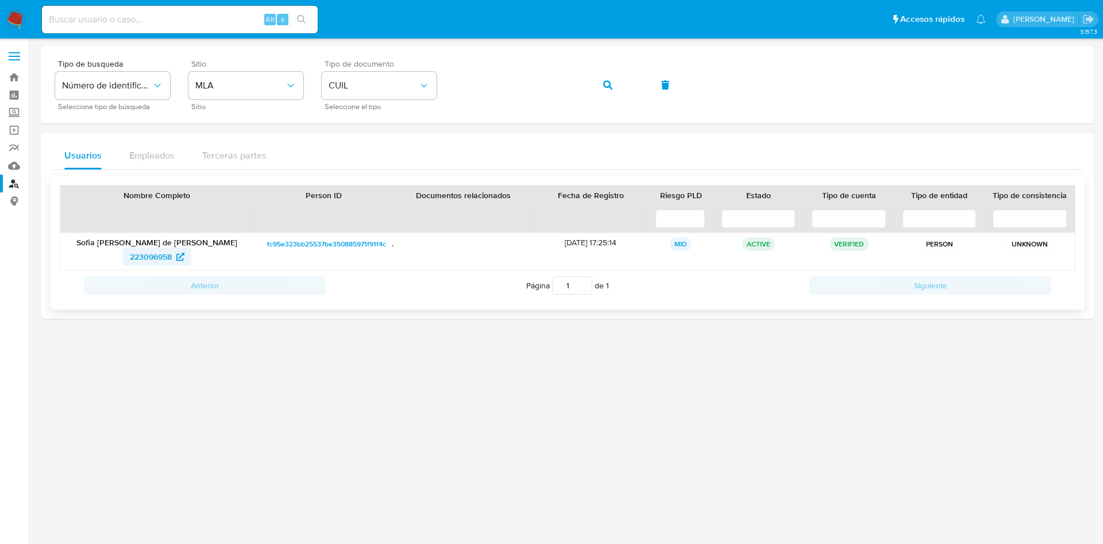
click at [134, 257] on span "223096958" at bounding box center [151, 257] width 42 height 18
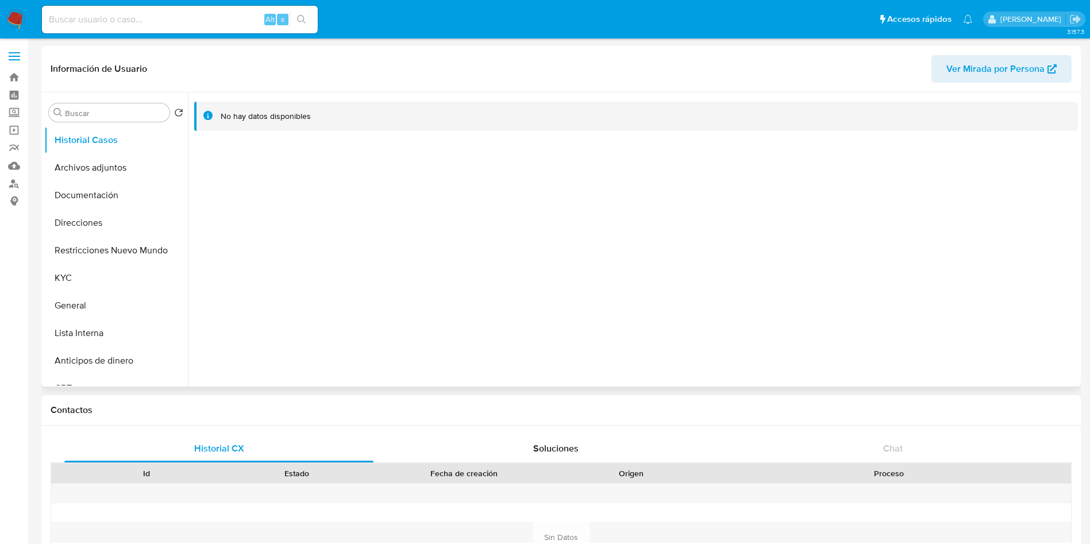
select select "10"
click at [103, 189] on button "Documentación" at bounding box center [111, 196] width 134 height 28
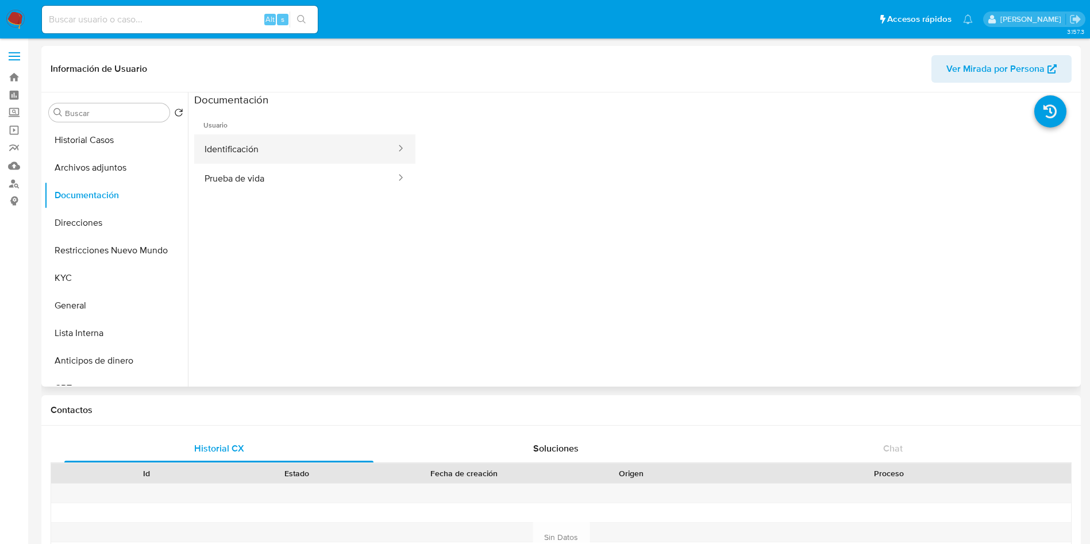
click at [230, 144] on button "Identificación" at bounding box center [295, 148] width 203 height 29
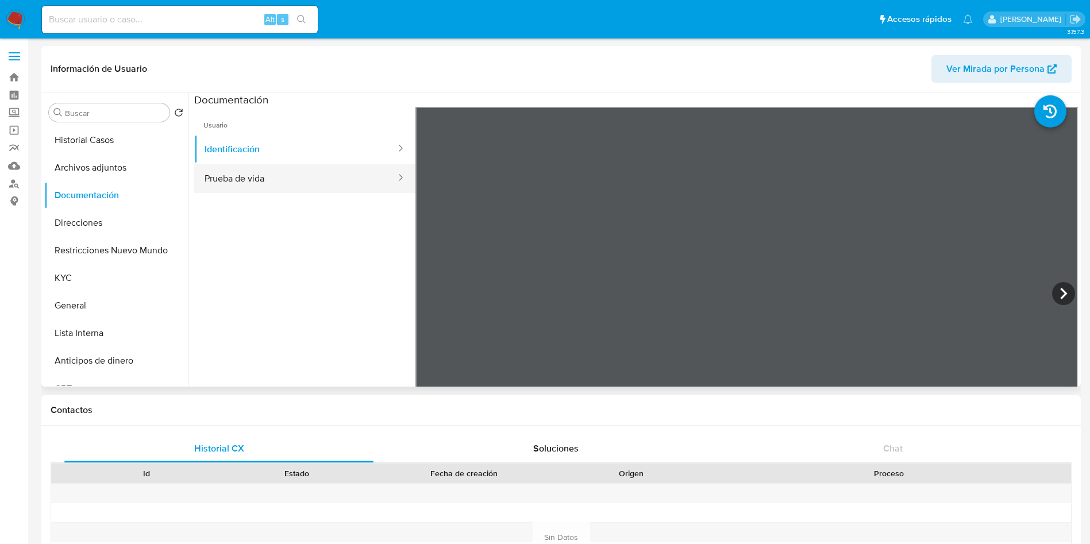
click at [280, 179] on button "Prueba de vida" at bounding box center [295, 178] width 203 height 29
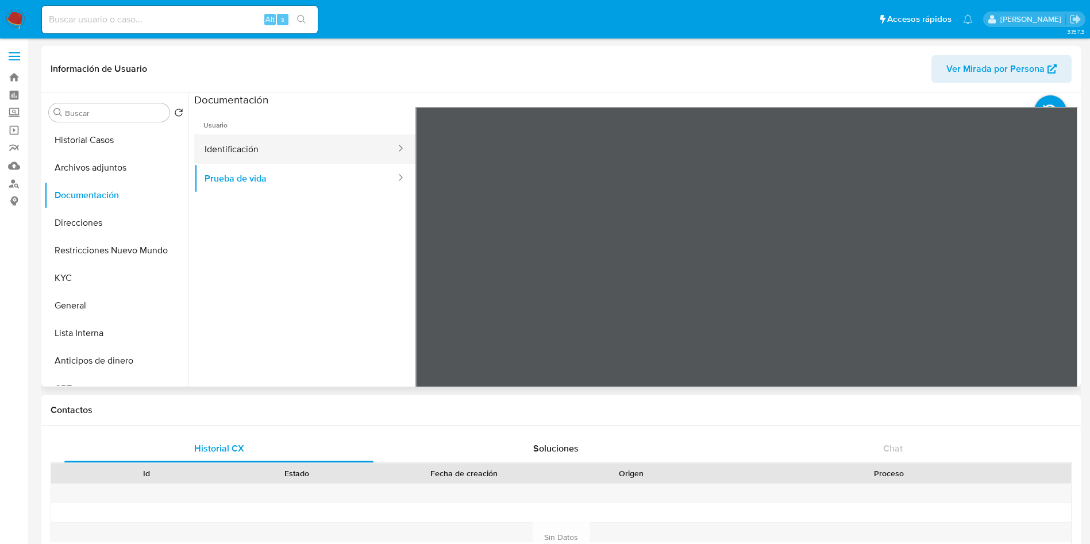
click at [258, 134] on button "Identificación" at bounding box center [295, 148] width 203 height 29
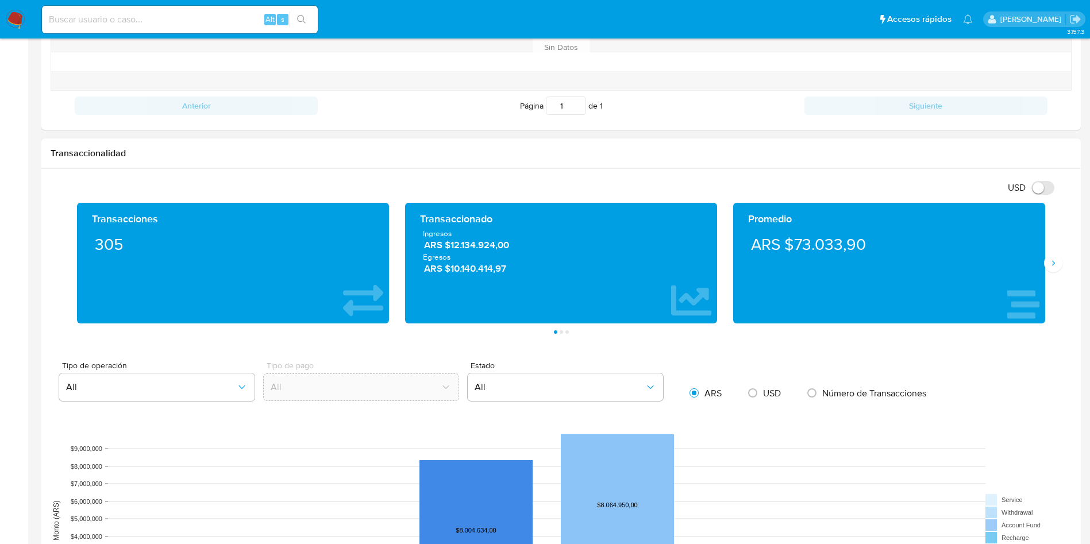
scroll to position [517, 0]
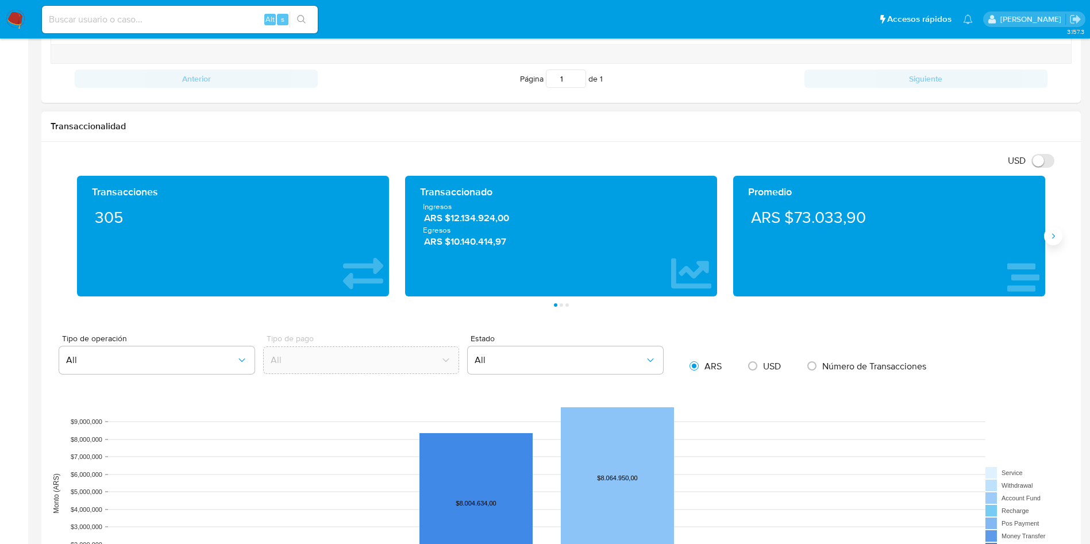
click at [1055, 236] on icon "Siguiente" at bounding box center [1052, 236] width 9 height 9
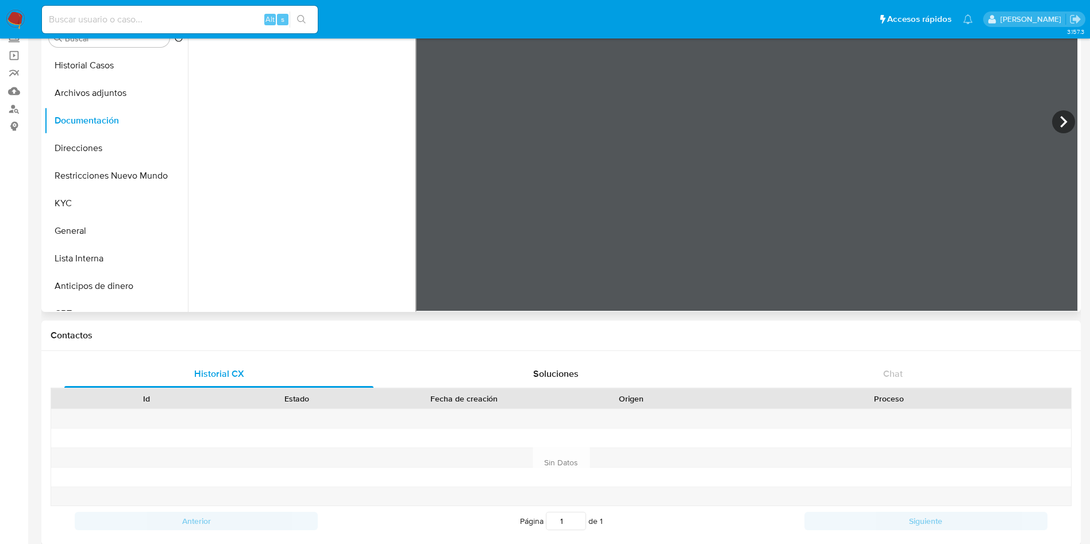
scroll to position [0, 0]
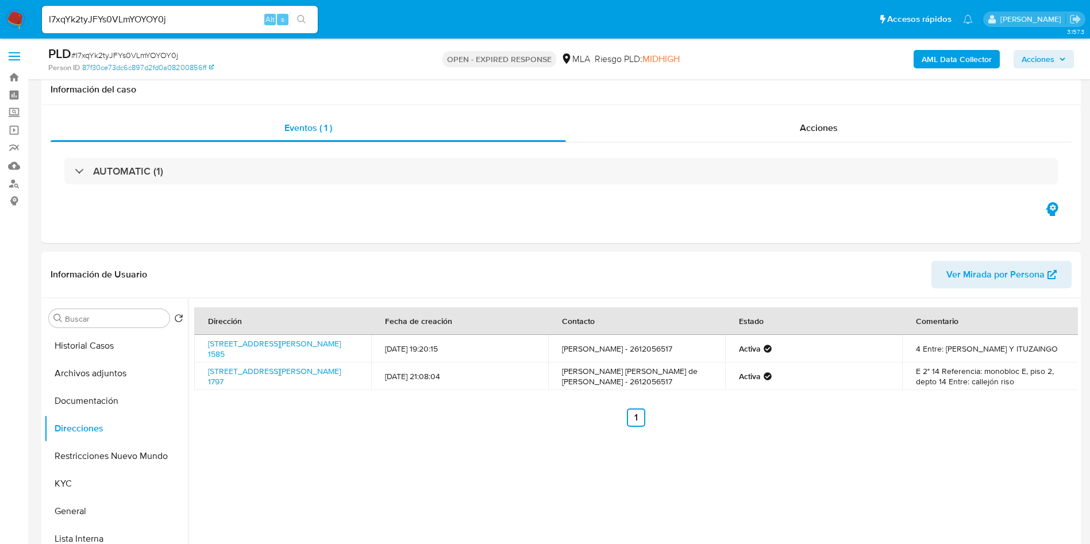
select select "10"
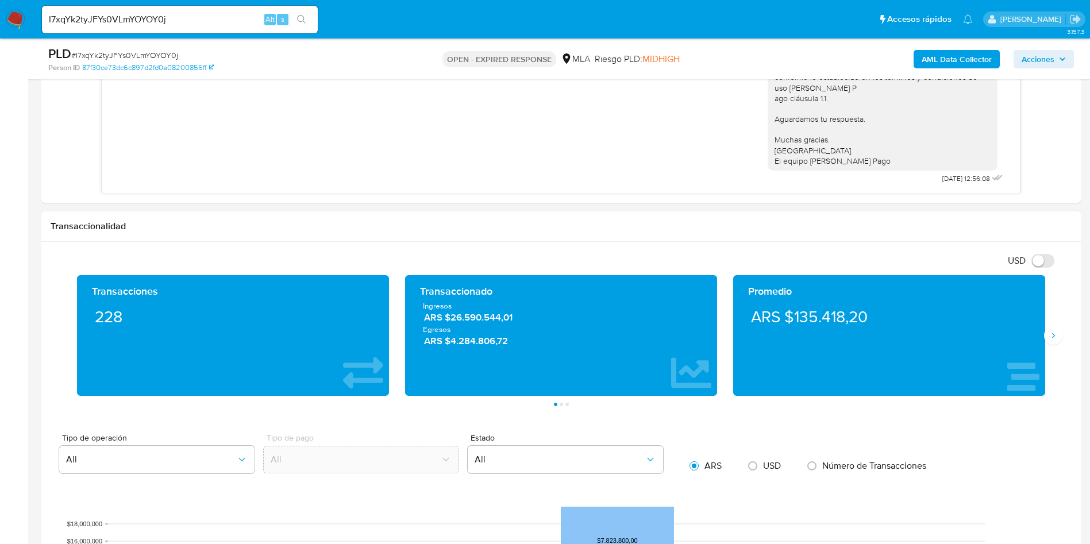
scroll to position [862, 0]
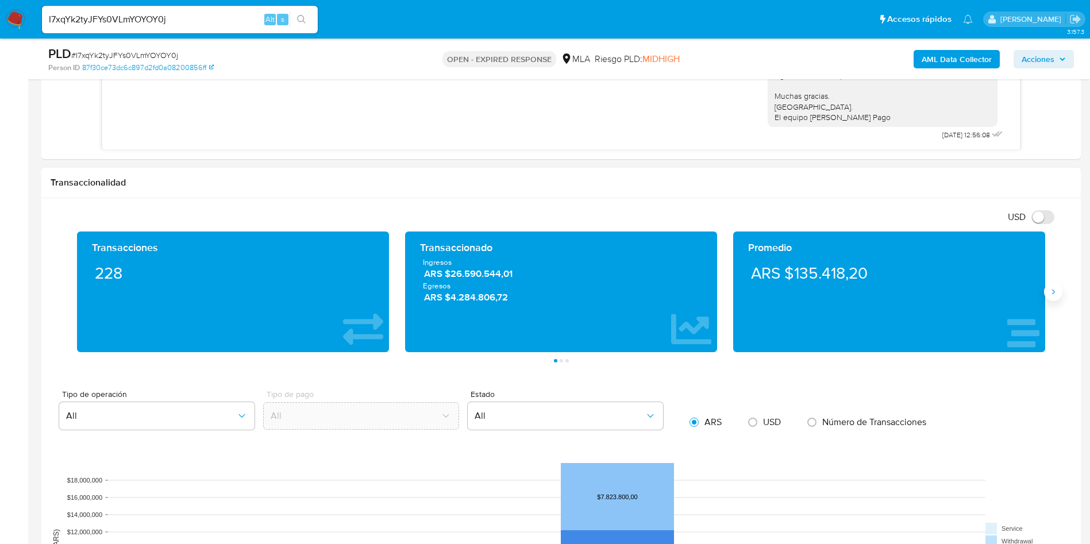
click at [1049, 292] on icon "Siguiente" at bounding box center [1052, 291] width 9 height 9
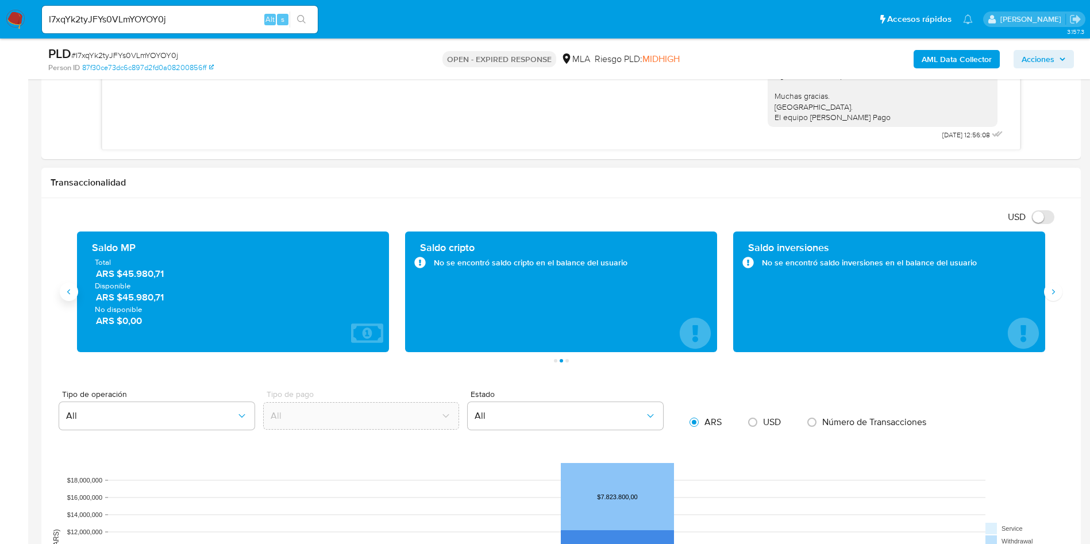
click at [72, 292] on icon "Anterior" at bounding box center [68, 291] width 9 height 9
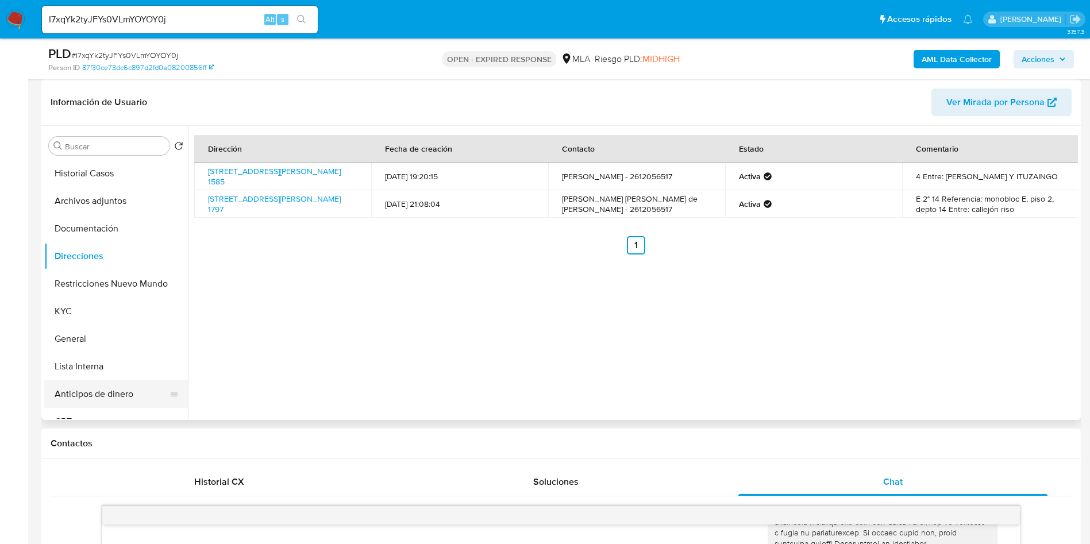
scroll to position [0, 0]
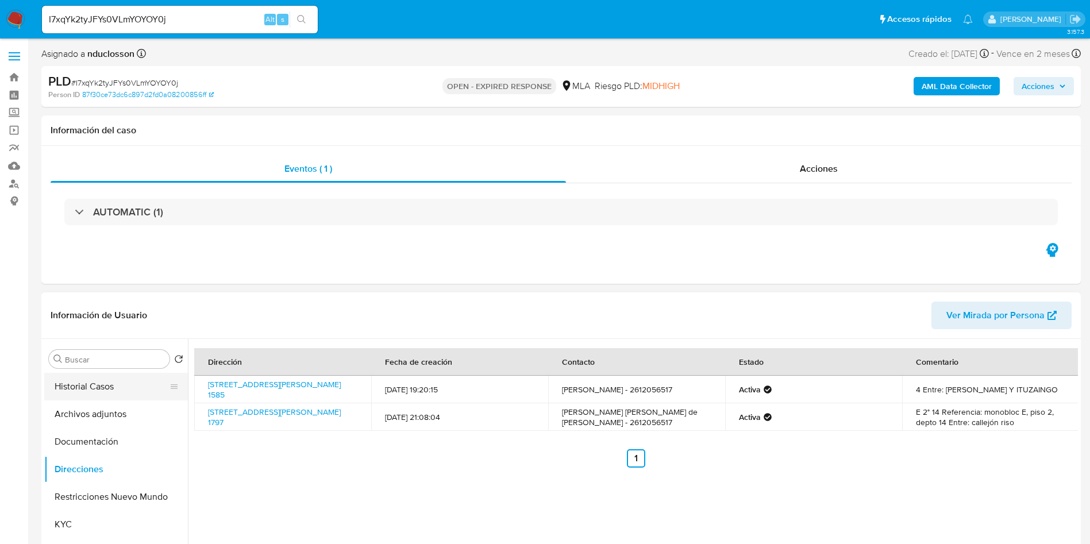
click at [118, 384] on button "Historial Casos" at bounding box center [111, 387] width 134 height 28
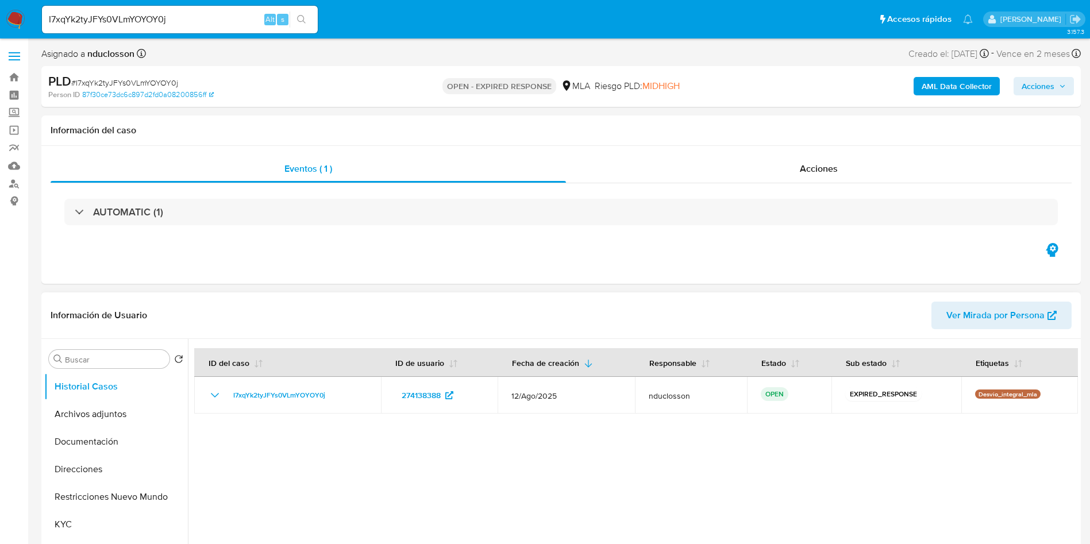
click at [866, 519] on div at bounding box center [633, 486] width 890 height 294
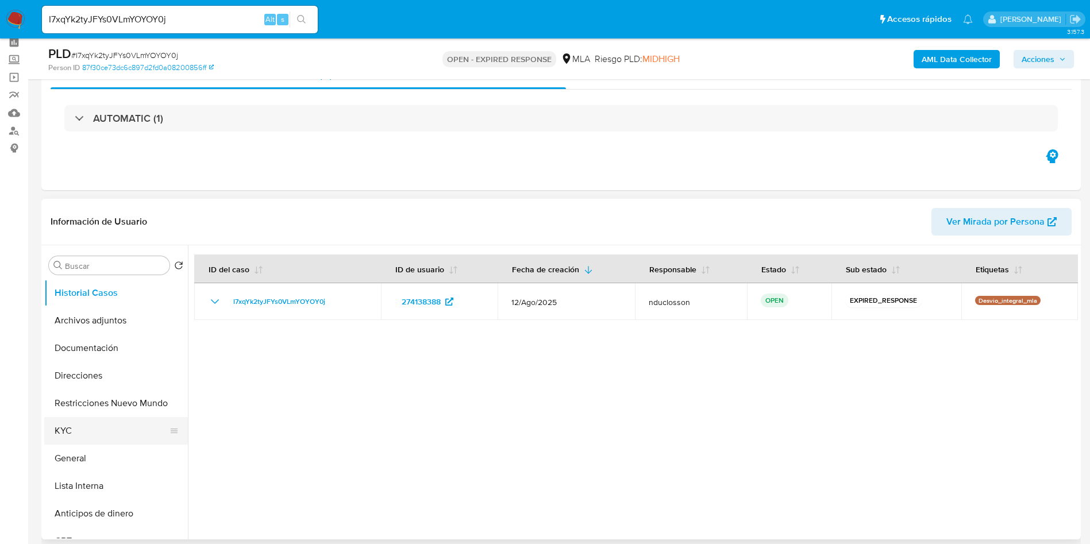
scroll to position [86, 0]
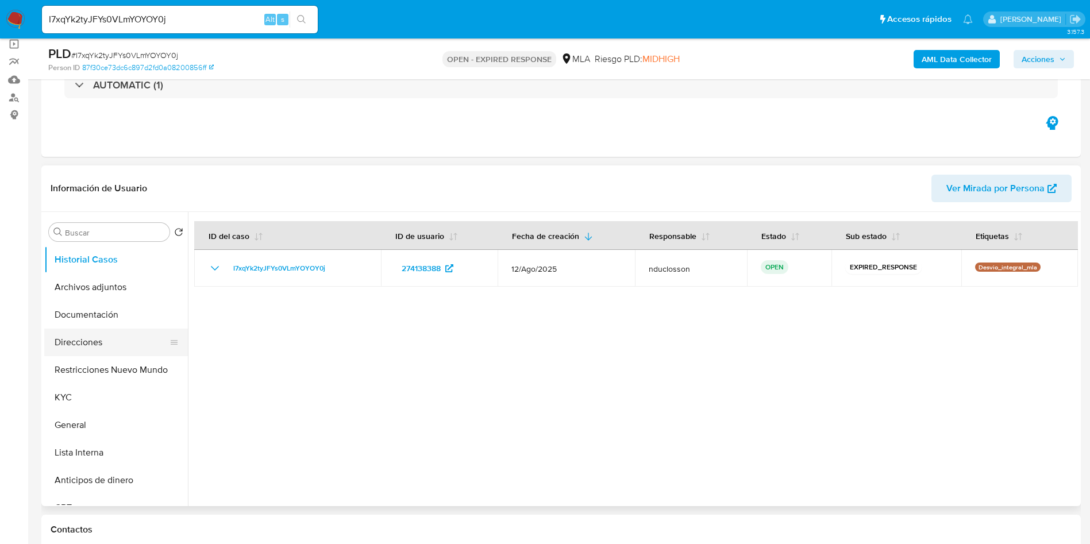
click at [102, 341] on button "Direcciones" at bounding box center [111, 343] width 134 height 28
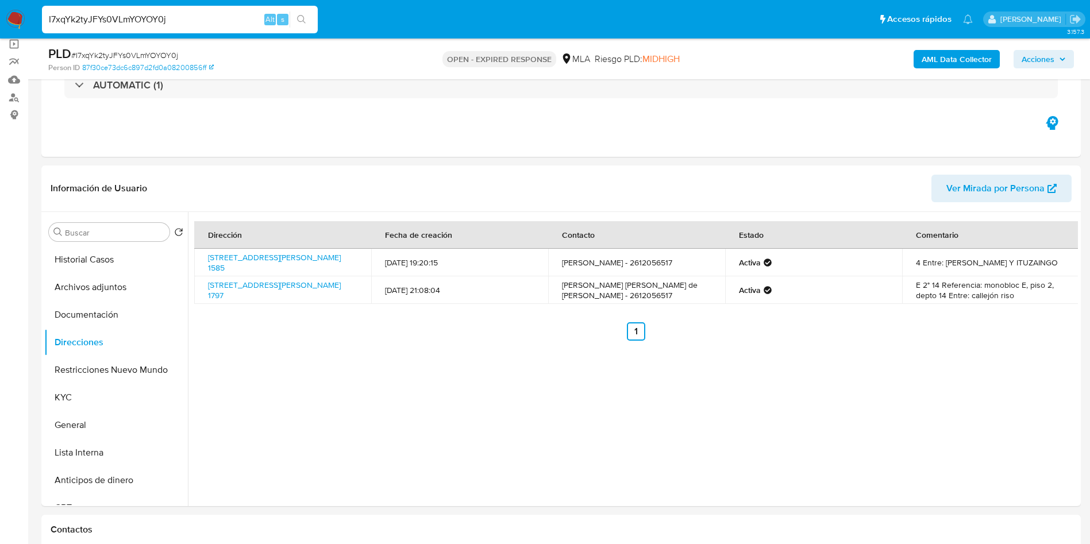
click at [140, 21] on input "I7xqYk2tyJFYs0VLmYOYOY0j" at bounding box center [180, 19] width 276 height 15
paste input "vWDugePWanofSAcK4weiWp4d"
type input "vWDugePWanofSAcK4weiWp4d"
click at [308, 18] on button "search-icon" at bounding box center [302, 19] width 24 height 16
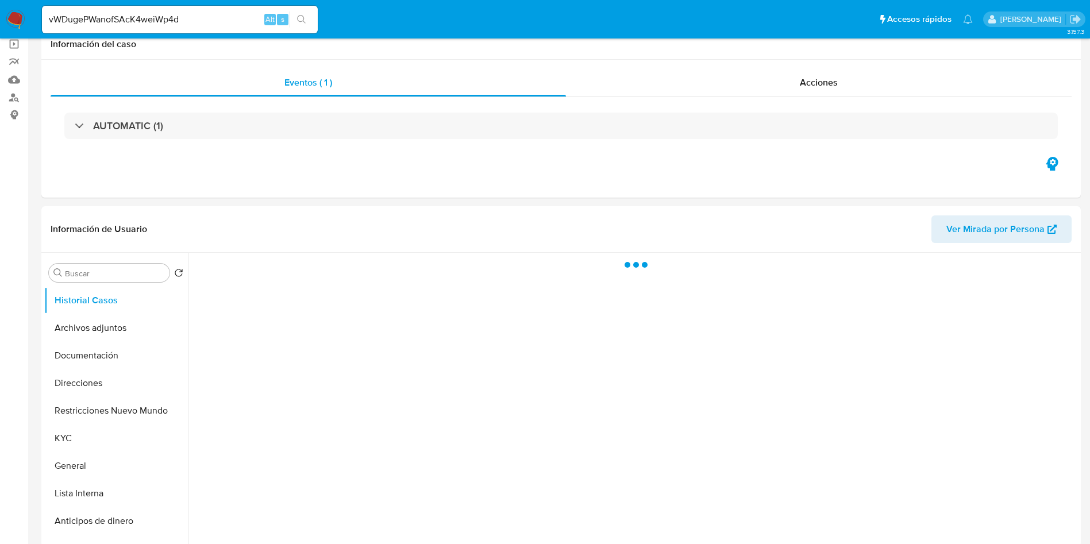
select select "10"
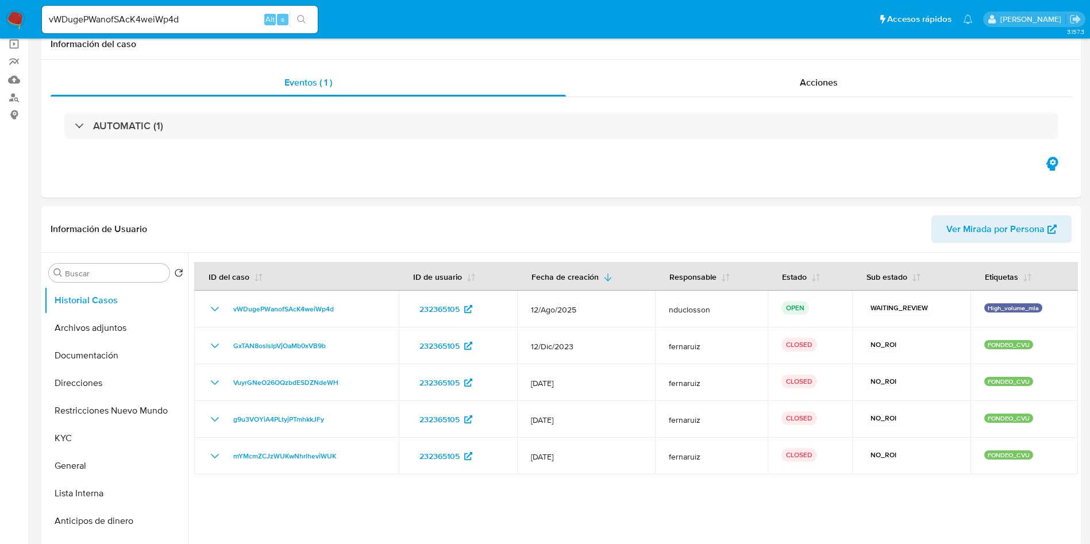
click at [169, 22] on input "vWDugePWanofSAcK4weiWp4d" at bounding box center [180, 19] width 276 height 15
click at [304, 20] on icon "search-icon" at bounding box center [301, 19] width 9 height 9
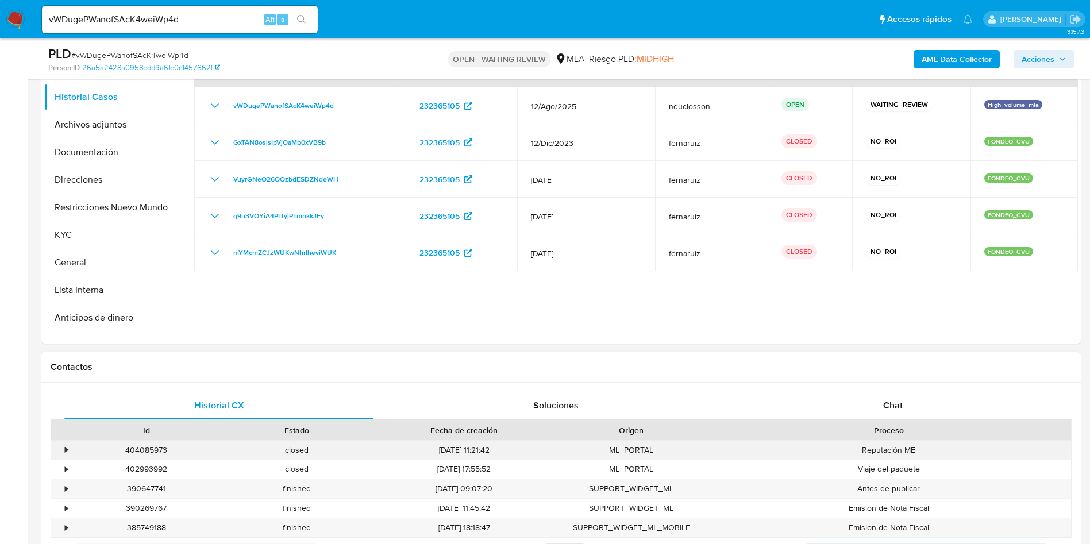
scroll to position [431, 0]
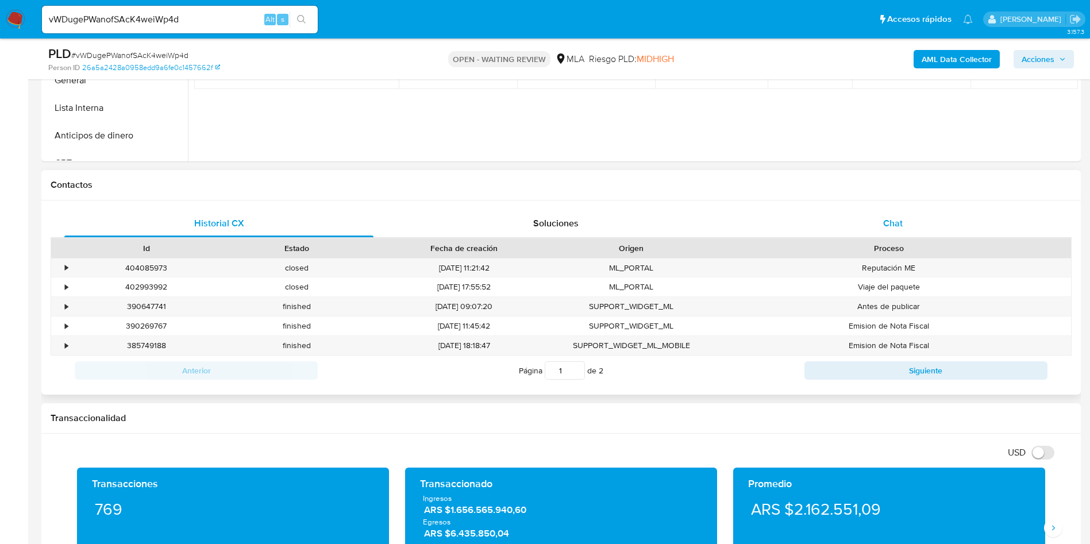
click at [865, 210] on div "Chat" at bounding box center [892, 224] width 309 height 28
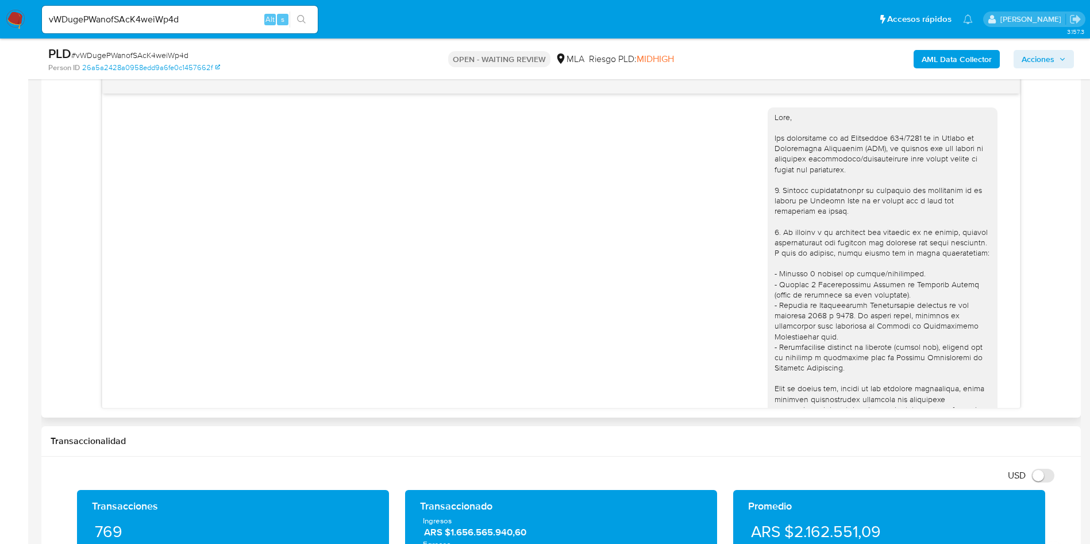
scroll to position [618, 0]
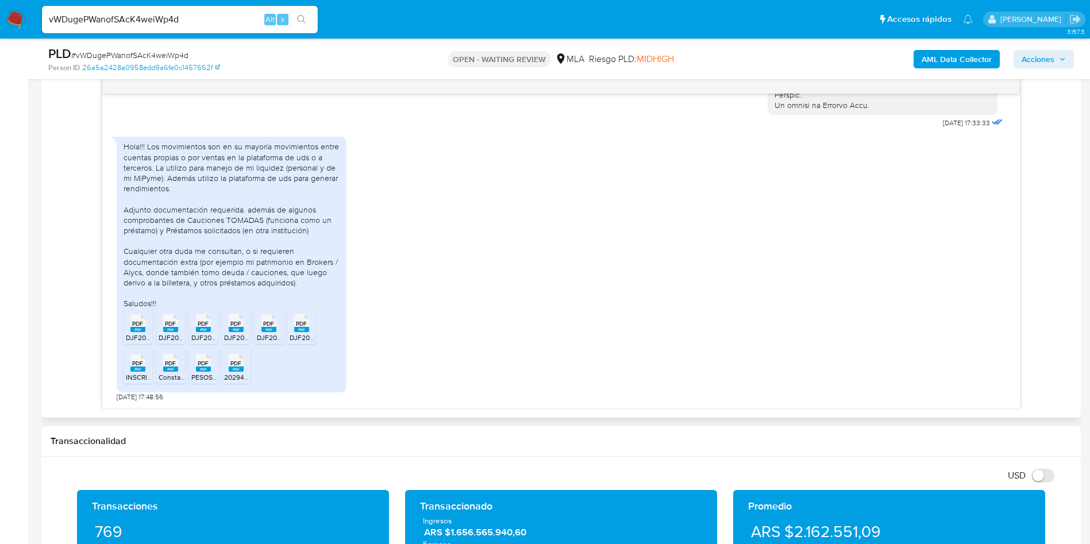
click at [128, 325] on div "PDF PDF" at bounding box center [138, 322] width 24 height 22
click at [170, 322] on span "PDF" at bounding box center [170, 323] width 11 height 7
click at [206, 326] on span "PDF" at bounding box center [203, 323] width 11 height 7
click at [237, 327] on span "PDF" at bounding box center [235, 323] width 11 height 7
click at [267, 329] on rect at bounding box center [268, 329] width 15 height 5
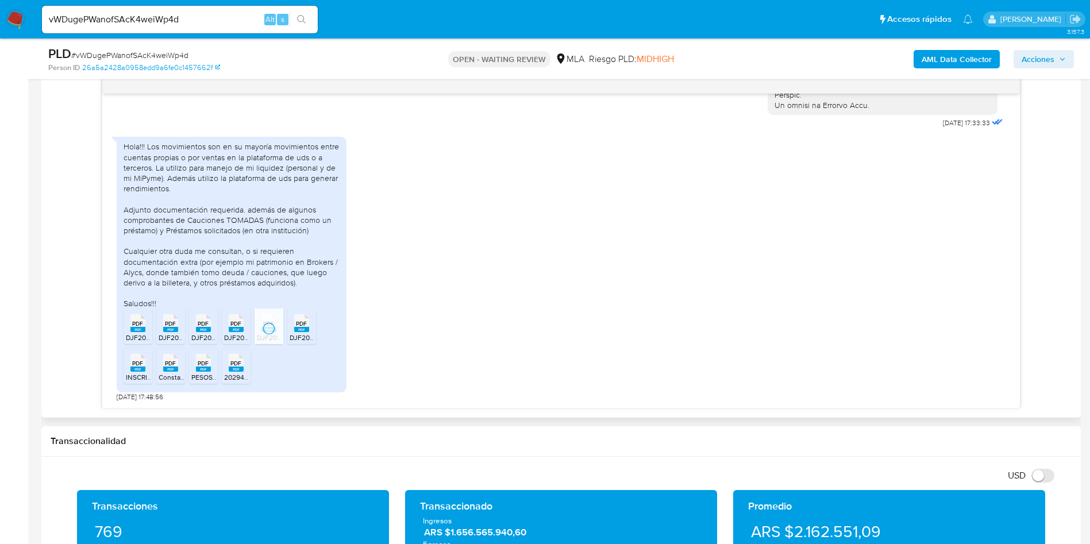
click at [300, 331] on rect at bounding box center [301, 329] width 15 height 5
click at [130, 371] on icon "PDF" at bounding box center [137, 363] width 15 height 20
click at [170, 371] on rect at bounding box center [170, 369] width 15 height 5
click at [203, 364] on span "PDF" at bounding box center [203, 363] width 11 height 7
click at [245, 368] on div "PDF PDF" at bounding box center [236, 361] width 24 height 22
